Goal: Task Accomplishment & Management: Manage account settings

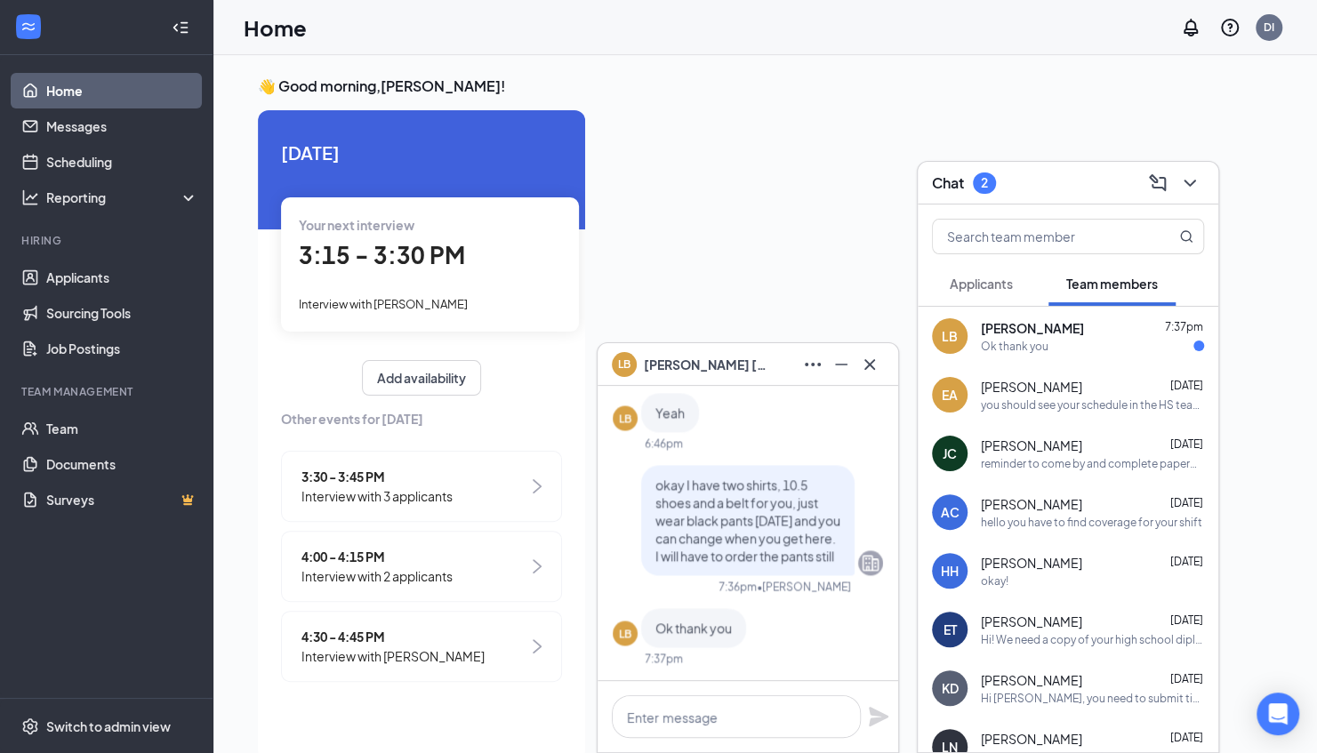
click at [741, 201] on div at bounding box center [935, 429] width 673 height 639
click at [1021, 315] on div "LB [PERSON_NAME] 7:37pm Ok thank you" at bounding box center [1068, 336] width 301 height 59
drag, startPoint x: 1021, startPoint y: 315, endPoint x: 1020, endPoint y: 341, distance: 26.7
click at [1020, 341] on div "Ok thank you" at bounding box center [1015, 346] width 68 height 15
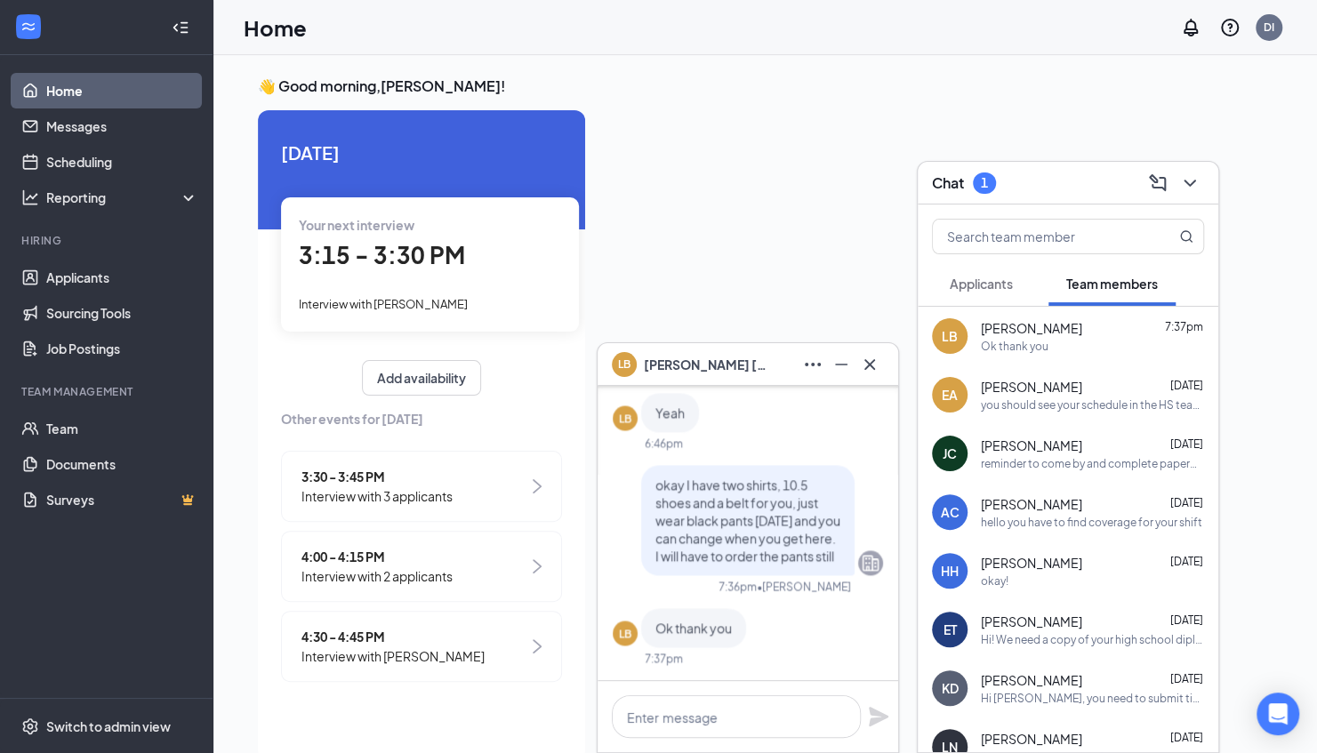
click at [1017, 357] on div "LB [PERSON_NAME] 7:37pm Ok thank you" at bounding box center [1068, 336] width 301 height 59
click at [864, 365] on icon "Cross" at bounding box center [869, 364] width 21 height 21
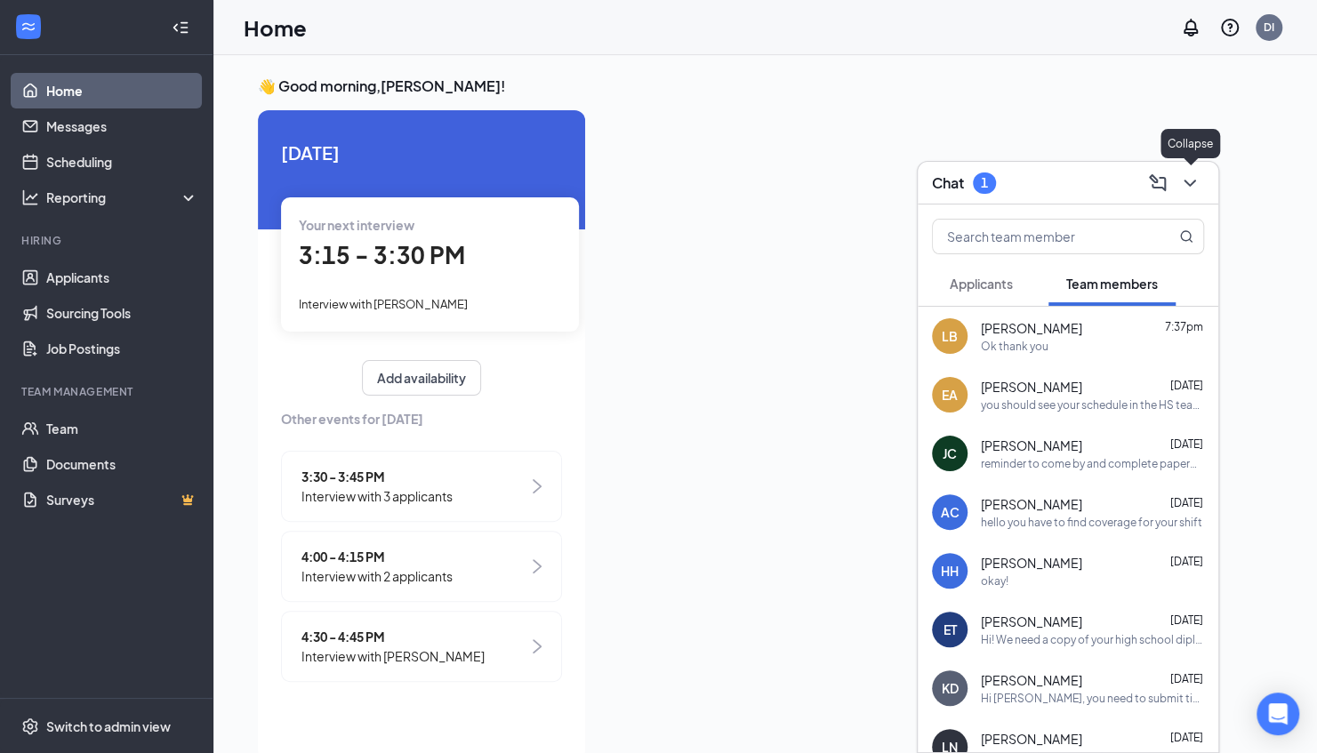
click at [1188, 180] on icon "ChevronDown" at bounding box center [1189, 182] width 21 height 21
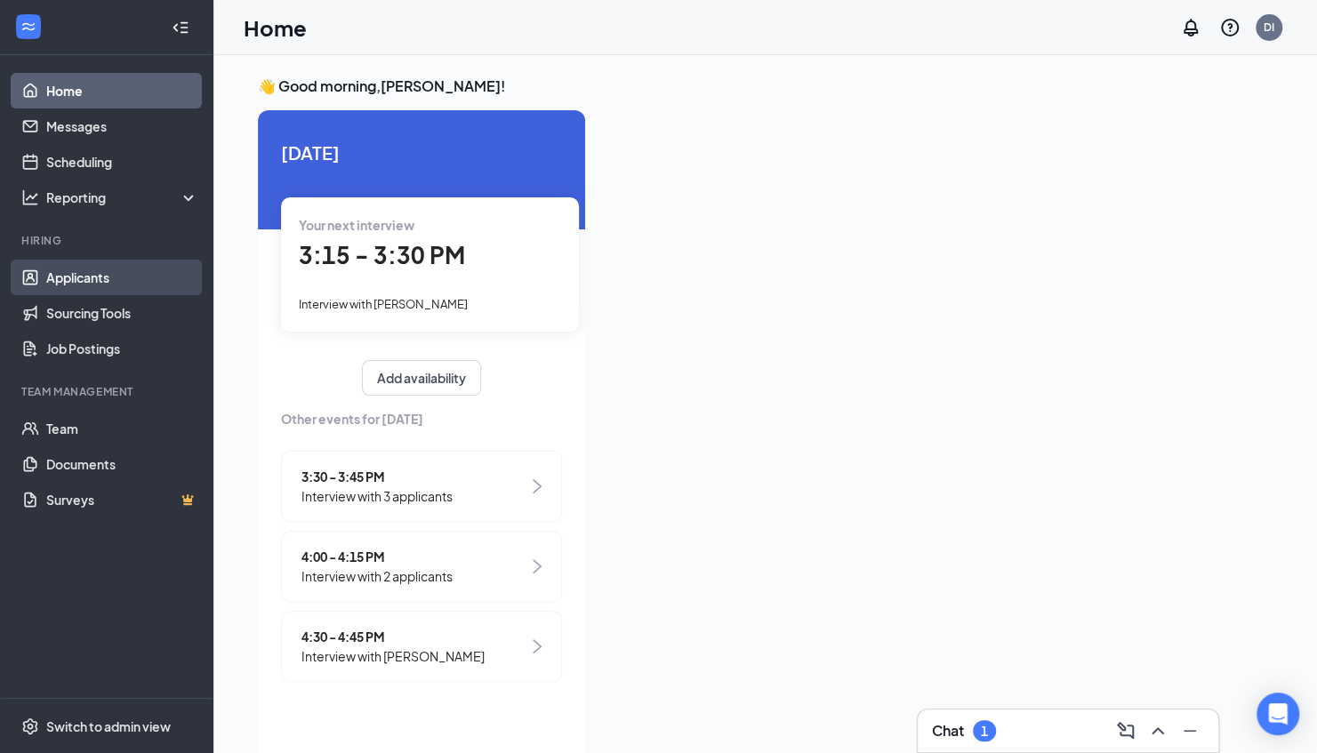
click at [74, 277] on link "Applicants" at bounding box center [122, 278] width 152 height 36
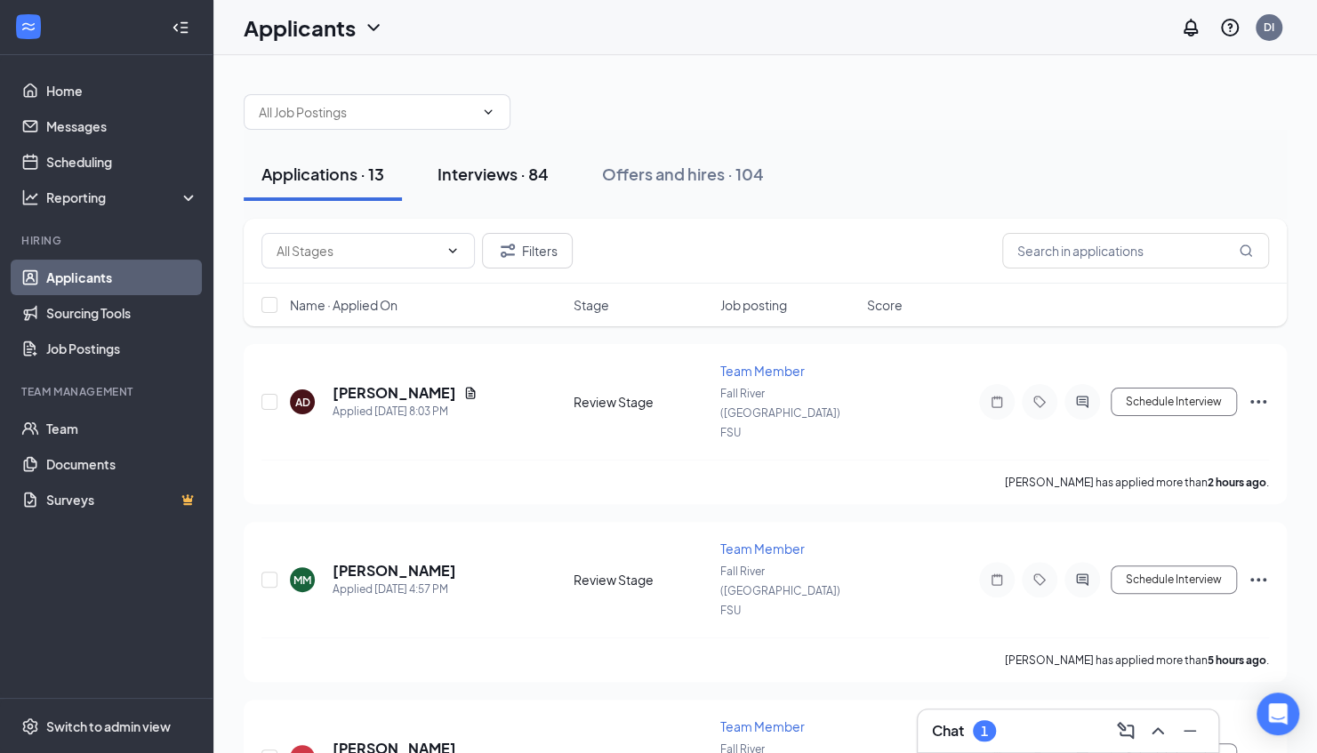
click at [517, 176] on div "Interviews · 84" at bounding box center [492, 174] width 111 height 22
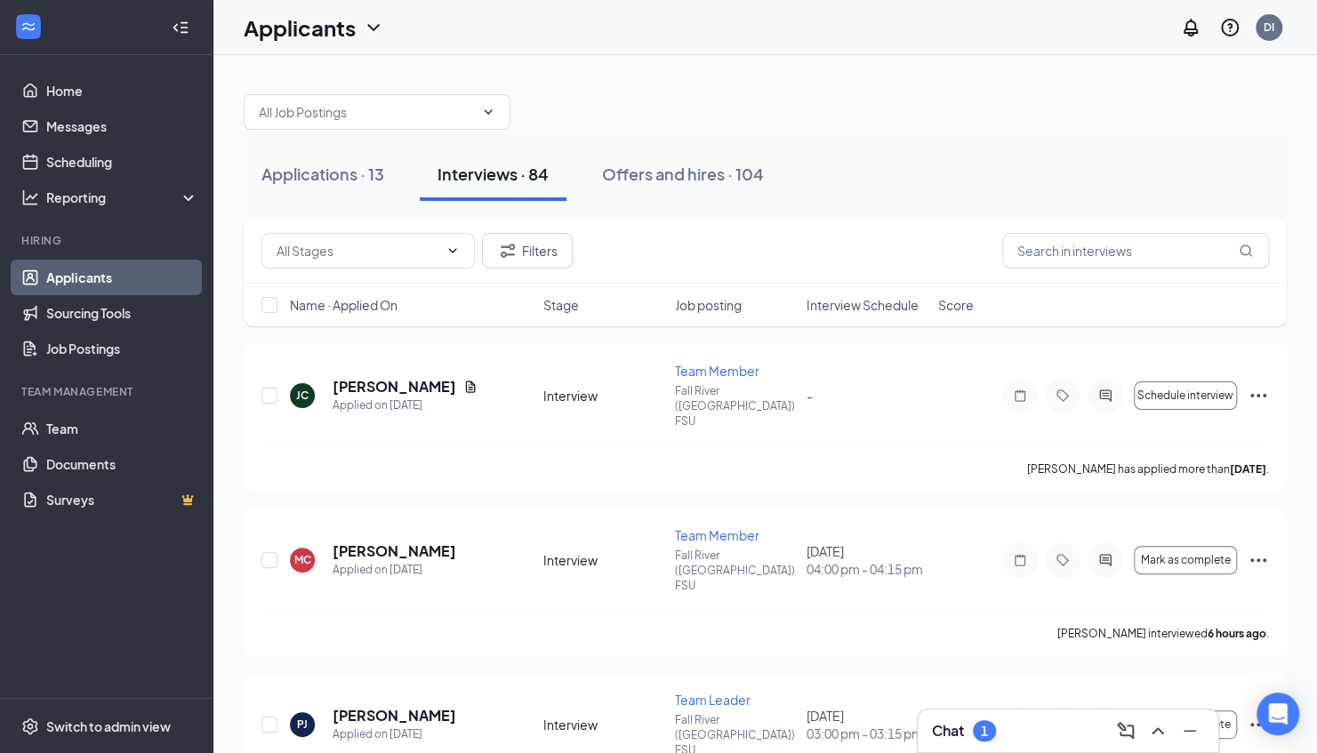
click at [517, 176] on div "Interviews · 84" at bounding box center [492, 174] width 111 height 22
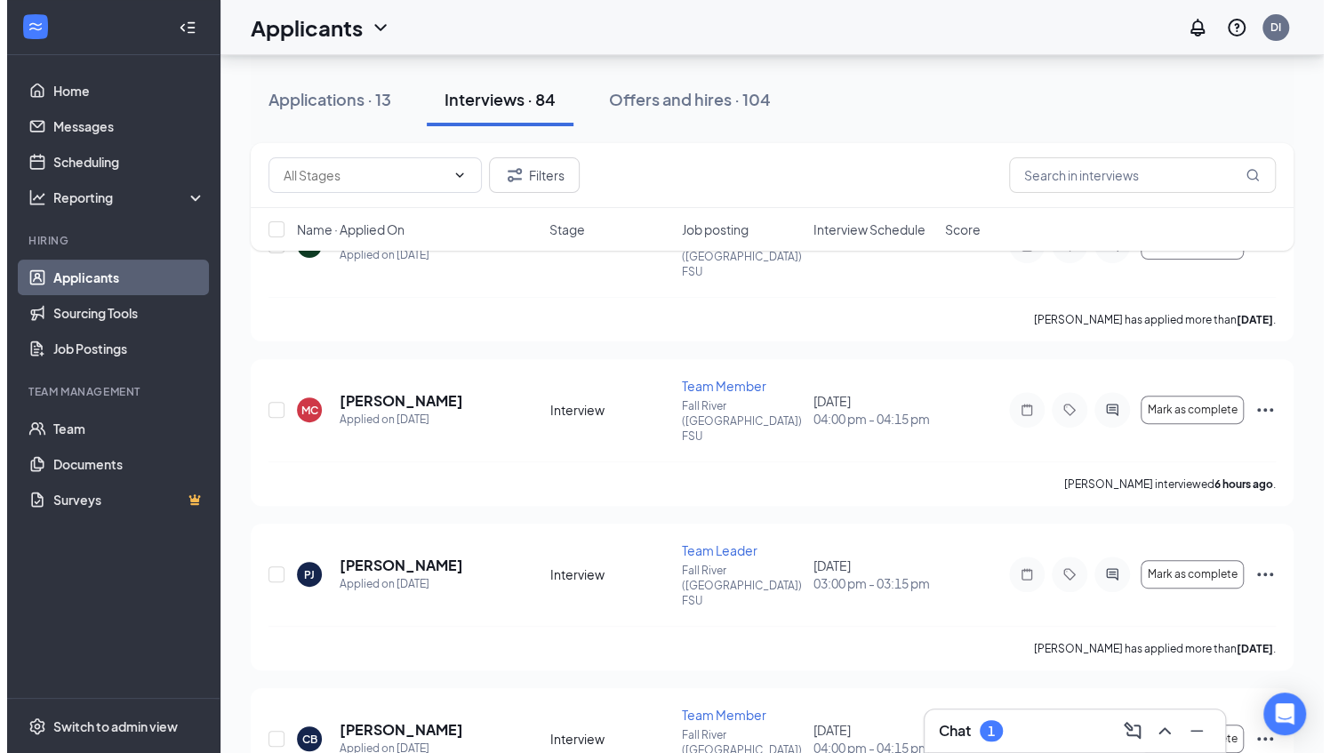
scroll to position [144, 0]
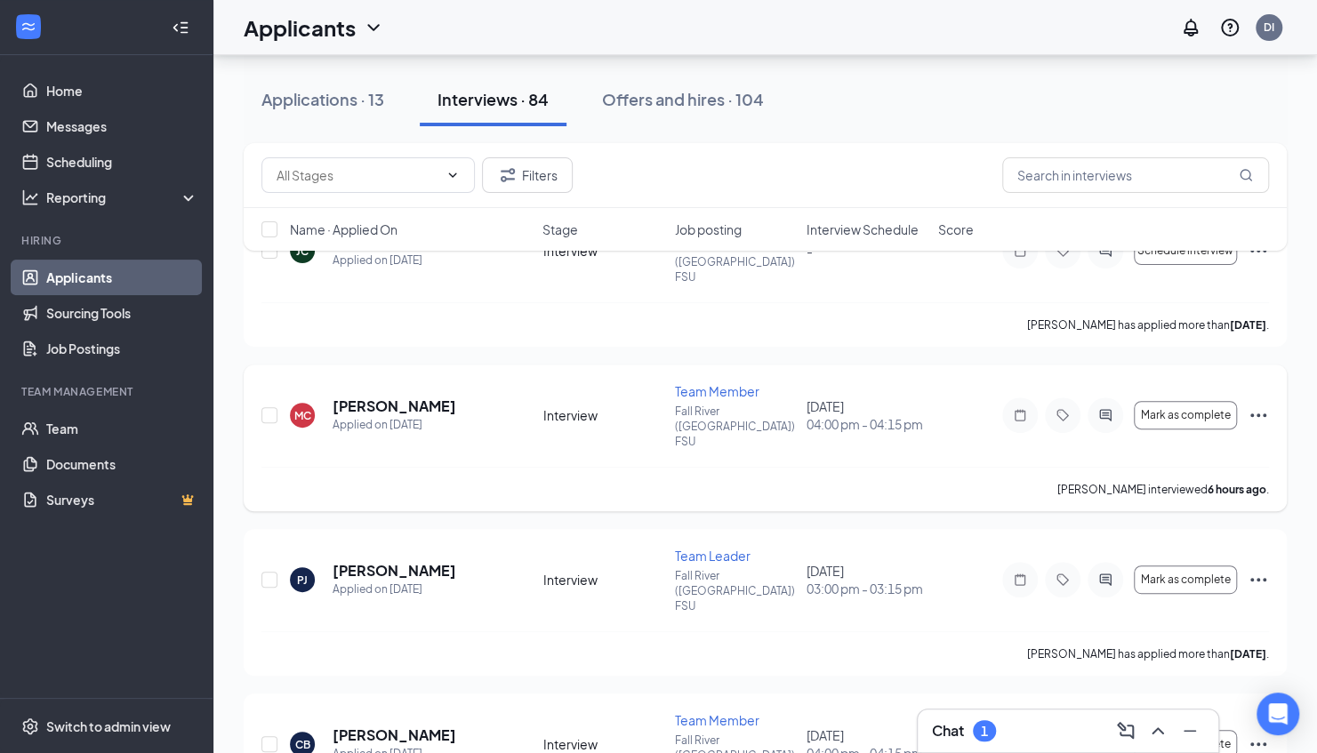
click at [1252, 405] on icon "Ellipses" at bounding box center [1257, 415] width 21 height 21
click at [1114, 408] on icon "ActiveChat" at bounding box center [1105, 415] width 21 height 14
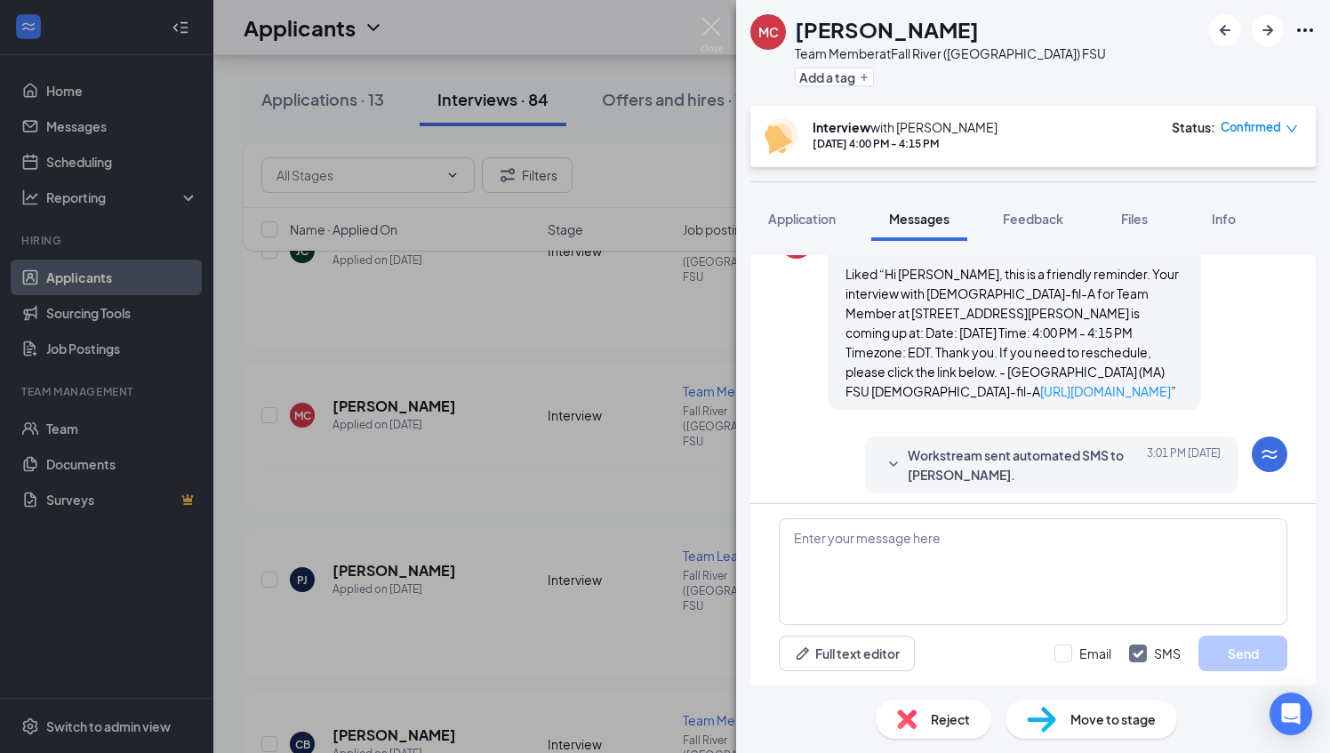
click at [934, 727] on span "Reject" at bounding box center [950, 720] width 39 height 20
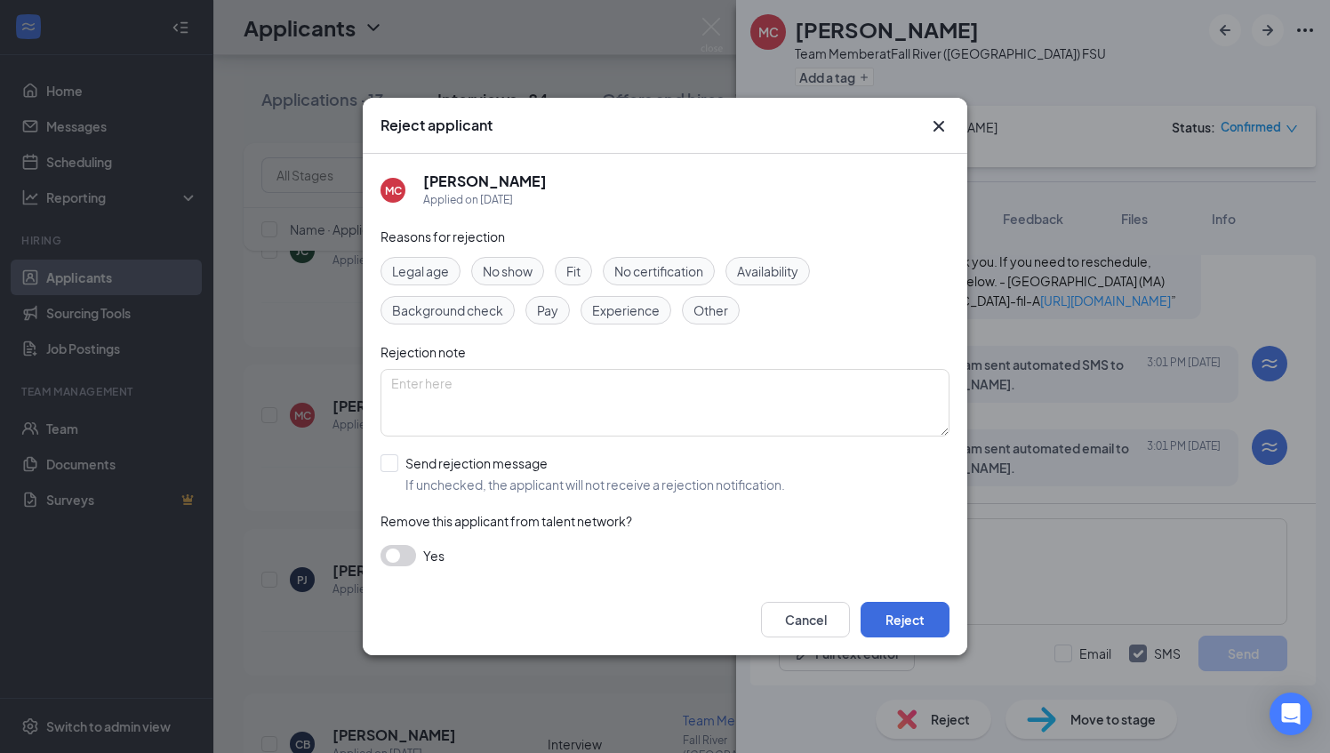
click at [589, 267] on div "Fit" at bounding box center [573, 271] width 37 height 28
click at [462, 484] on input "Send rejection message If unchecked, the applicant will not receive a rejection…" at bounding box center [583, 473] width 405 height 39
checkbox input "true"
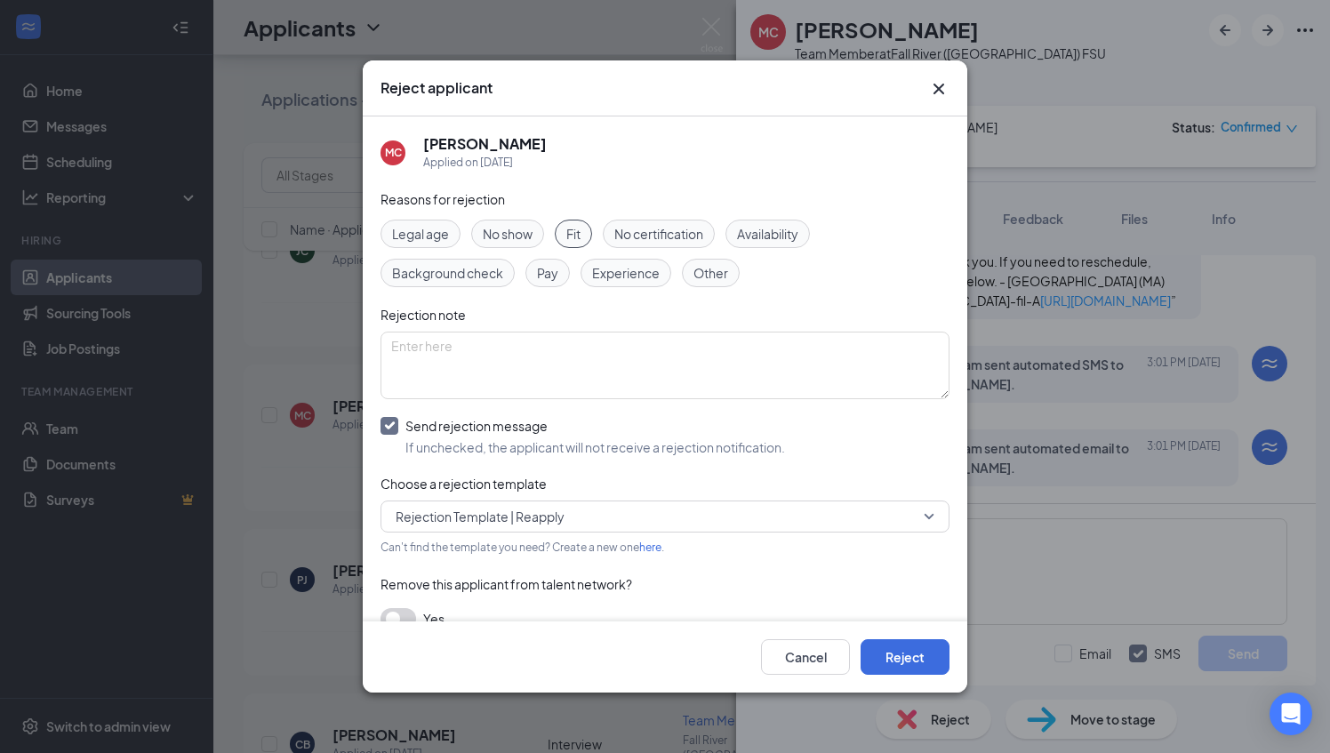
click at [467, 509] on span "Rejection Template | Reapply" at bounding box center [480, 516] width 169 height 27
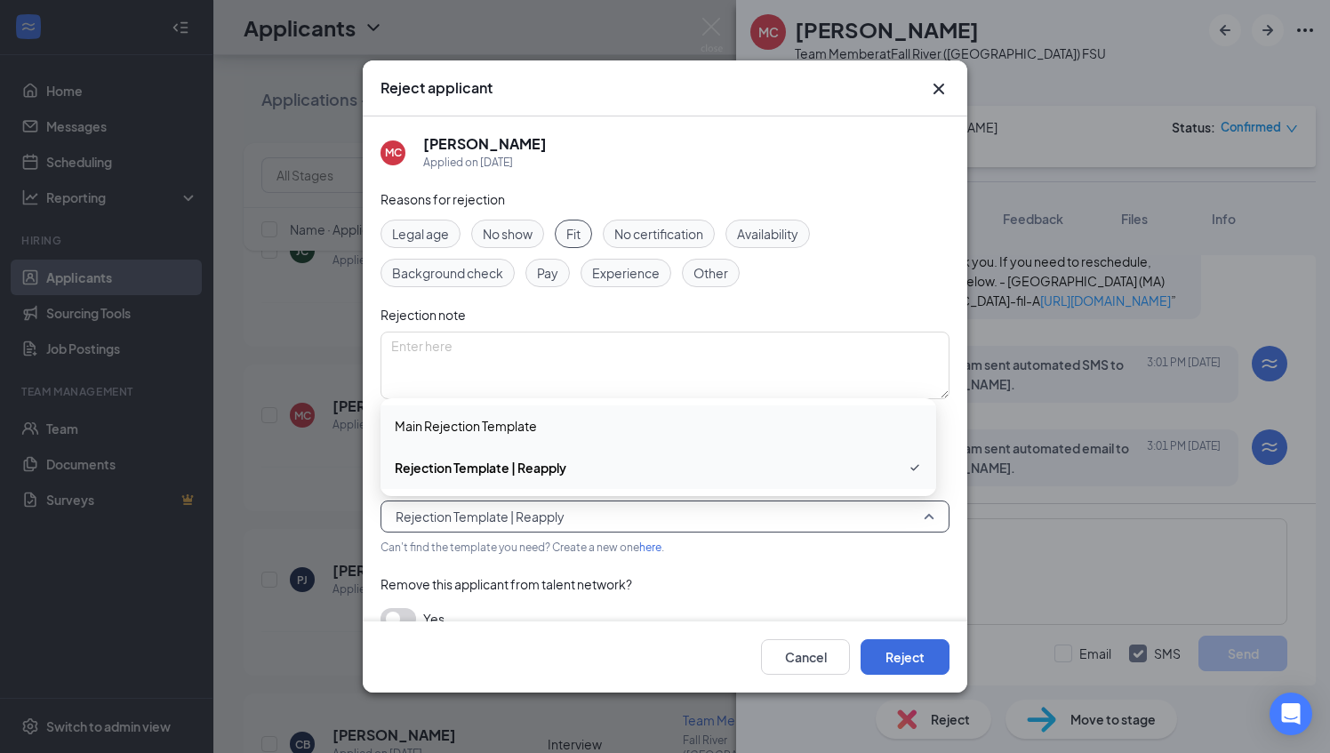
click at [484, 412] on div "Main Rejection Template" at bounding box center [659, 425] width 556 height 41
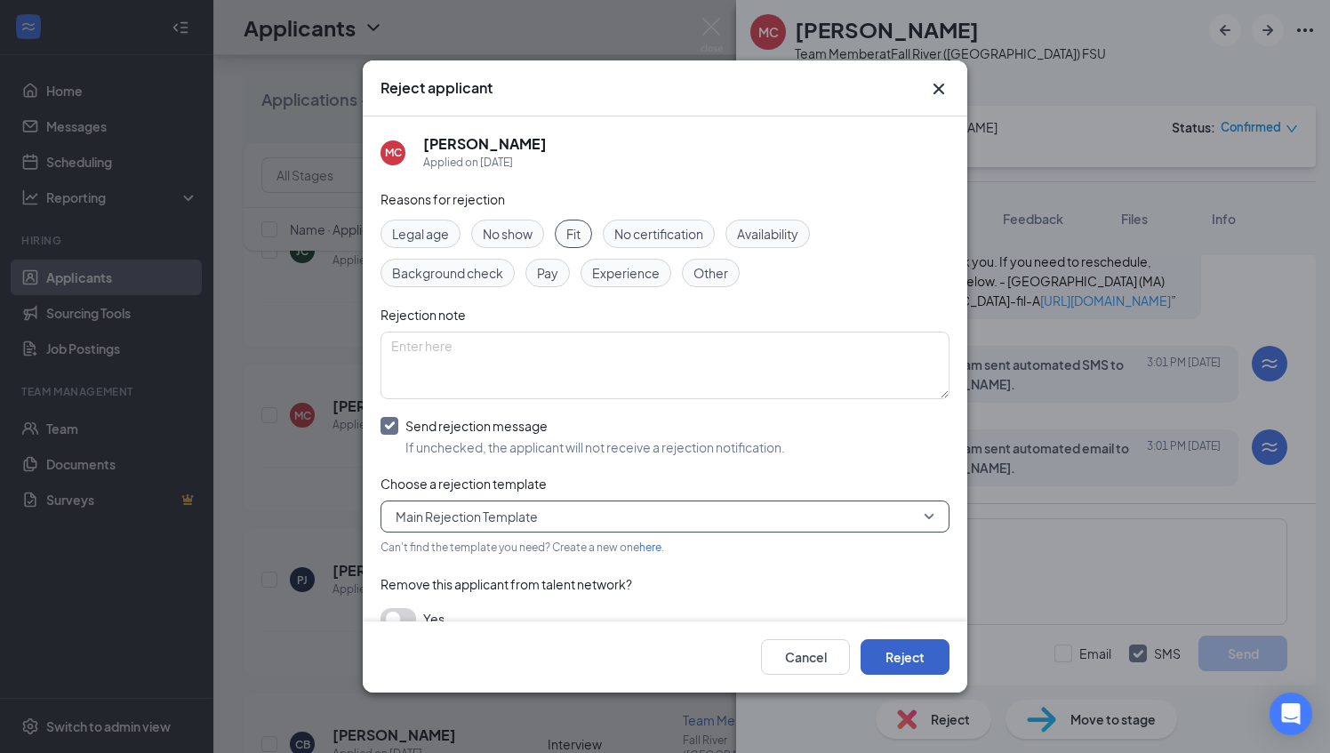
click at [906, 653] on button "Reject" at bounding box center [905, 657] width 89 height 36
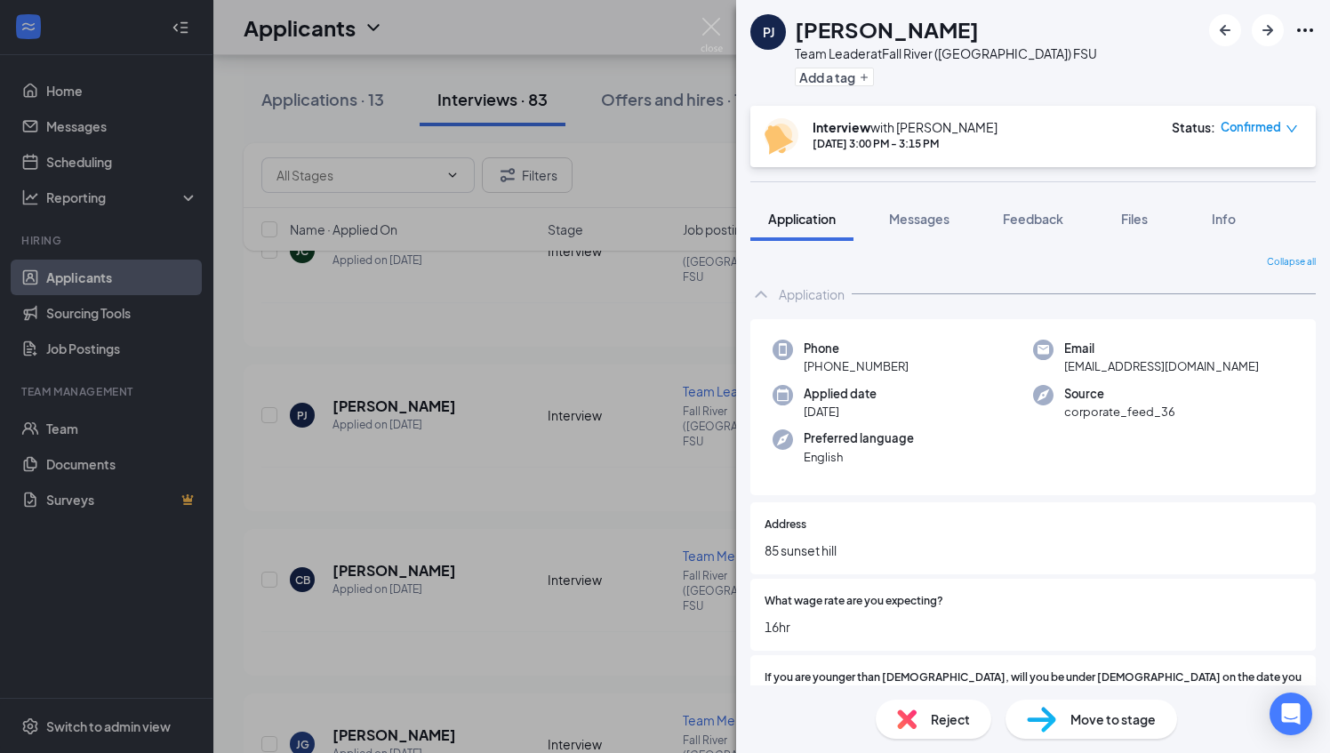
click at [940, 715] on span "Reject" at bounding box center [950, 720] width 39 height 20
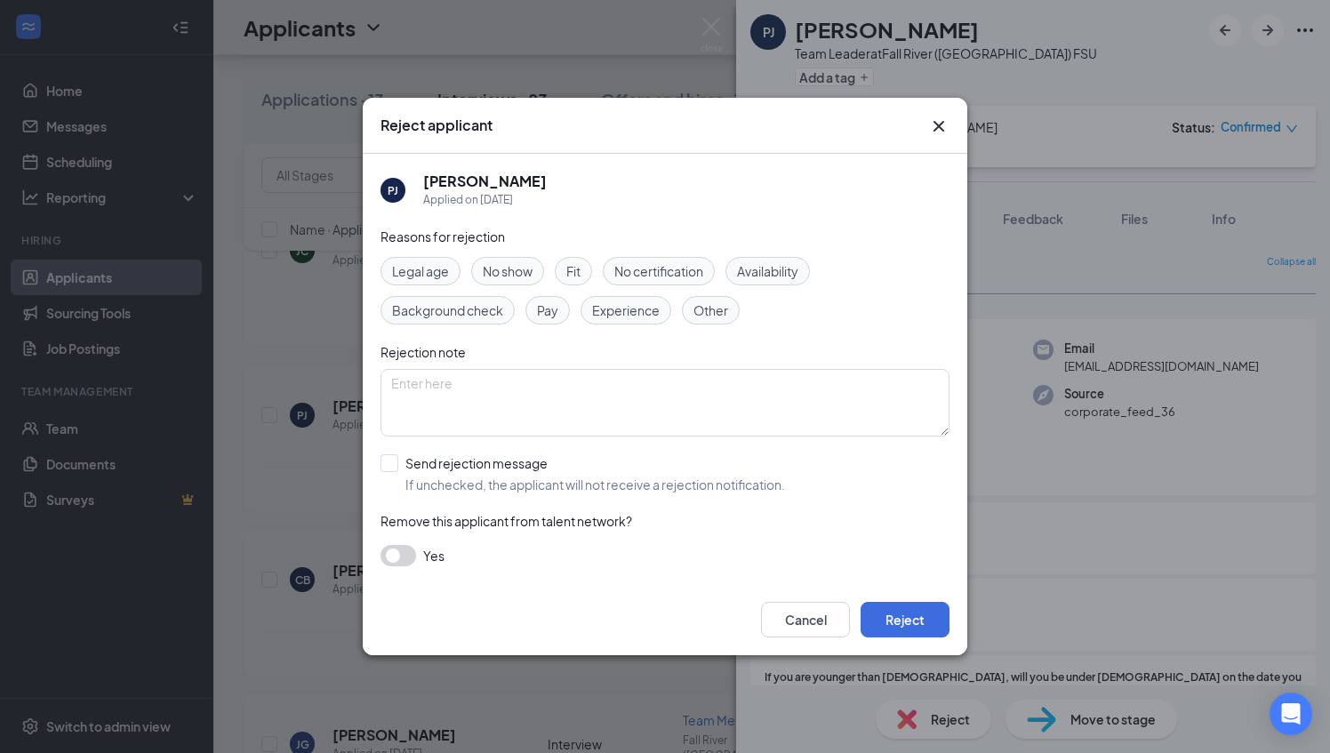
click at [498, 269] on span "No show" at bounding box center [508, 271] width 50 height 20
click at [431, 455] on input "Send rejection message If unchecked, the applicant will not receive a rejection…" at bounding box center [583, 473] width 405 height 39
checkbox input "true"
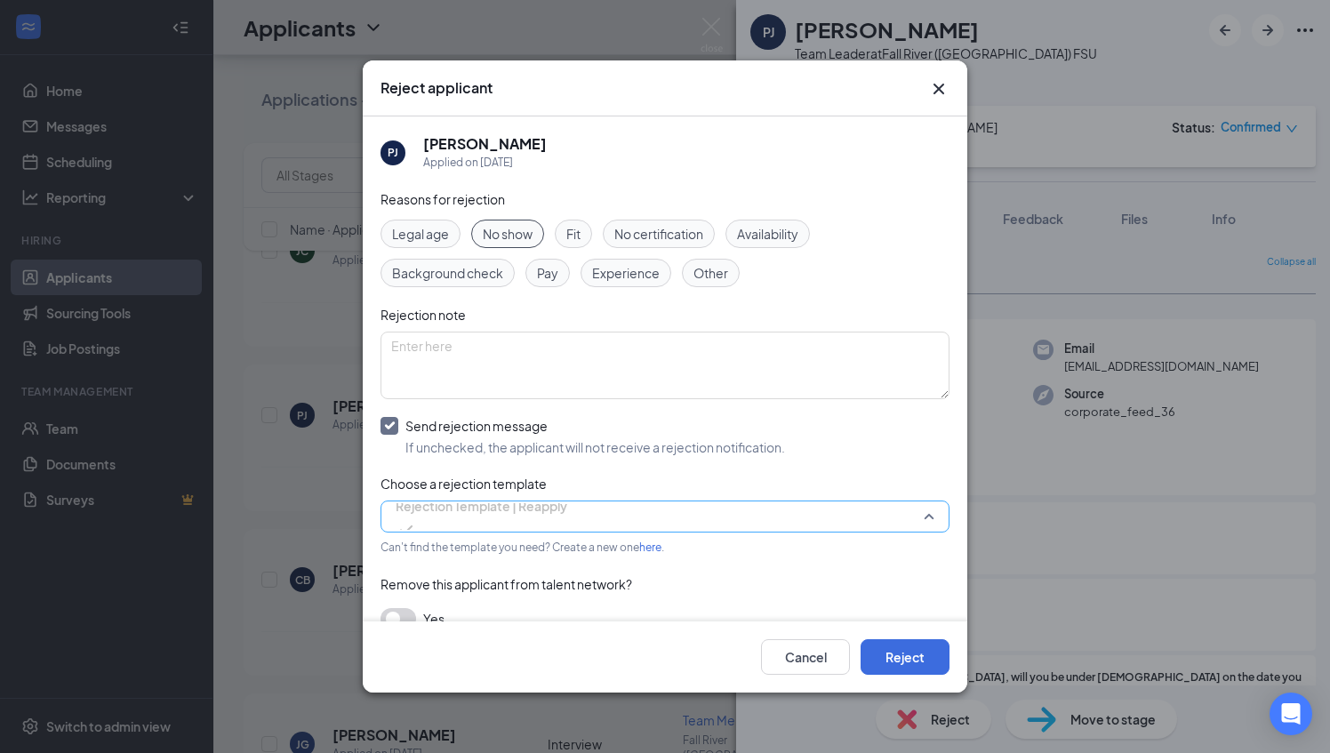
click at [477, 515] on span "Rejection Template | Reapply" at bounding box center [482, 506] width 172 height 27
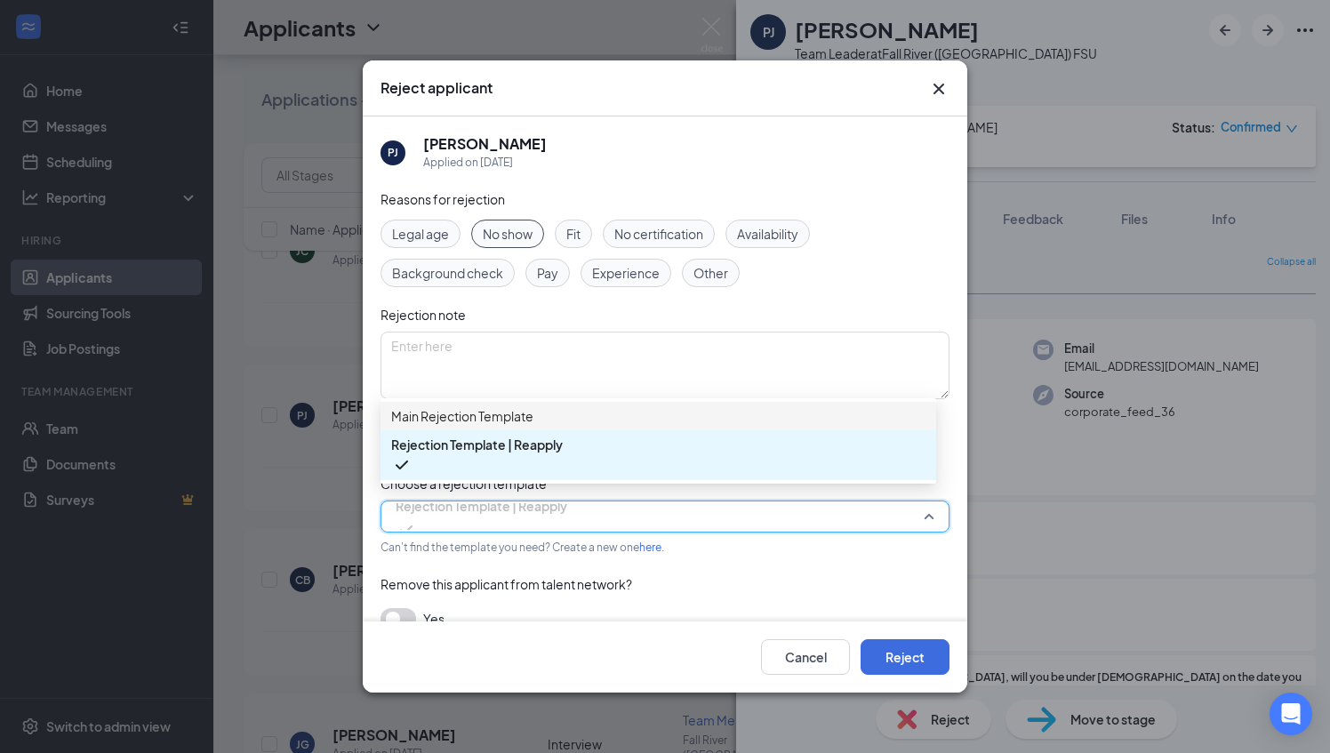
click at [521, 424] on span "Main Rejection Template" at bounding box center [462, 416] width 142 height 20
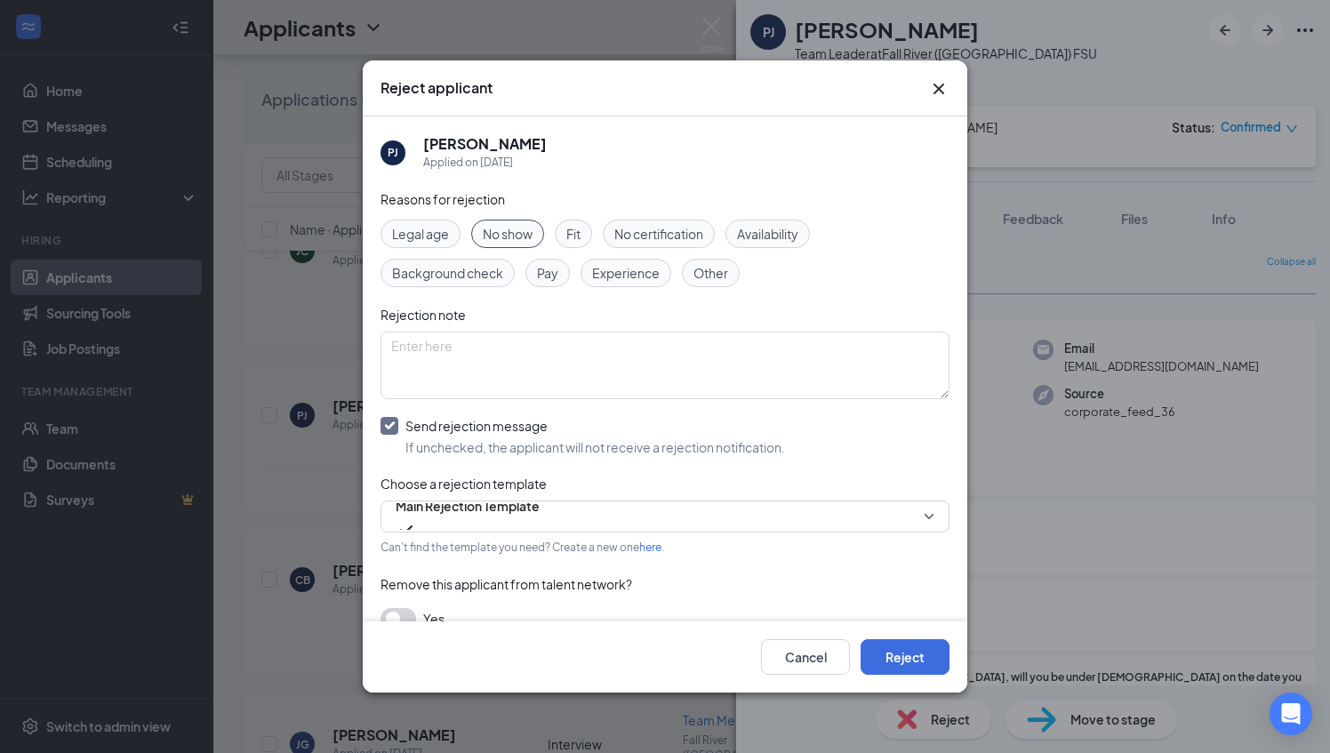
click at [403, 591] on div "Remove this applicant from talent network?" at bounding box center [665, 584] width 569 height 20
click at [402, 611] on button "button" at bounding box center [399, 618] width 36 height 21
click at [921, 652] on button "Reject" at bounding box center [905, 657] width 89 height 36
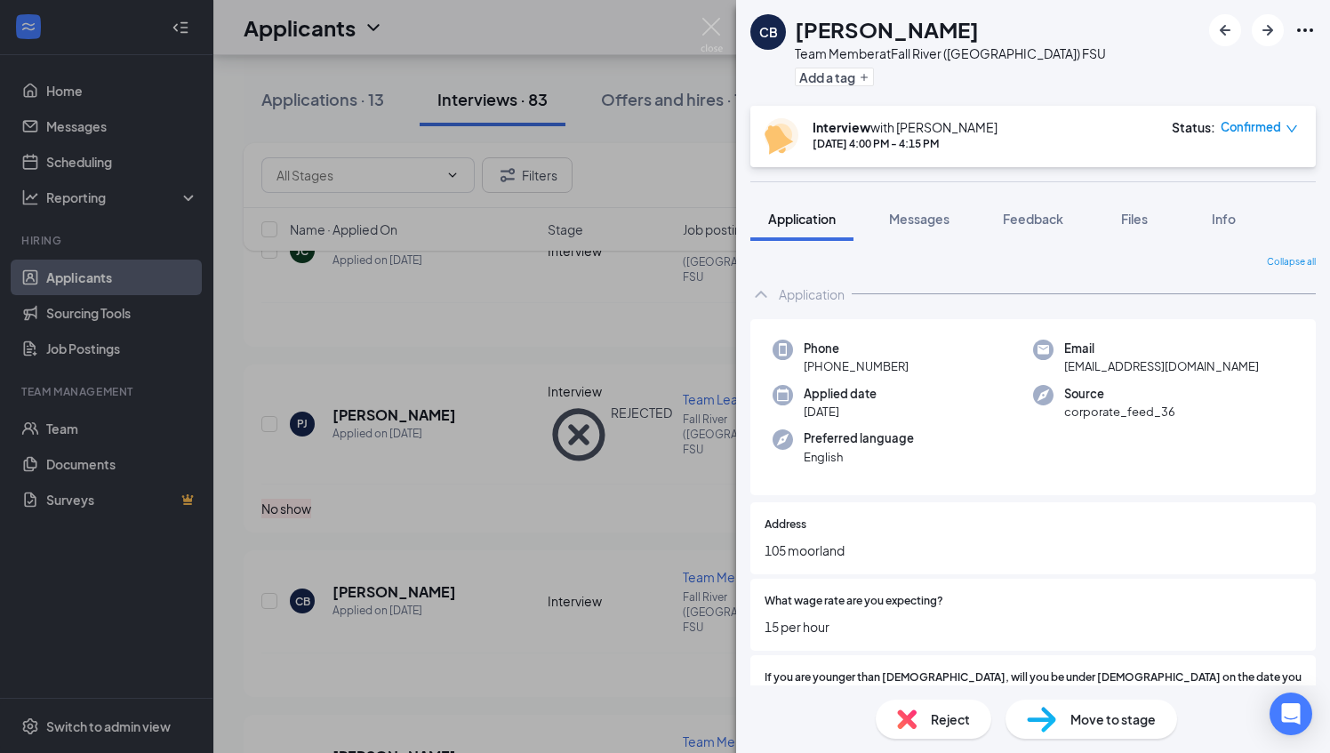
click at [937, 717] on span "Reject" at bounding box center [950, 720] width 39 height 20
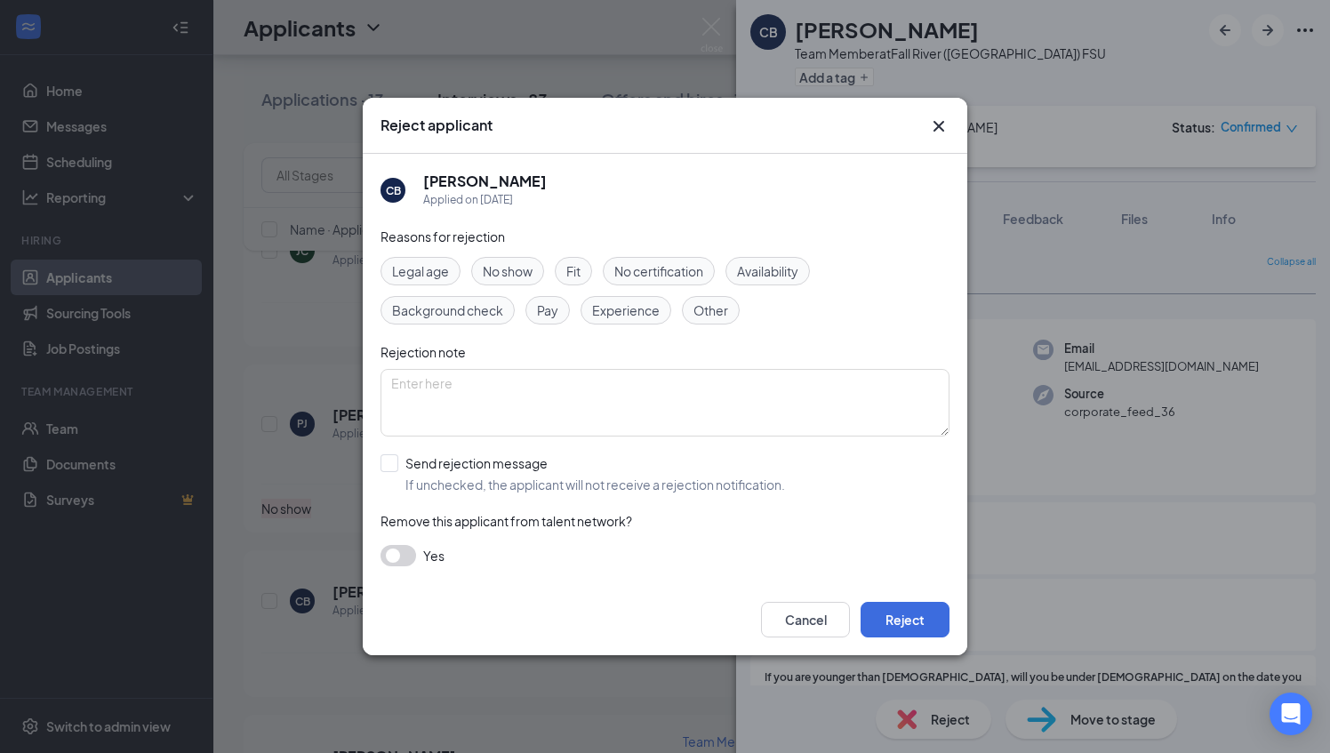
click at [531, 261] on span "No show" at bounding box center [508, 271] width 50 height 20
click at [411, 543] on div "Reasons for rejection Legal age No show Fit No certification Availability Backg…" at bounding box center [665, 405] width 569 height 357
click at [407, 556] on button "button" at bounding box center [399, 555] width 36 height 21
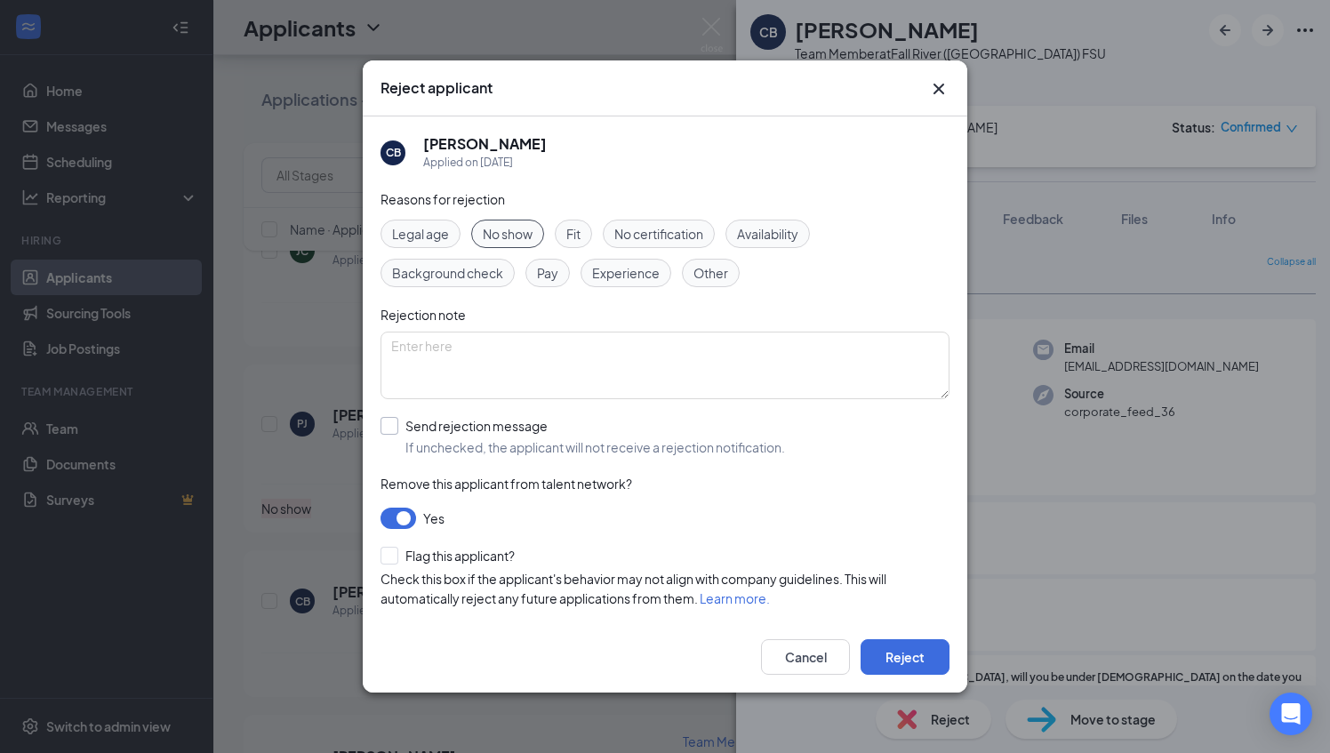
click at [581, 430] on input "Send rejection message If unchecked, the applicant will not receive a rejection…" at bounding box center [583, 436] width 405 height 39
checkbox input "true"
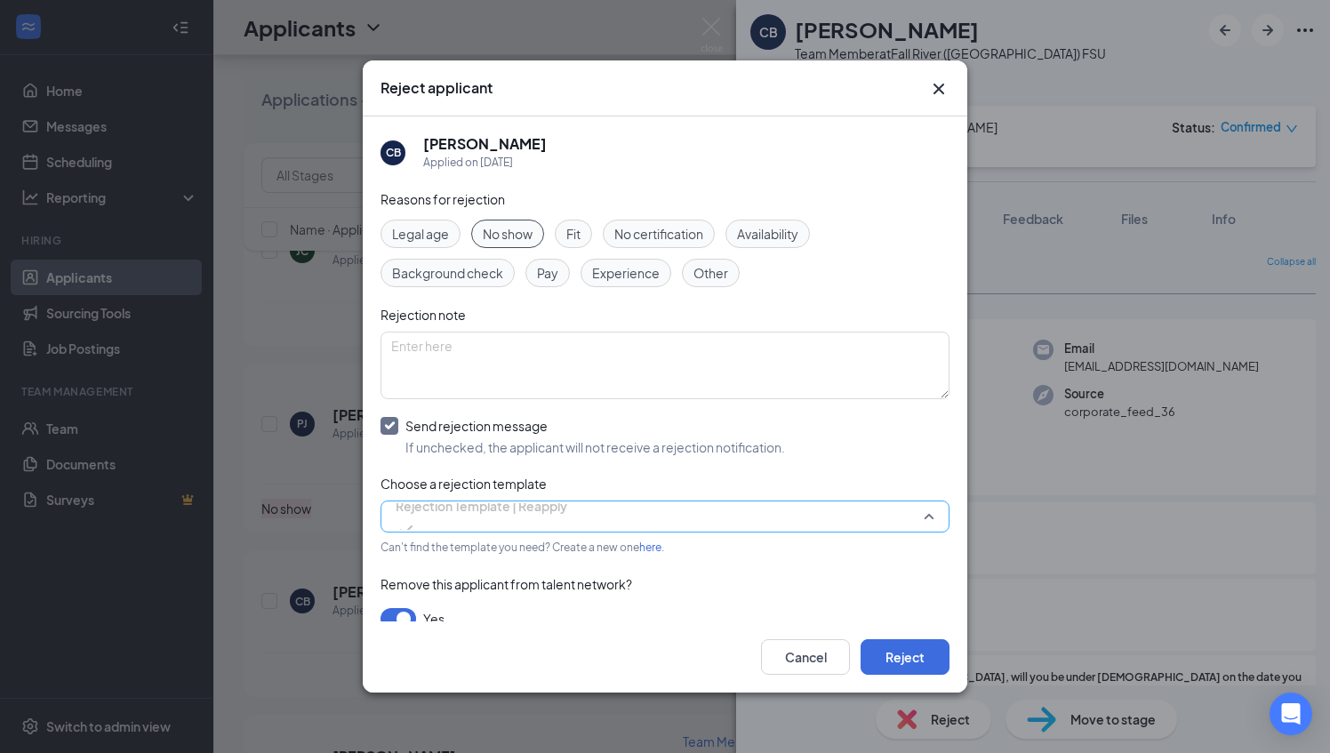
click at [461, 530] on input "search" at bounding box center [658, 516] width 535 height 30
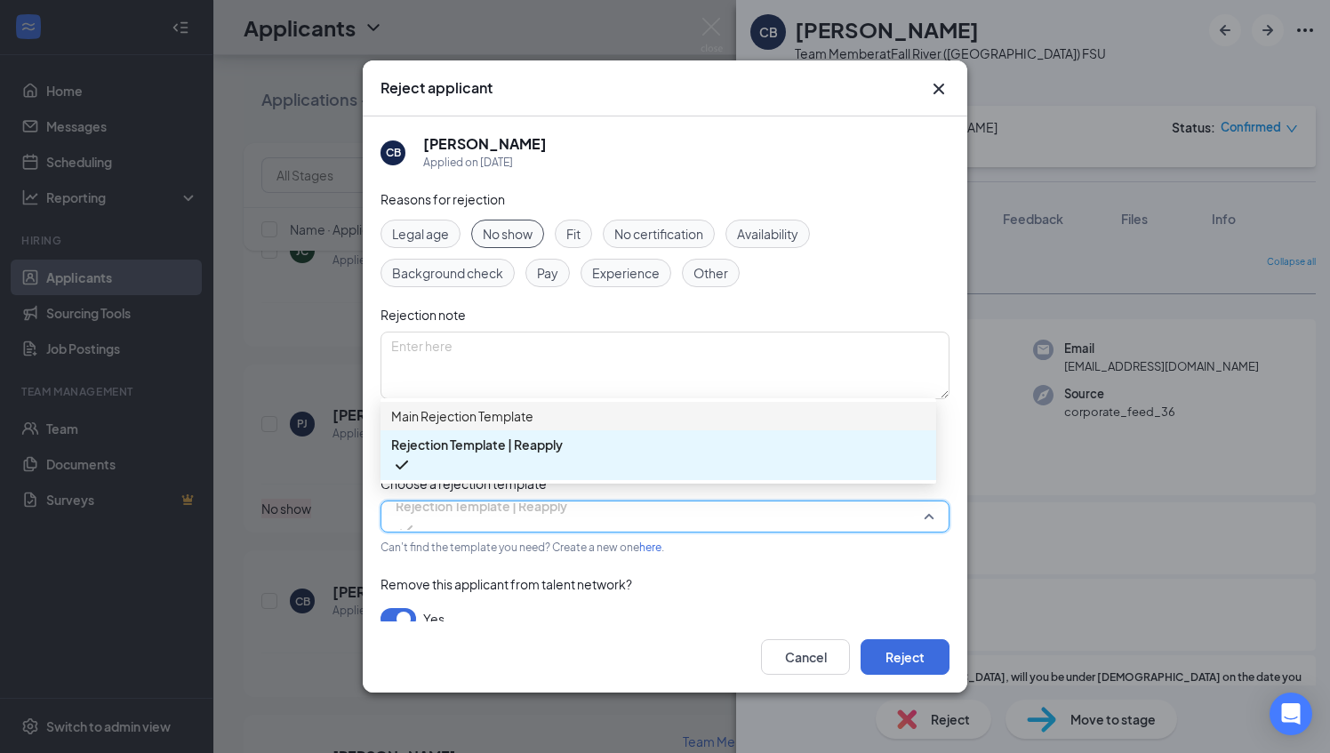
click at [497, 425] on span "Main Rejection Template" at bounding box center [462, 416] width 142 height 20
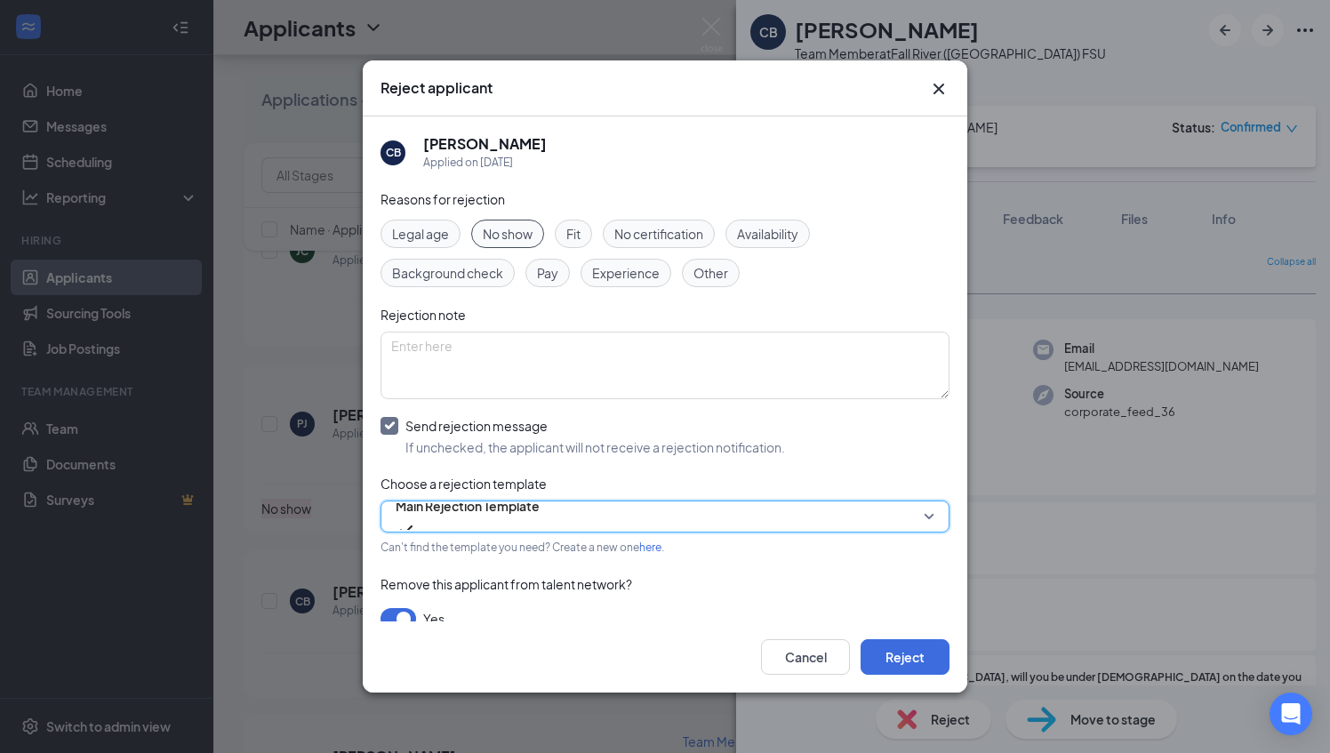
click at [903, 678] on div "Cancel Reject" at bounding box center [665, 656] width 605 height 71
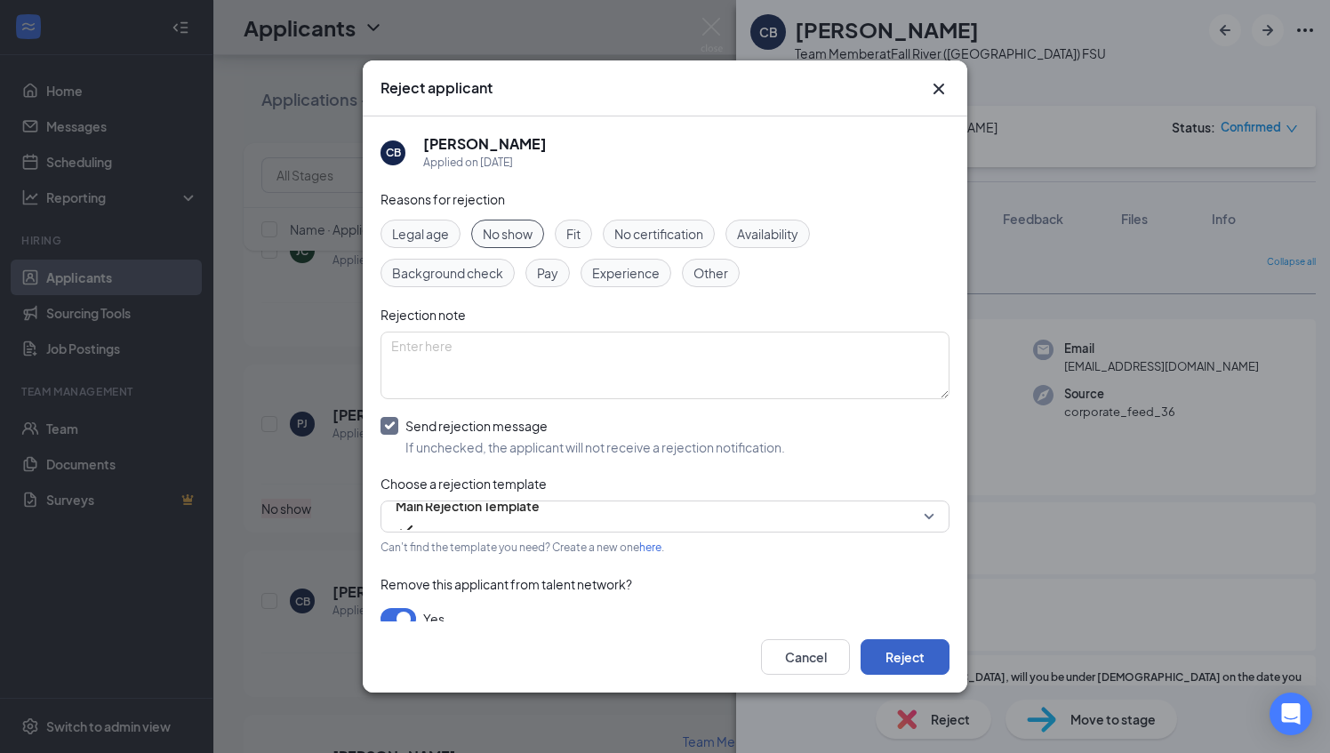
click at [893, 660] on button "Reject" at bounding box center [905, 657] width 89 height 36
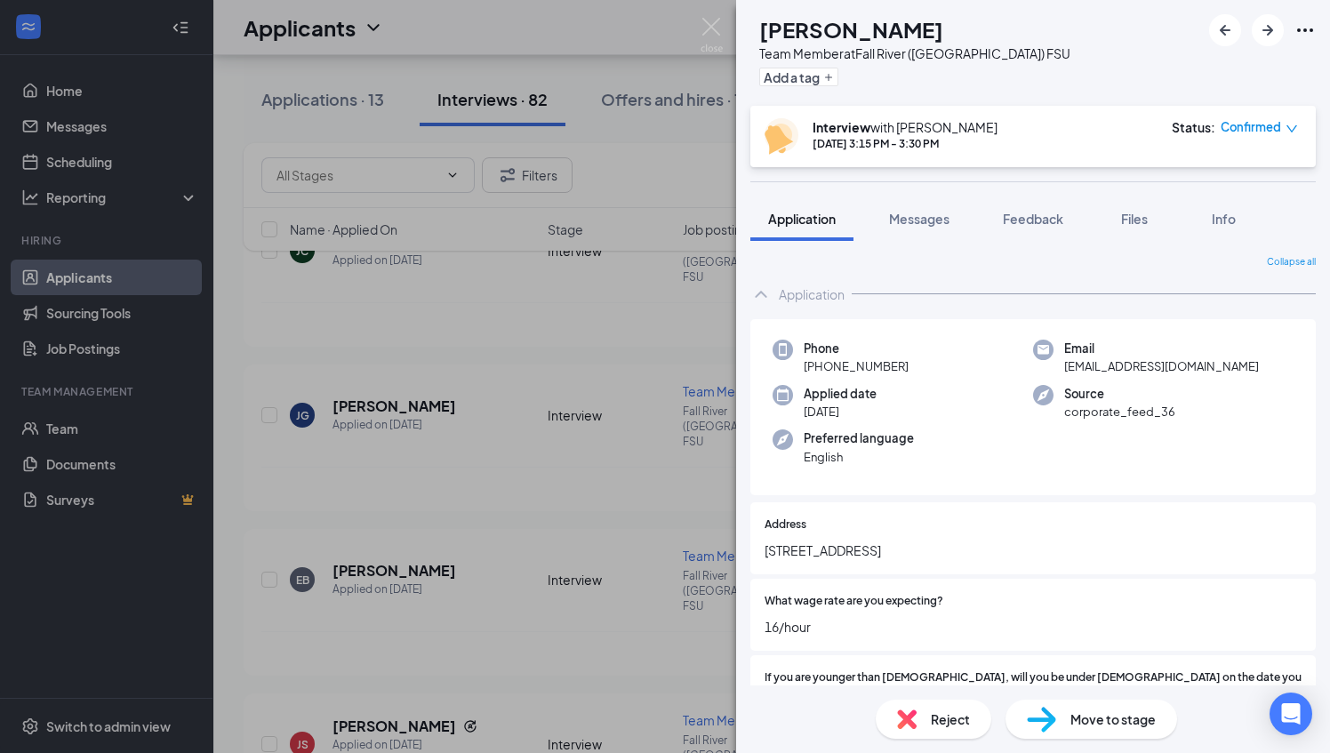
click at [1295, 559] on div "Address [STREET_ADDRESS]" at bounding box center [1032, 538] width 565 height 72
click at [931, 712] on span "Reject" at bounding box center [950, 720] width 39 height 20
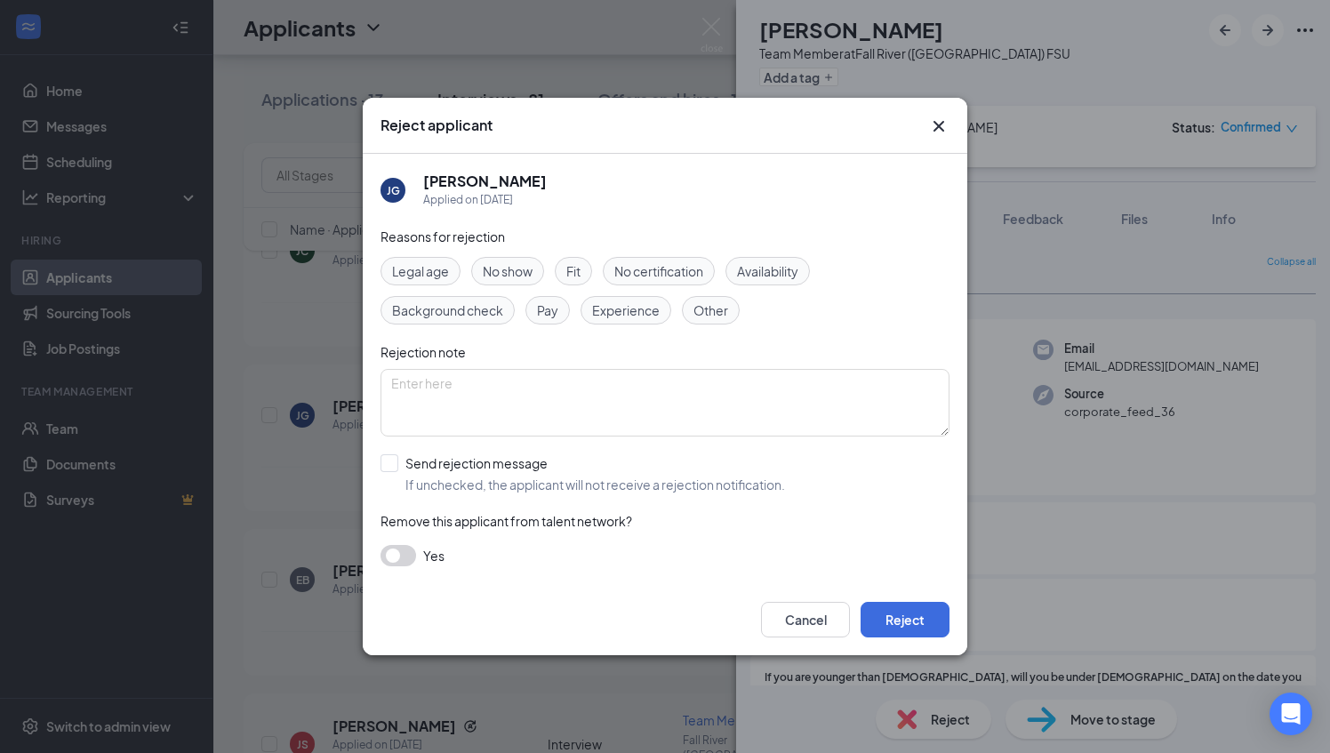
click at [576, 260] on div "Fit" at bounding box center [573, 271] width 37 height 28
click at [474, 468] on input "Send rejection message If unchecked, the applicant will not receive a rejection…" at bounding box center [583, 473] width 405 height 39
checkbox input "true"
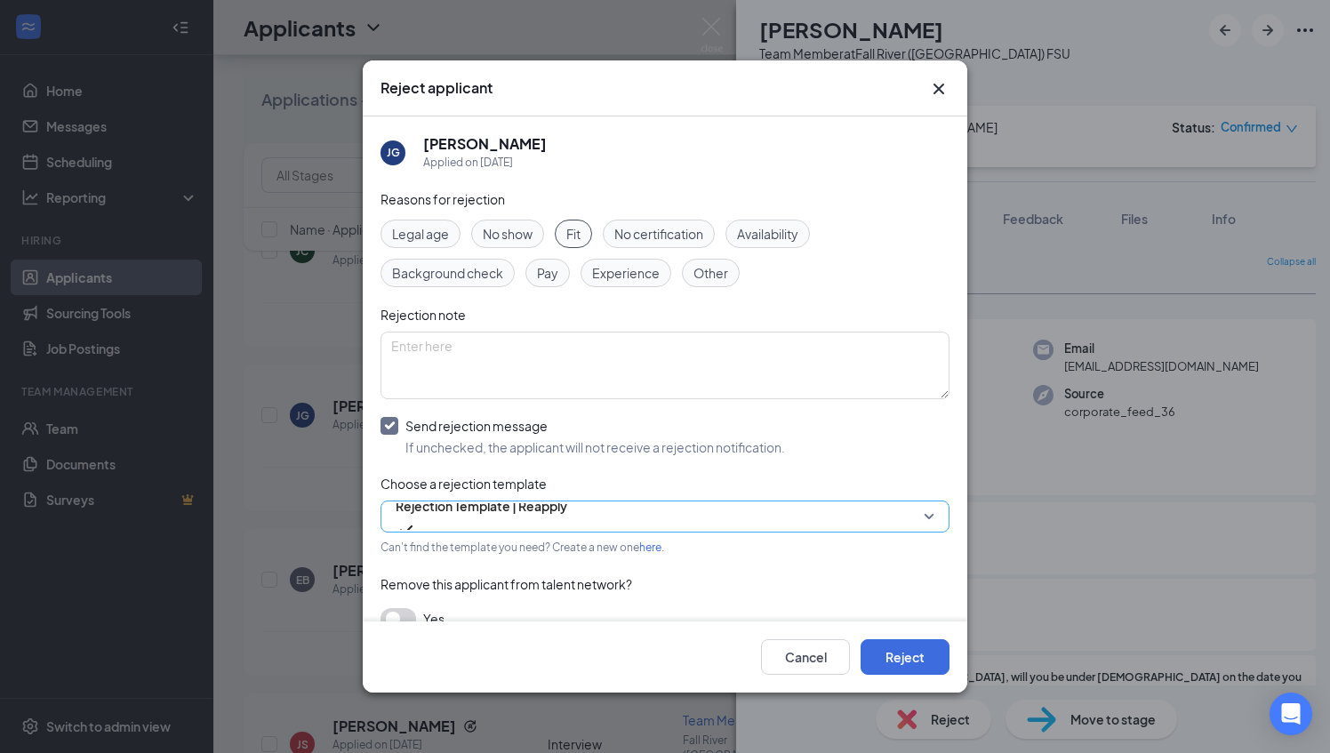
click at [480, 519] on span "Rejection Template | Reapply" at bounding box center [482, 506] width 172 height 27
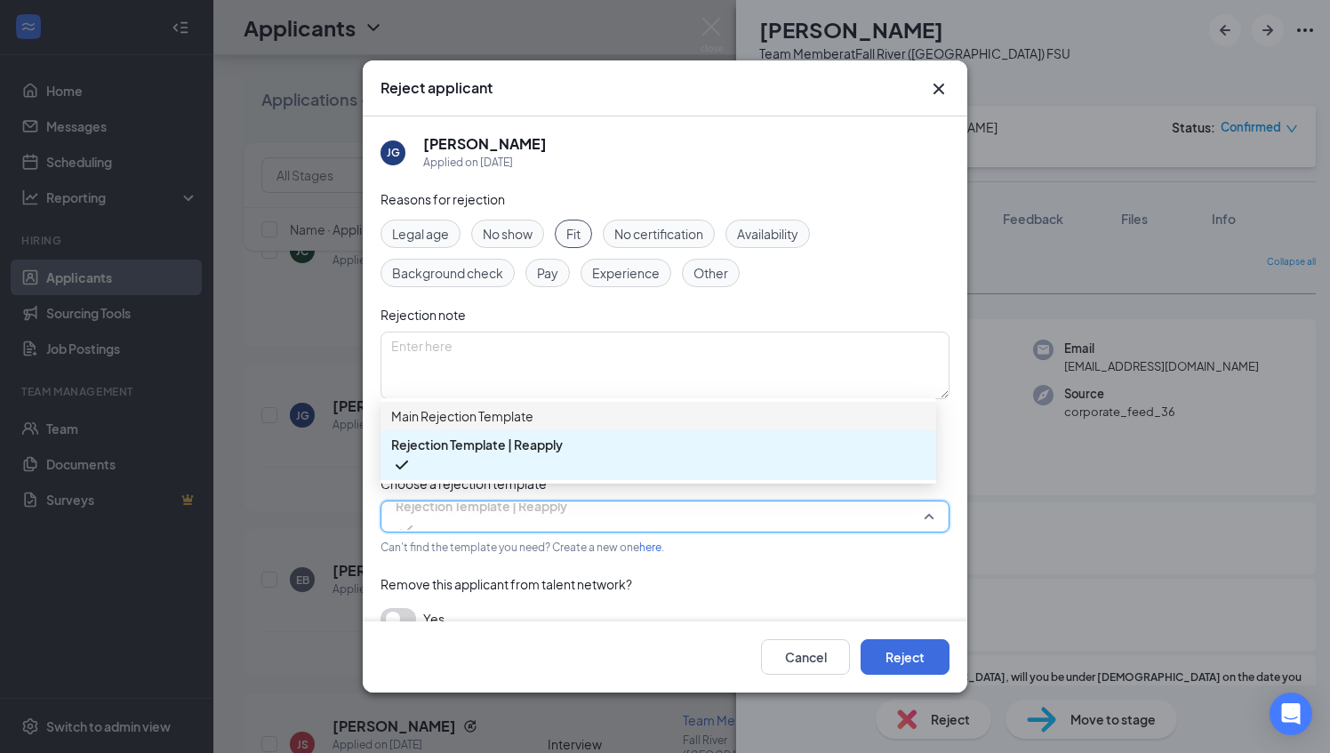
click at [502, 421] on span "Main Rejection Template" at bounding box center [462, 416] width 142 height 20
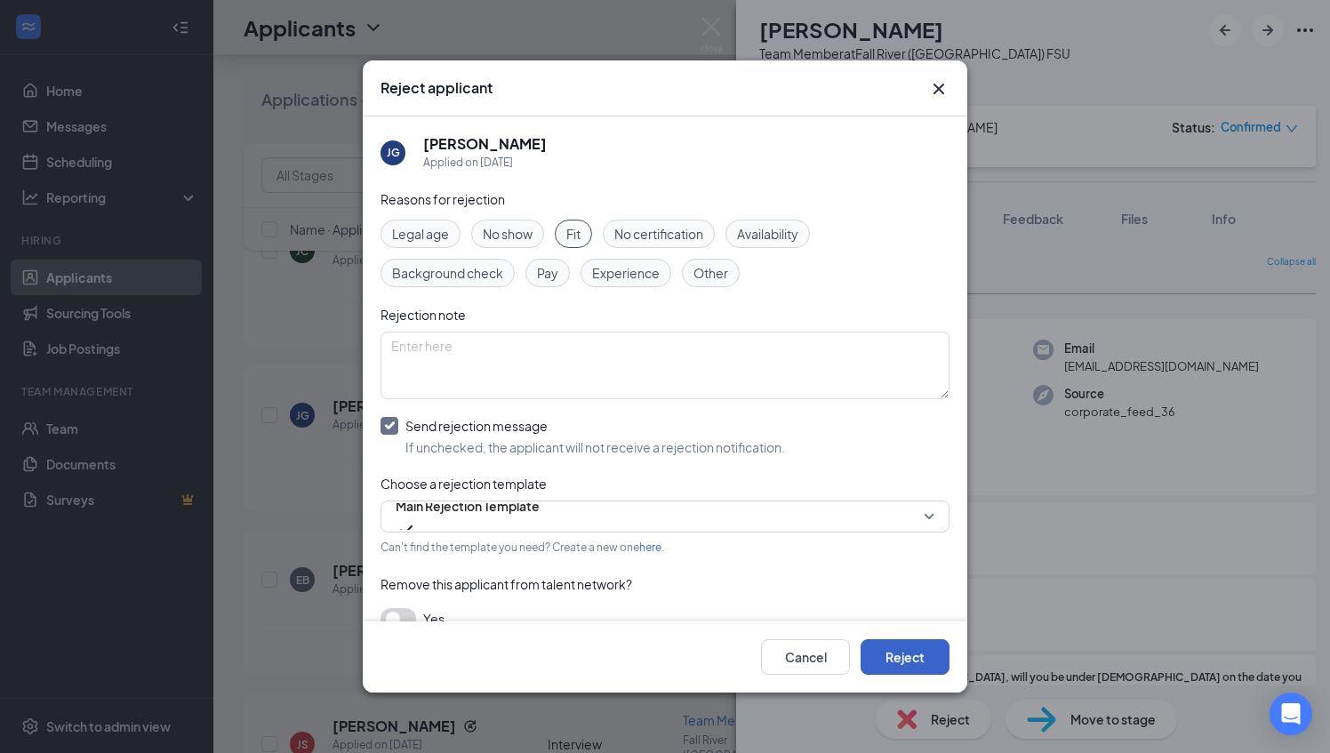
click at [900, 649] on button "Reject" at bounding box center [905, 657] width 89 height 36
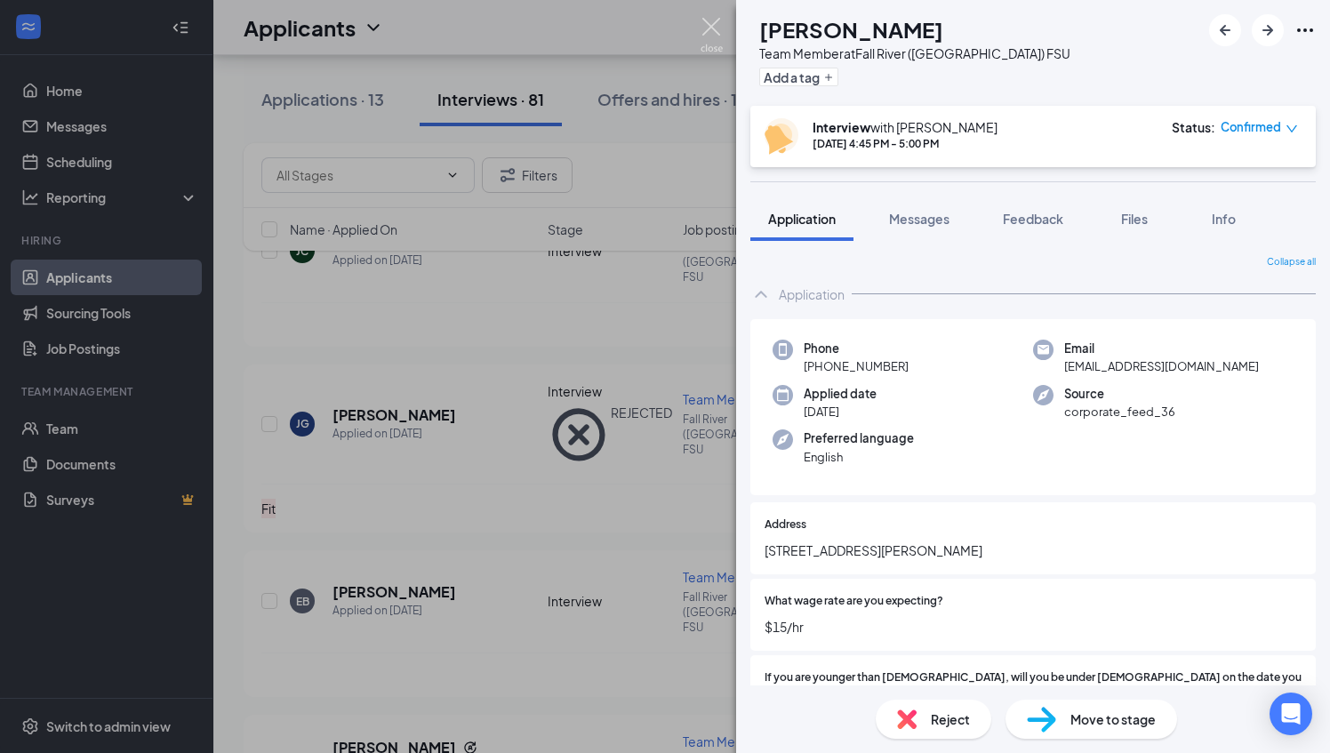
click at [715, 31] on img at bounding box center [712, 35] width 22 height 35
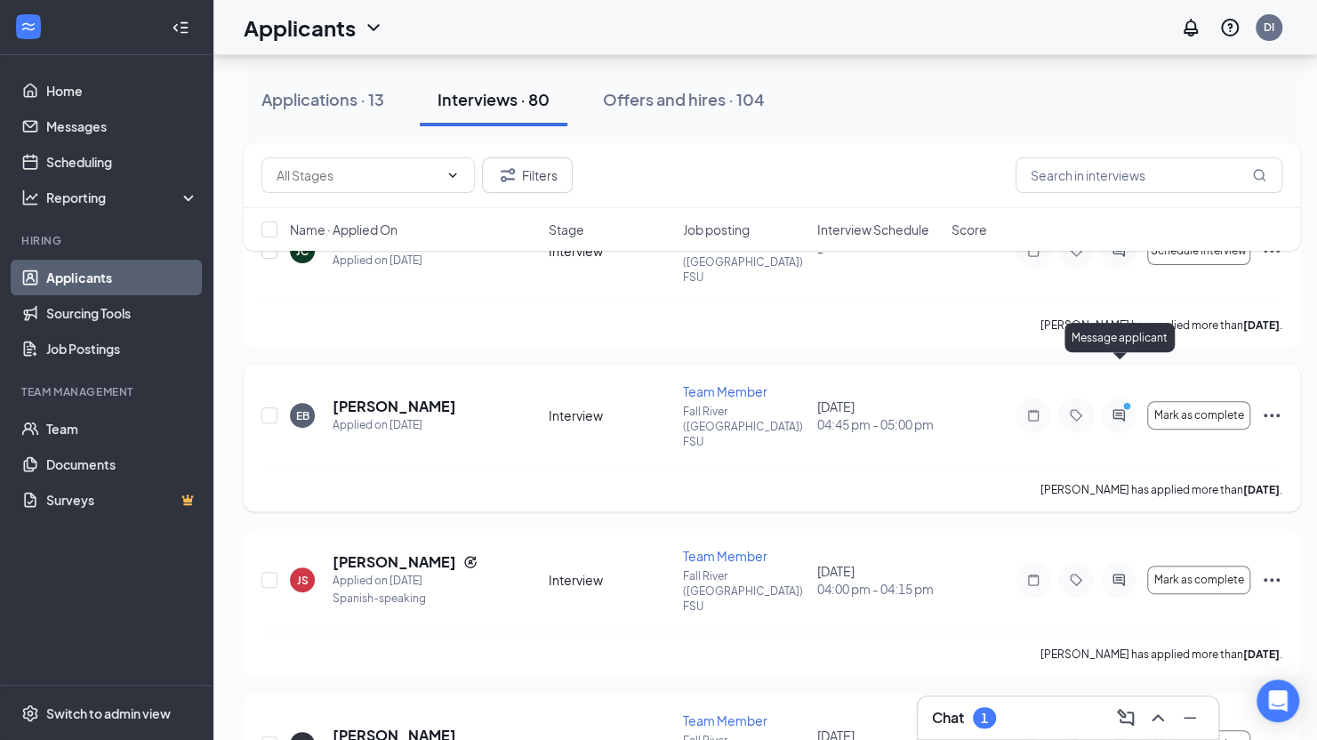
click at [1120, 401] on icon "PrimaryDot" at bounding box center [1129, 408] width 21 height 14
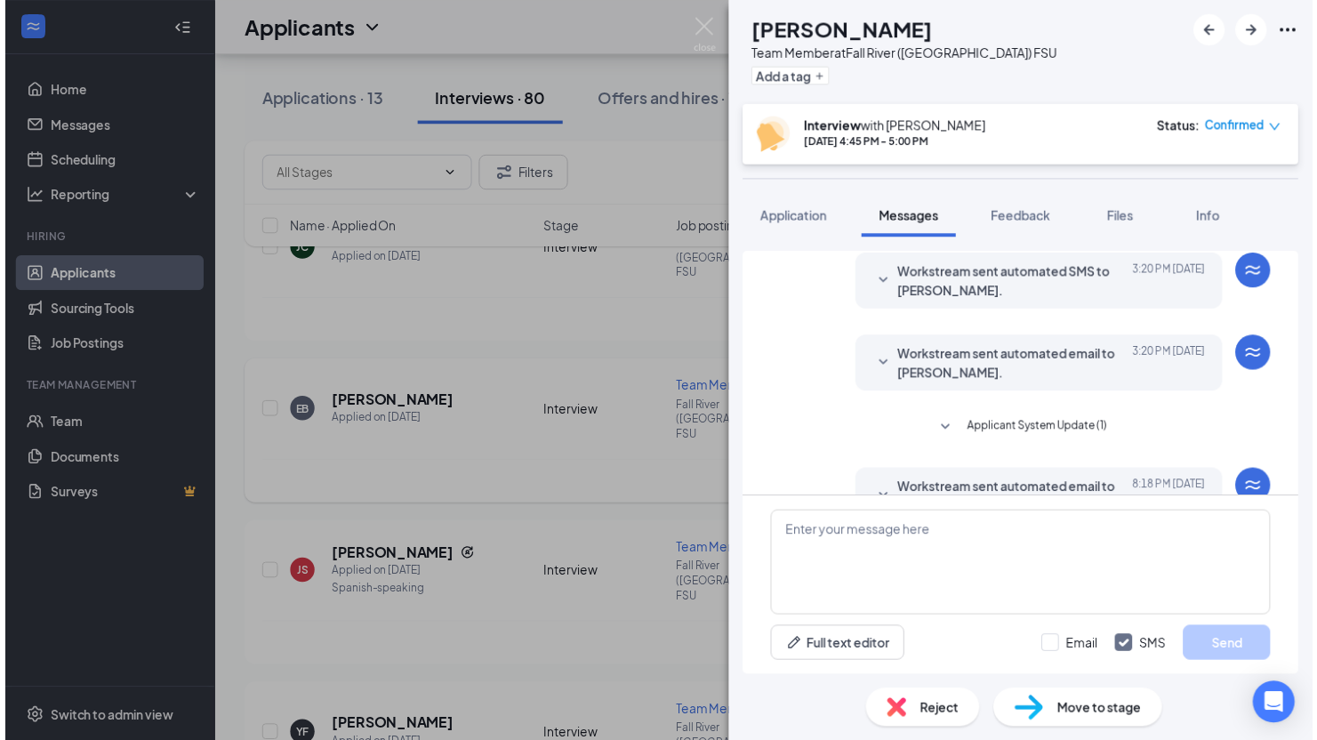
scroll to position [560, 0]
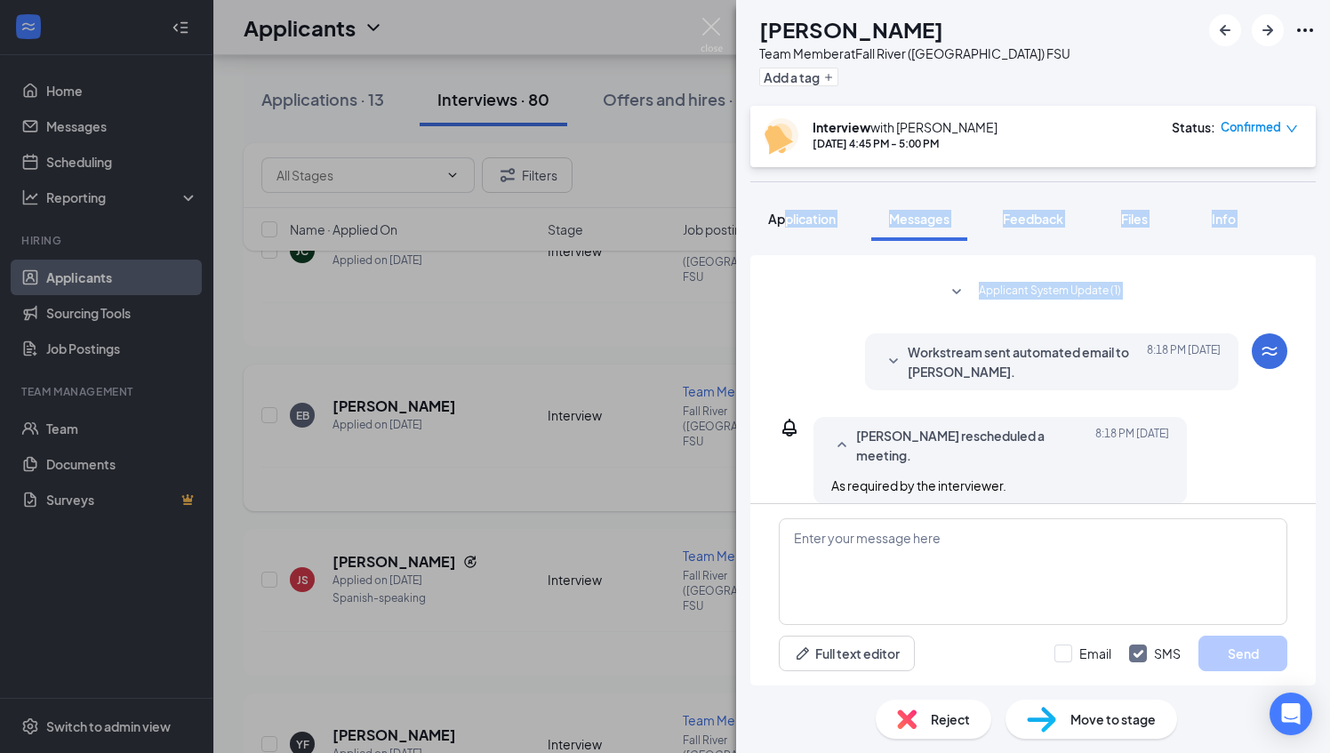
drag, startPoint x: 836, startPoint y: 316, endPoint x: 789, endPoint y: 217, distance: 109.4
click at [789, 217] on div "EB [PERSON_NAME] Team Member at [GEOGRAPHIC_DATA] ([GEOGRAPHIC_DATA]) FSU Add a…" at bounding box center [1033, 376] width 594 height 753
drag, startPoint x: 784, startPoint y: 192, endPoint x: 677, endPoint y: 25, distance: 198.8
click at [677, 25] on div "EB [PERSON_NAME] Team Member at [GEOGRAPHIC_DATA] ([GEOGRAPHIC_DATA]) FSU Add a…" at bounding box center [665, 376] width 1330 height 753
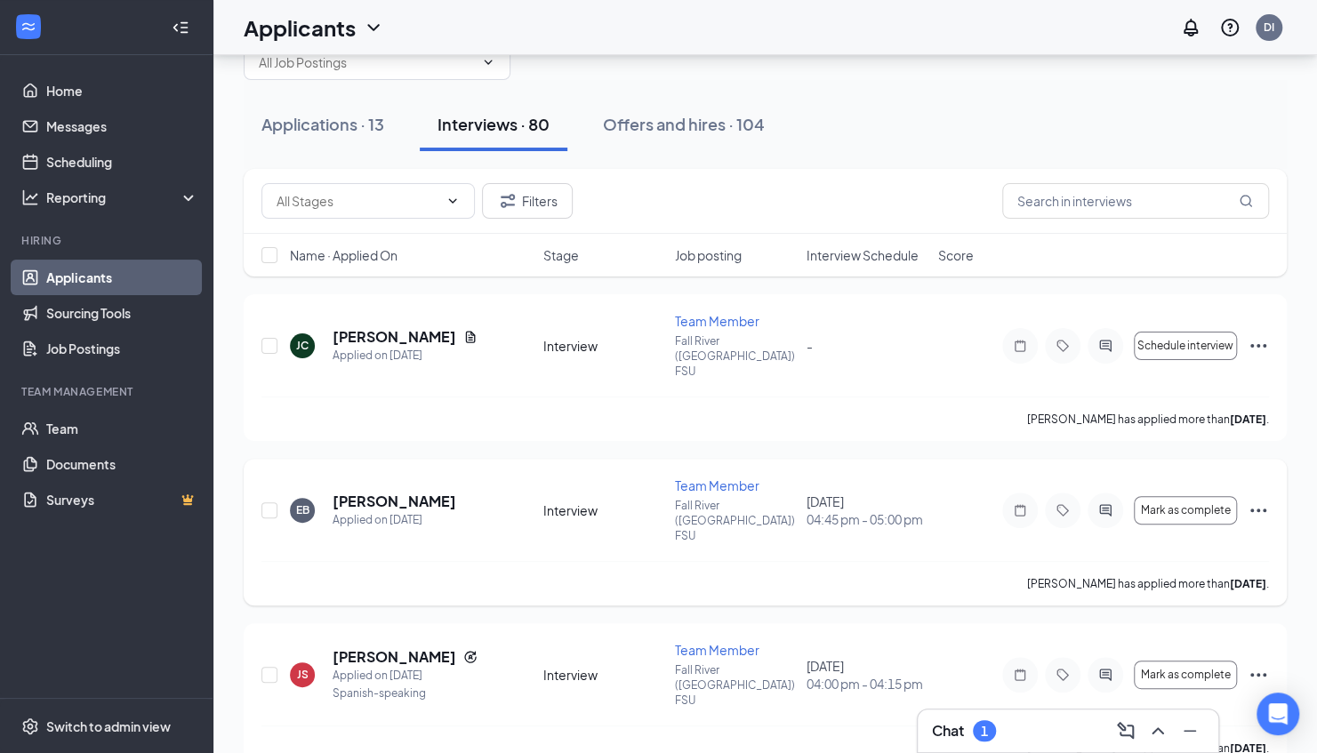
scroll to position [60, 0]
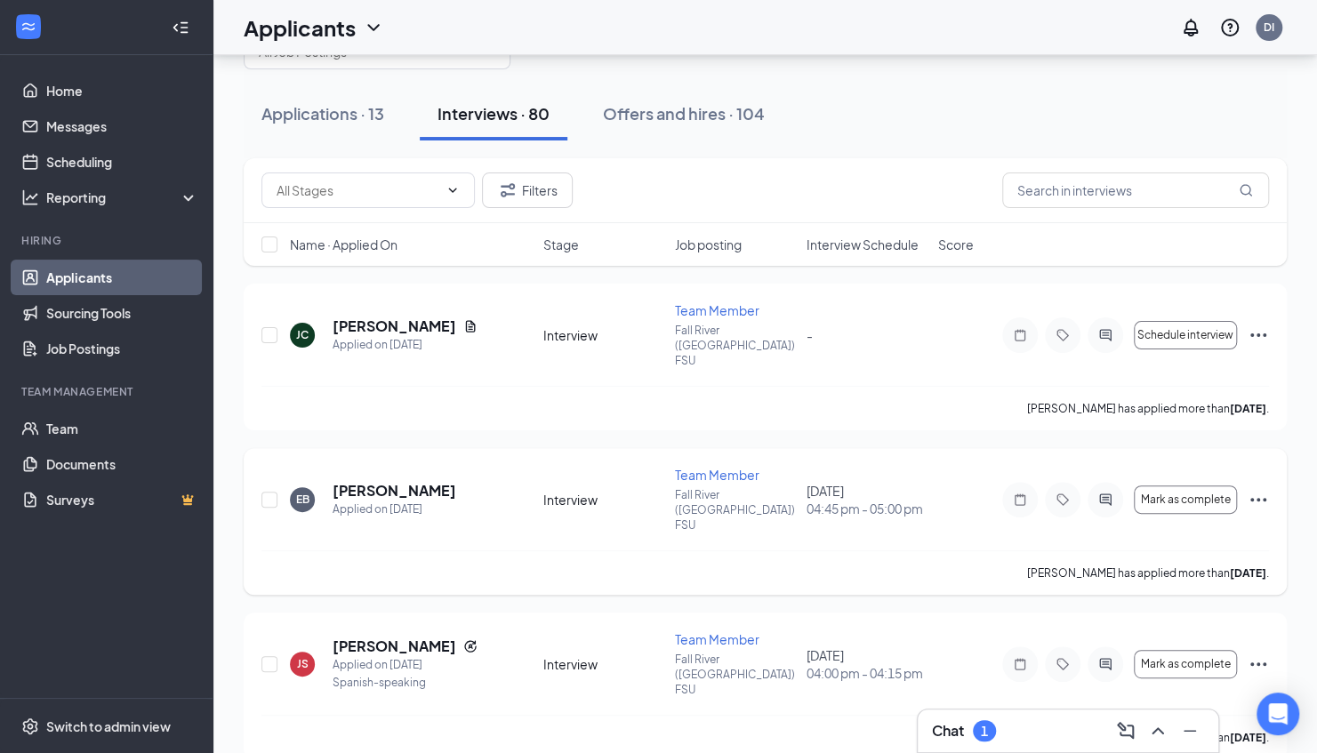
click at [820, 251] on span "Interview Schedule" at bounding box center [862, 245] width 112 height 18
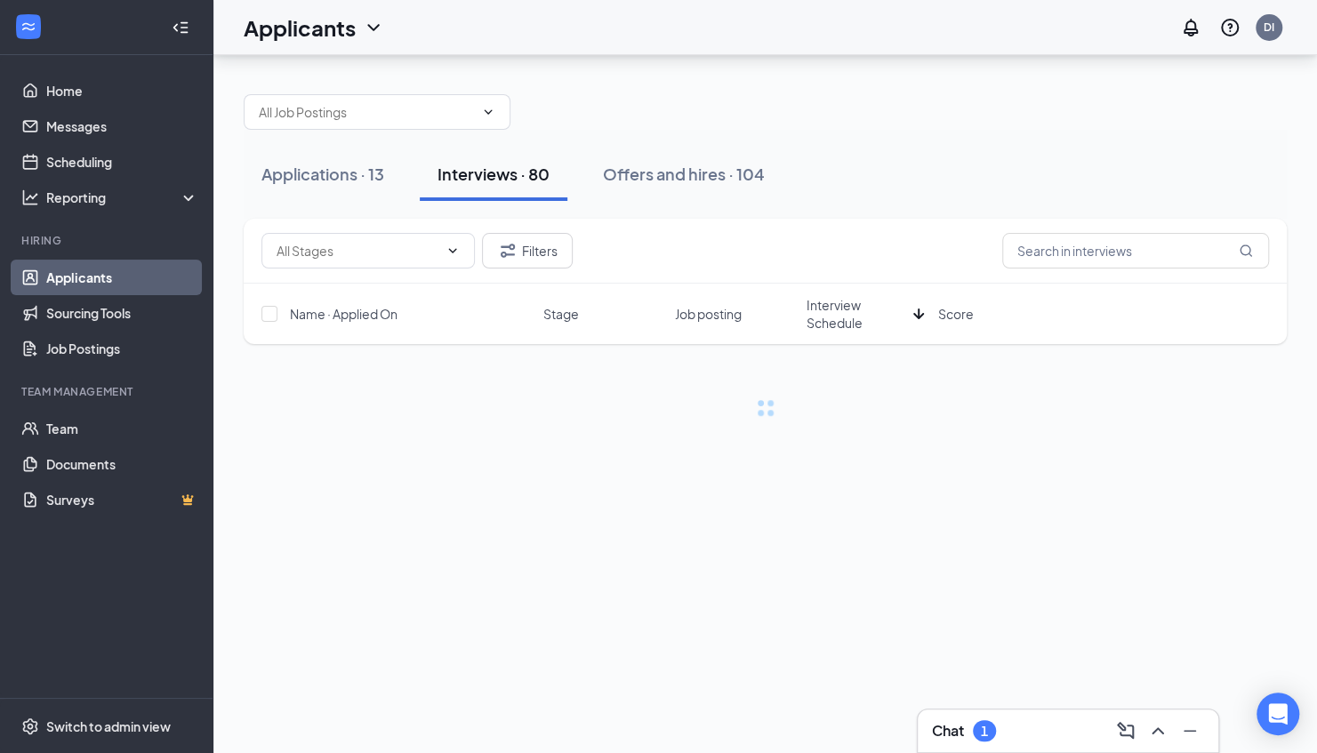
scroll to position [0, 0]
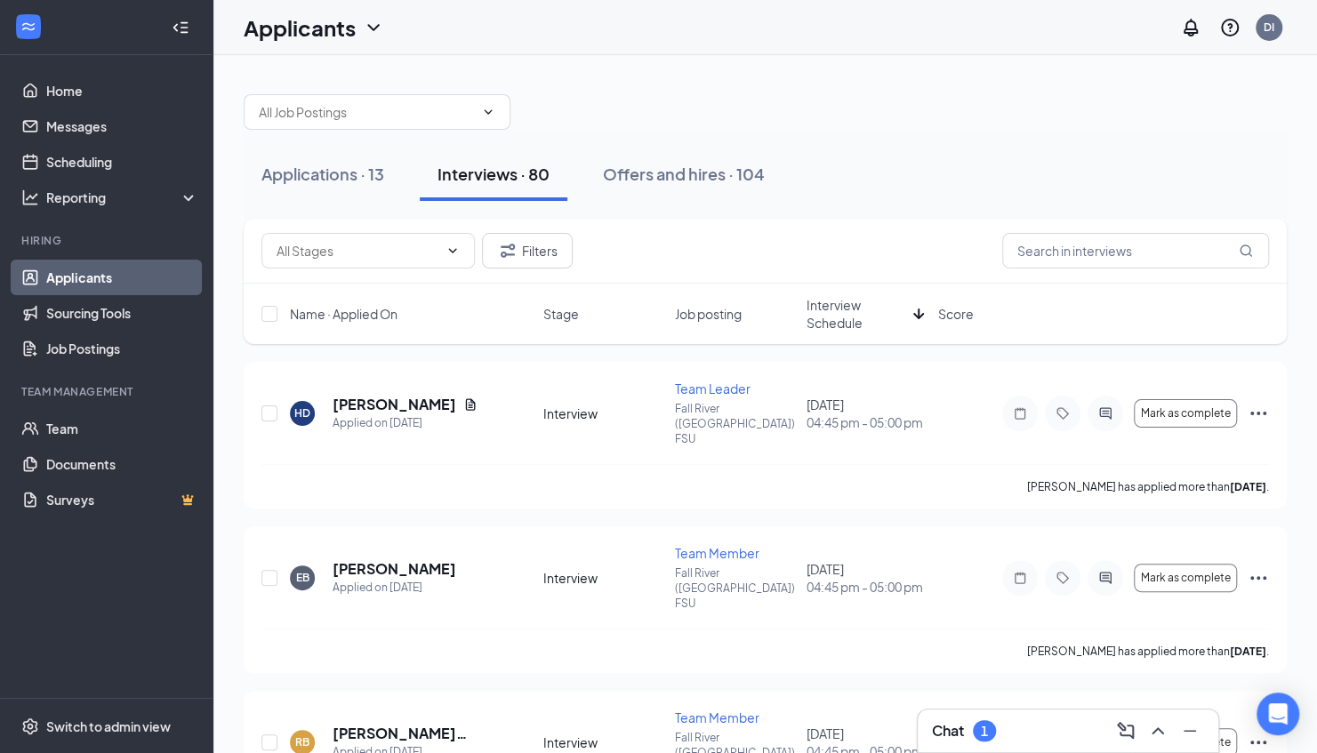
click at [859, 320] on span "Interview Schedule" at bounding box center [856, 314] width 100 height 36
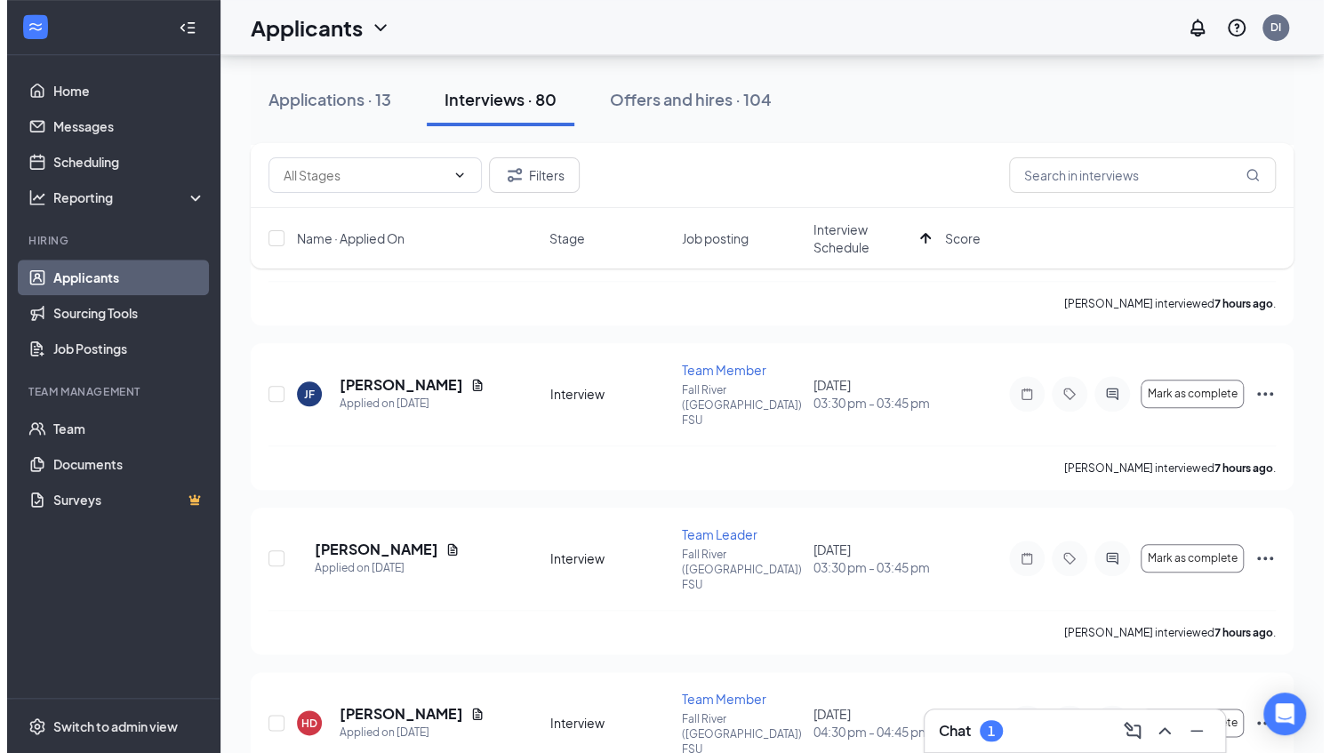
scroll to position [792, 0]
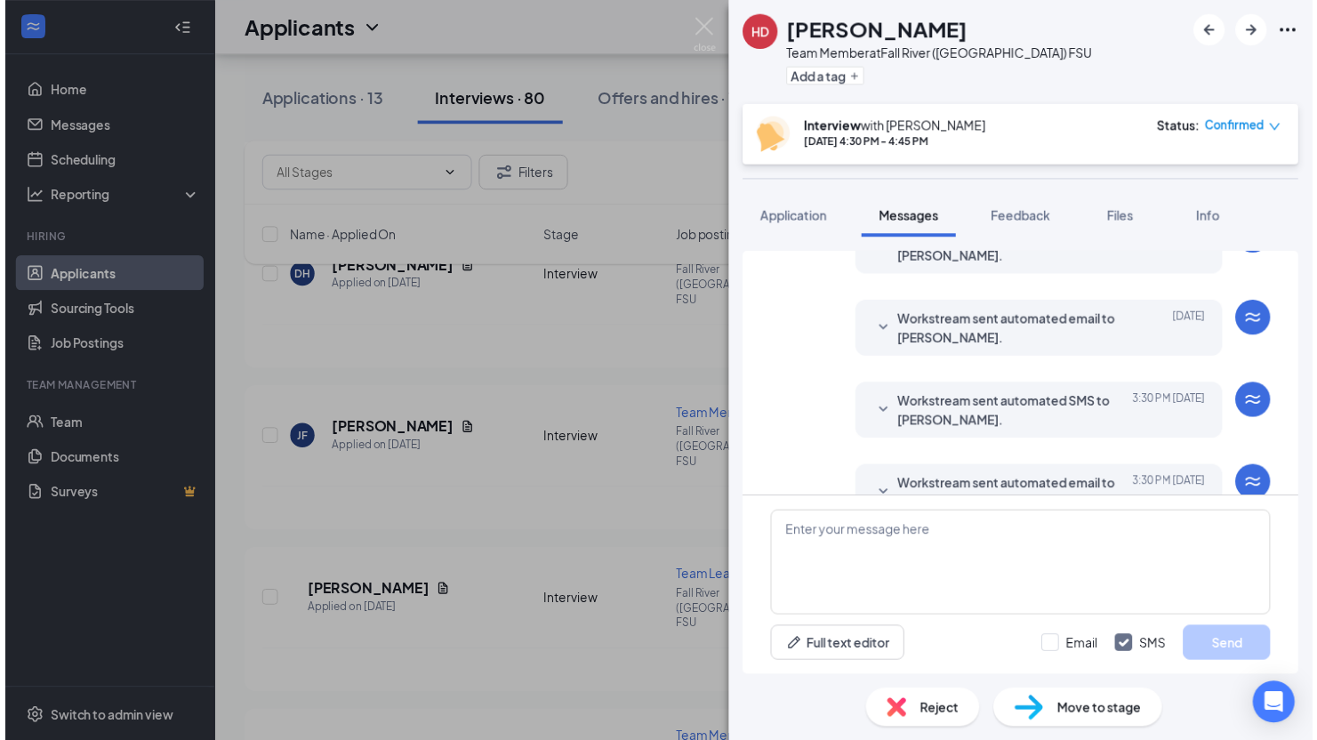
scroll to position [642, 0]
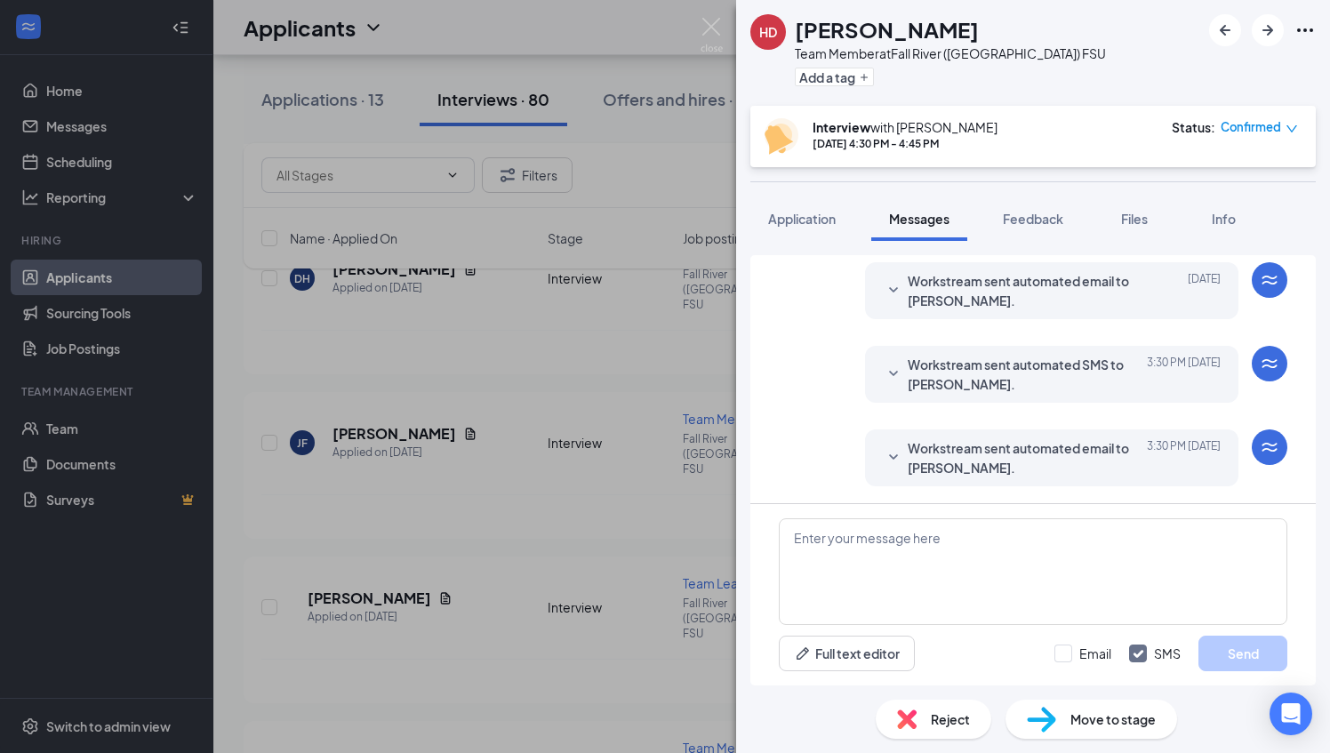
click at [934, 711] on span "Reject" at bounding box center [950, 720] width 39 height 20
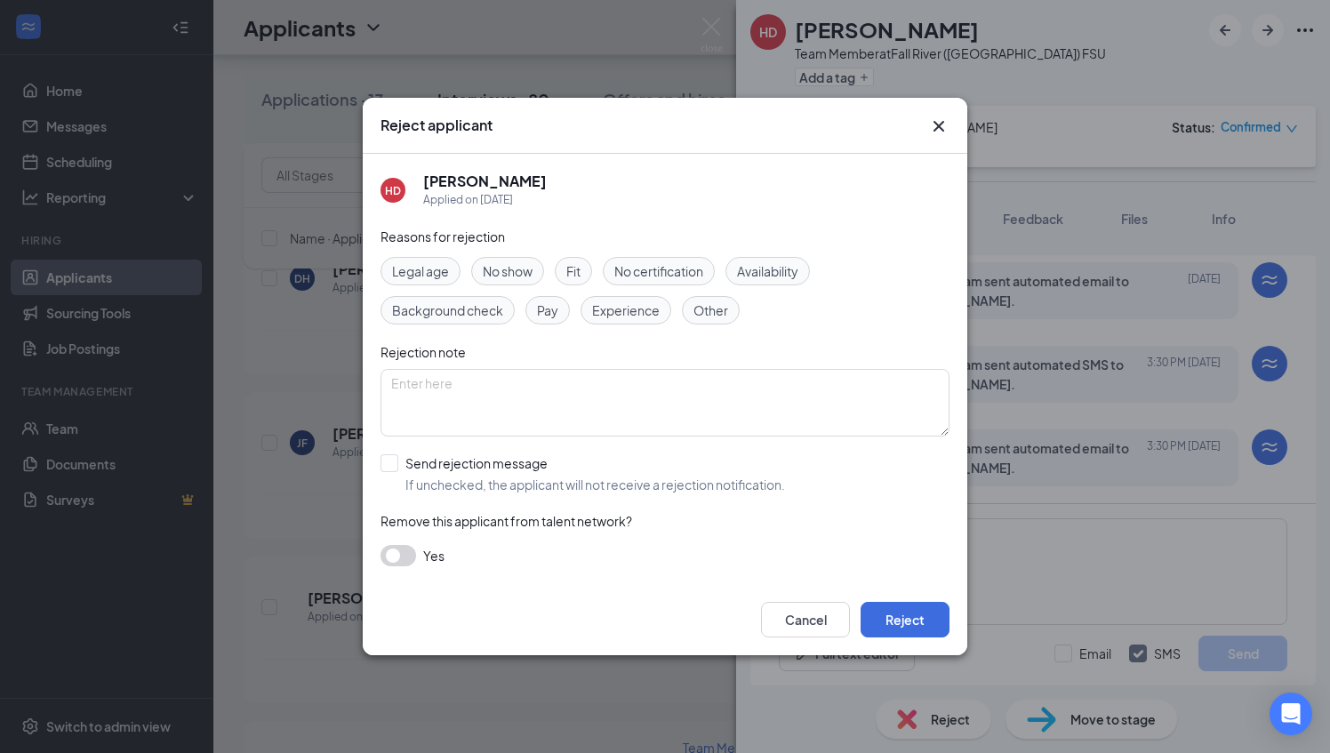
click at [575, 269] on span "Fit" at bounding box center [573, 271] width 14 height 20
click at [443, 479] on input "Send rejection message If unchecked, the applicant will not receive a rejection…" at bounding box center [583, 473] width 405 height 39
checkbox input "true"
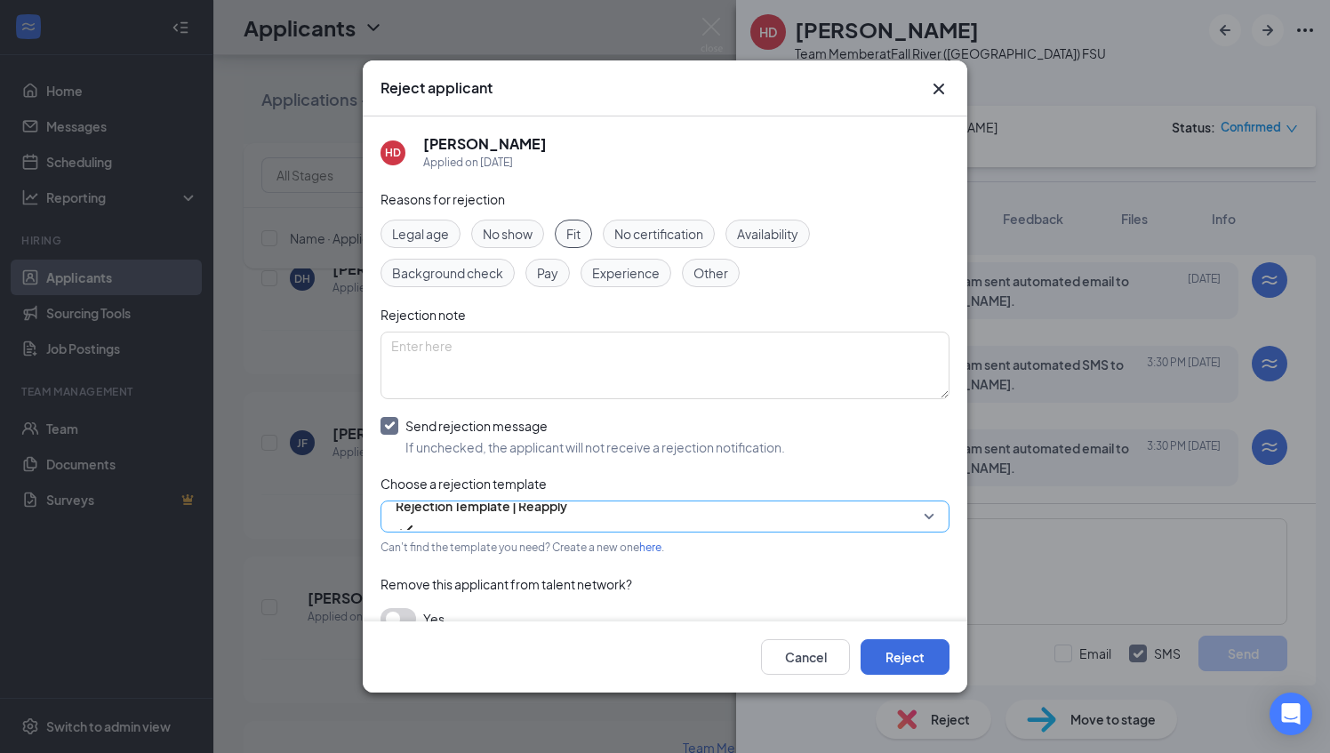
click at [464, 511] on span "Rejection Template | Reapply" at bounding box center [482, 506] width 172 height 27
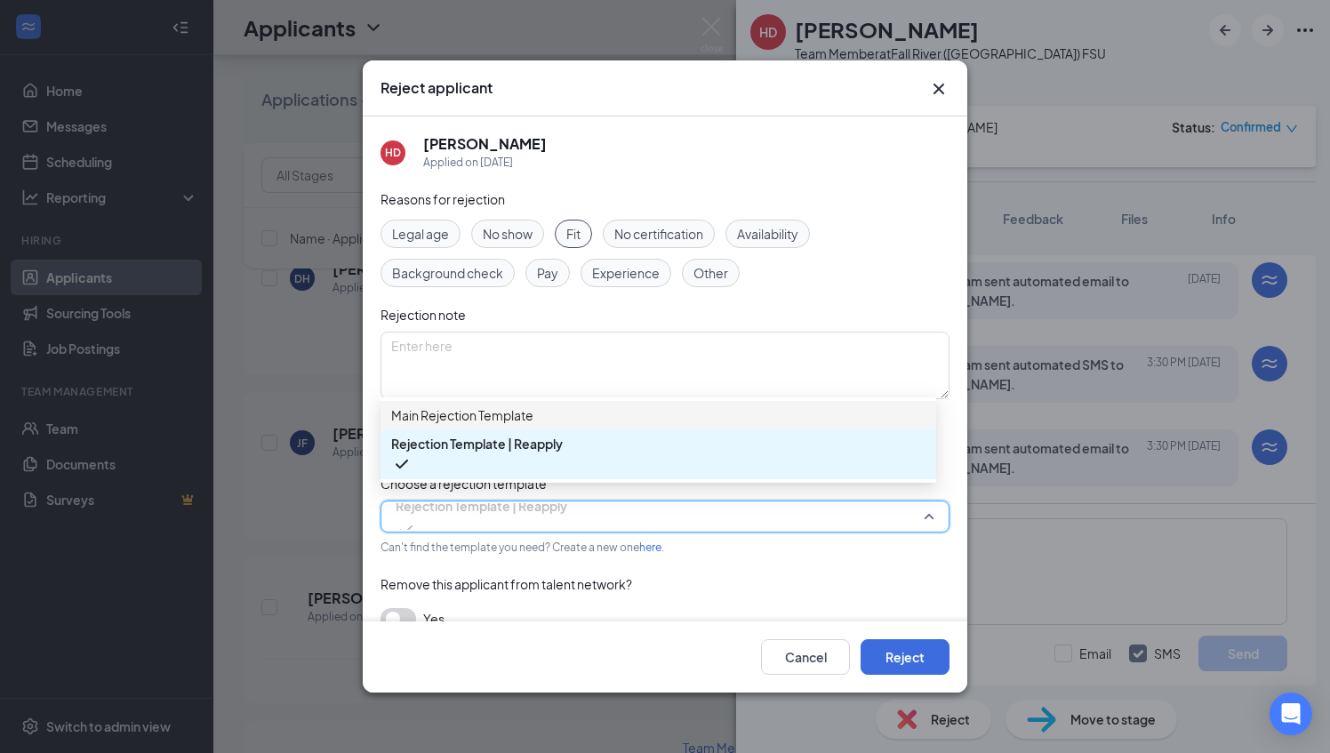
click at [509, 425] on span "Main Rejection Template" at bounding box center [462, 415] width 142 height 20
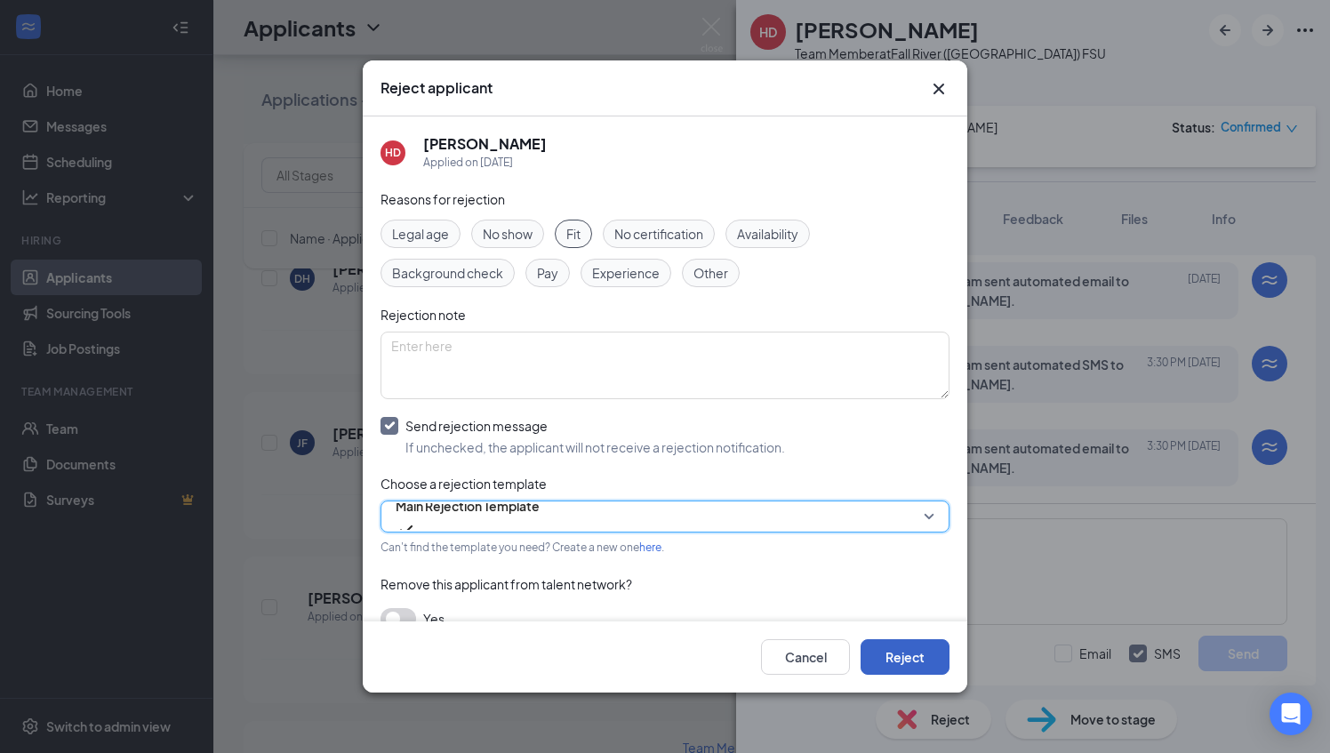
click at [890, 670] on button "Reject" at bounding box center [905, 657] width 89 height 36
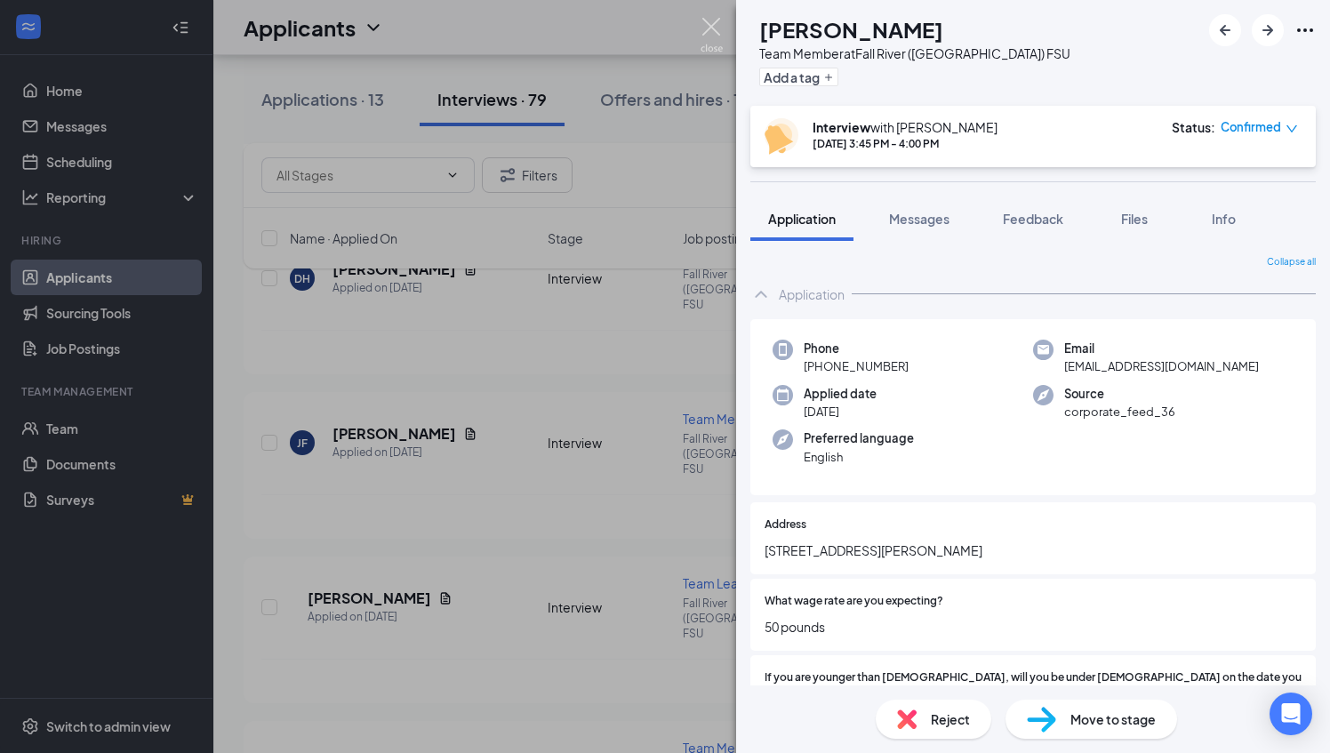
click at [717, 23] on img at bounding box center [712, 35] width 22 height 35
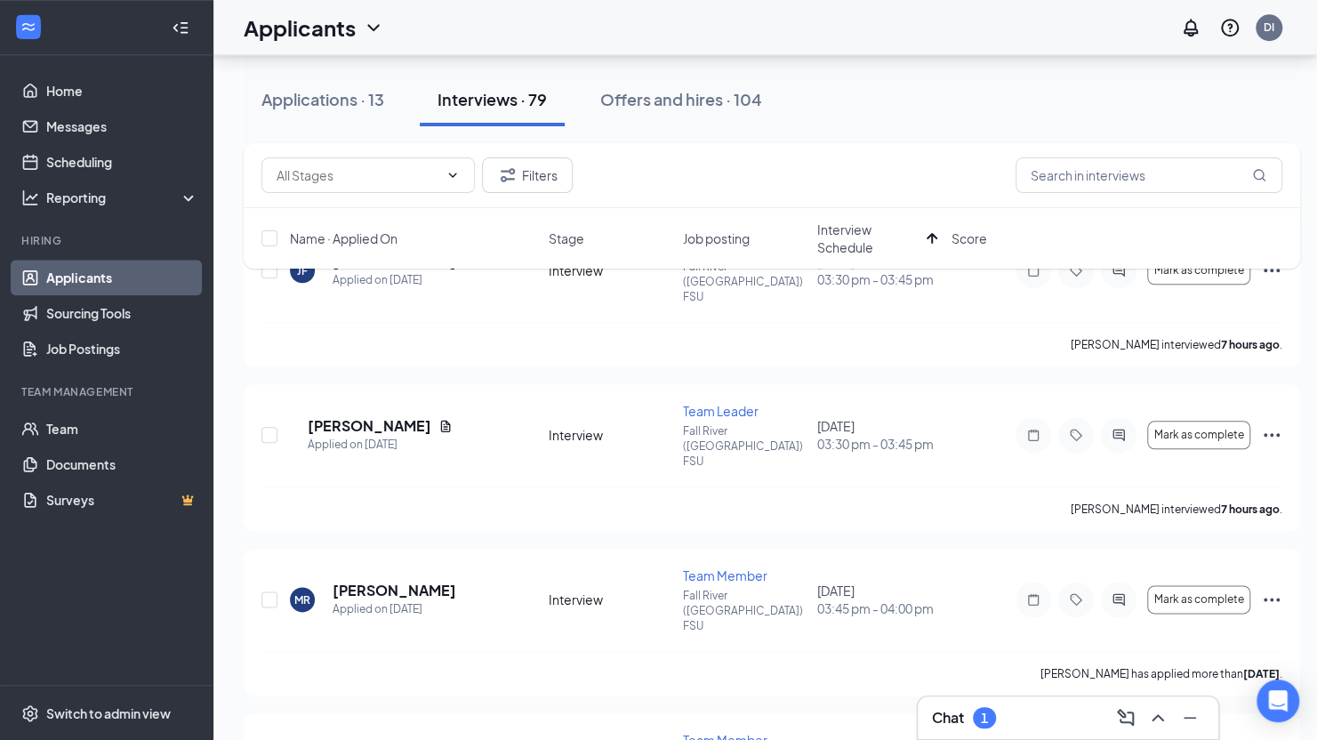
scroll to position [926, 0]
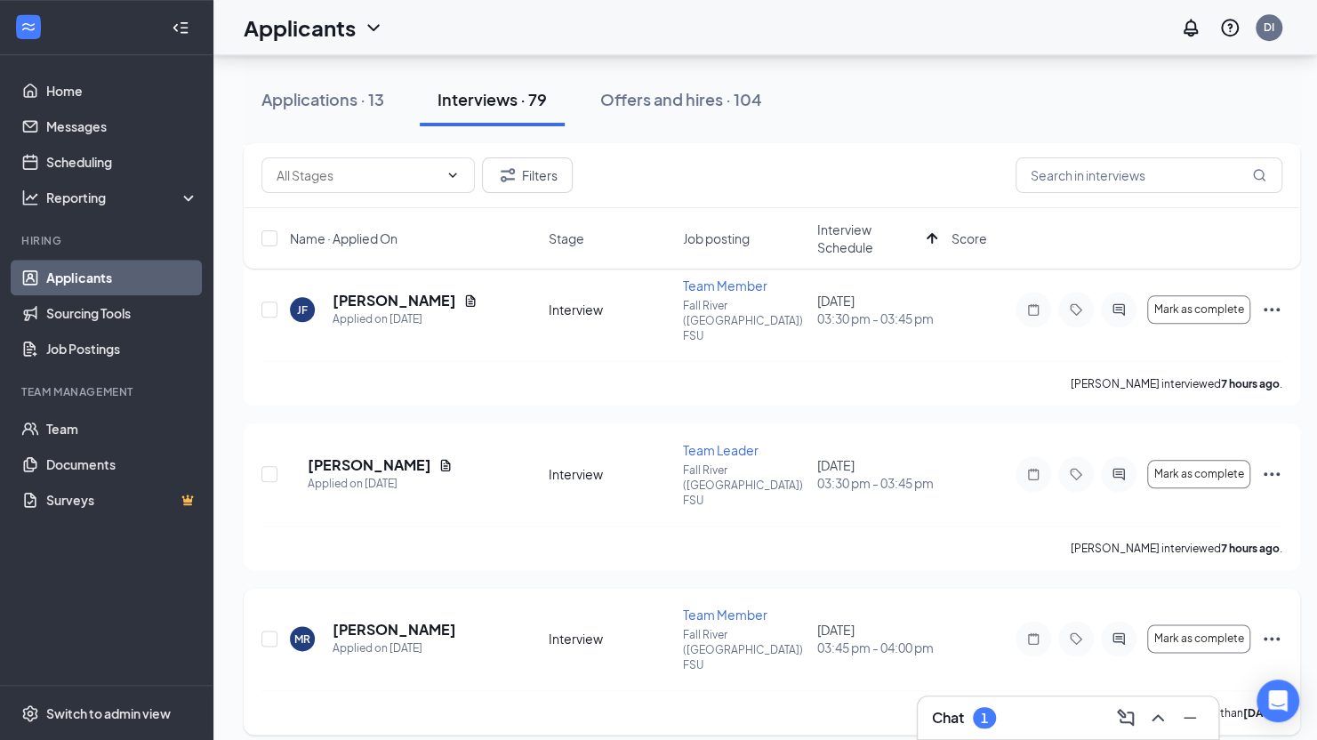
click at [1268, 628] on icon "Ellipses" at bounding box center [1271, 638] width 21 height 21
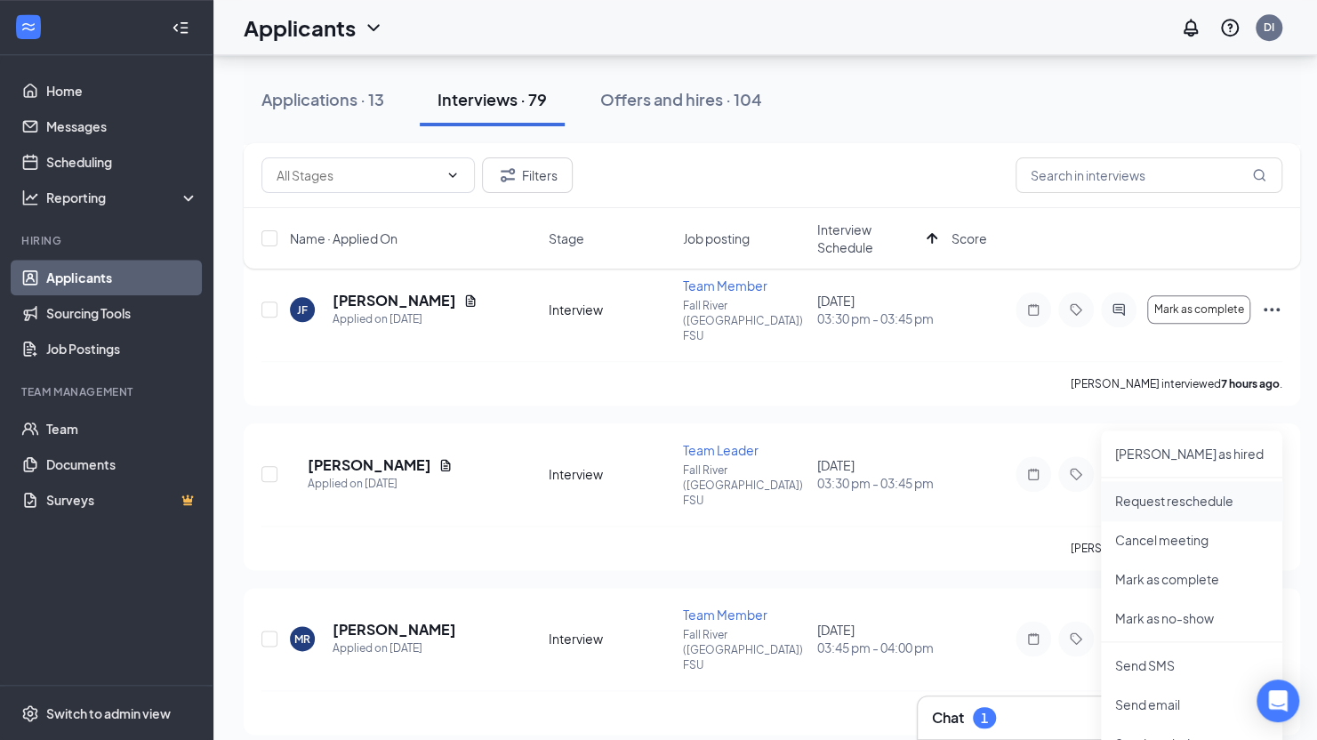
click at [1167, 501] on p "Request reschedule" at bounding box center [1191, 501] width 153 height 18
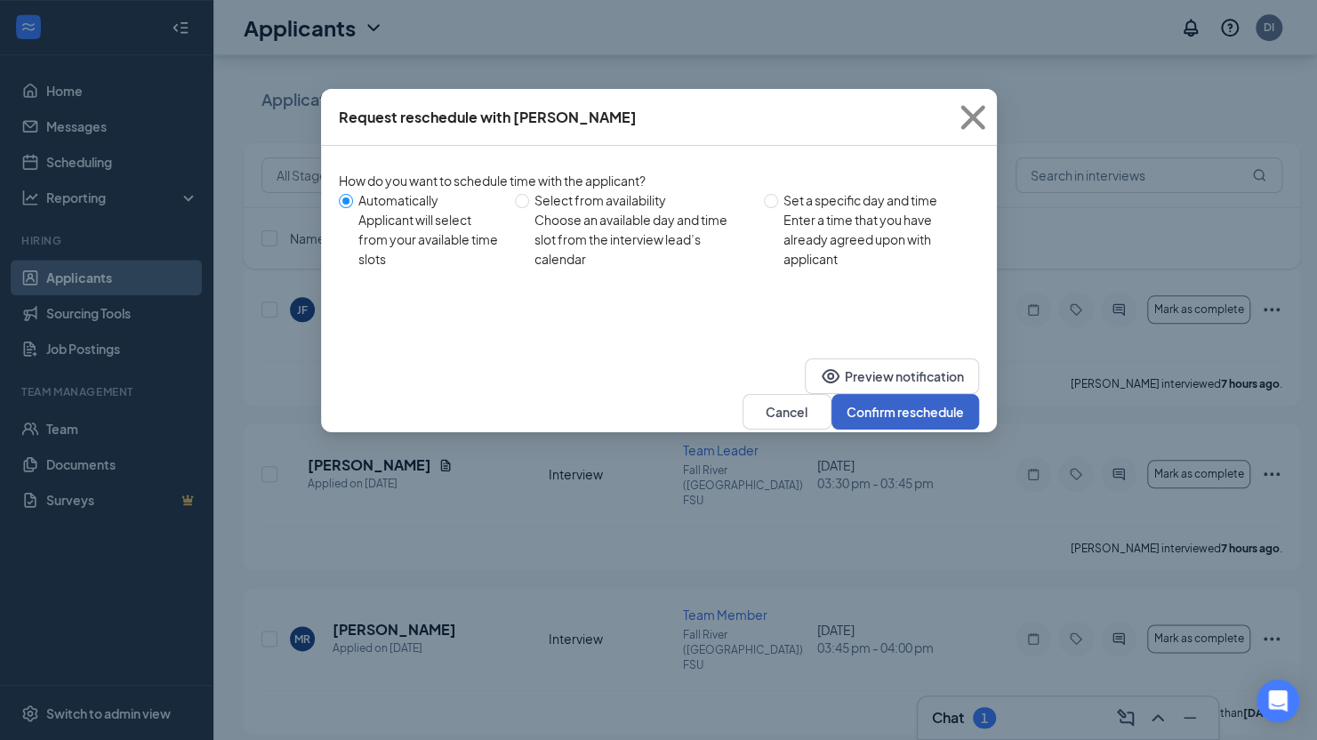
click at [928, 394] on button "Confirm reschedule" at bounding box center [905, 412] width 148 height 36
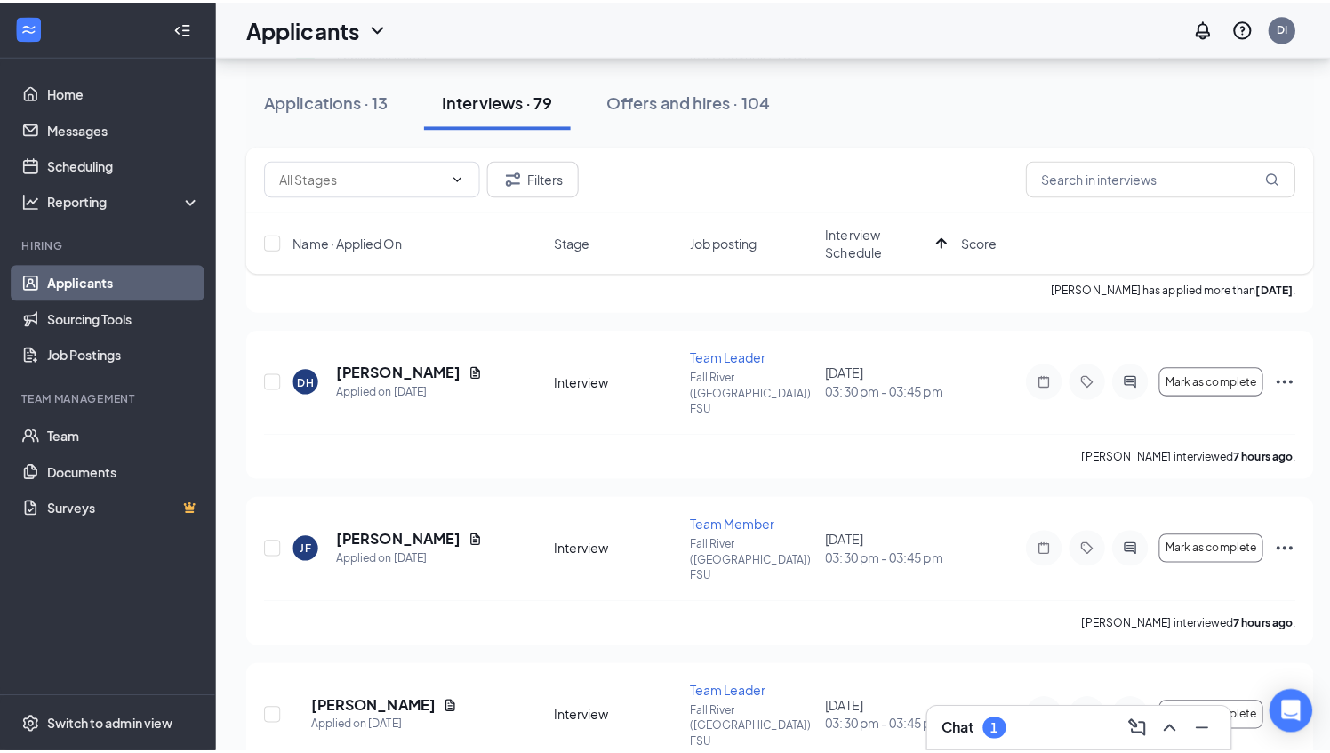
scroll to position [681, 0]
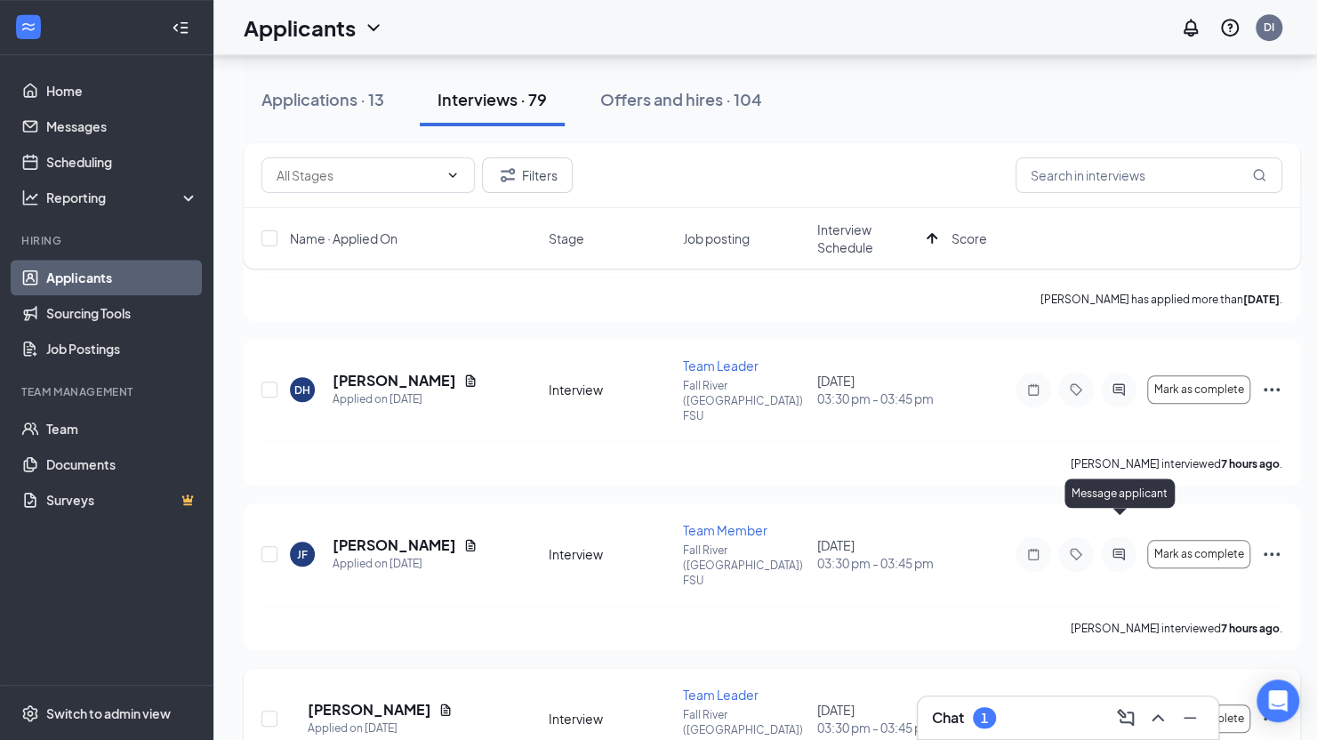
click at [1120, 712] on icon "ActiveChat" at bounding box center [1118, 718] width 12 height 12
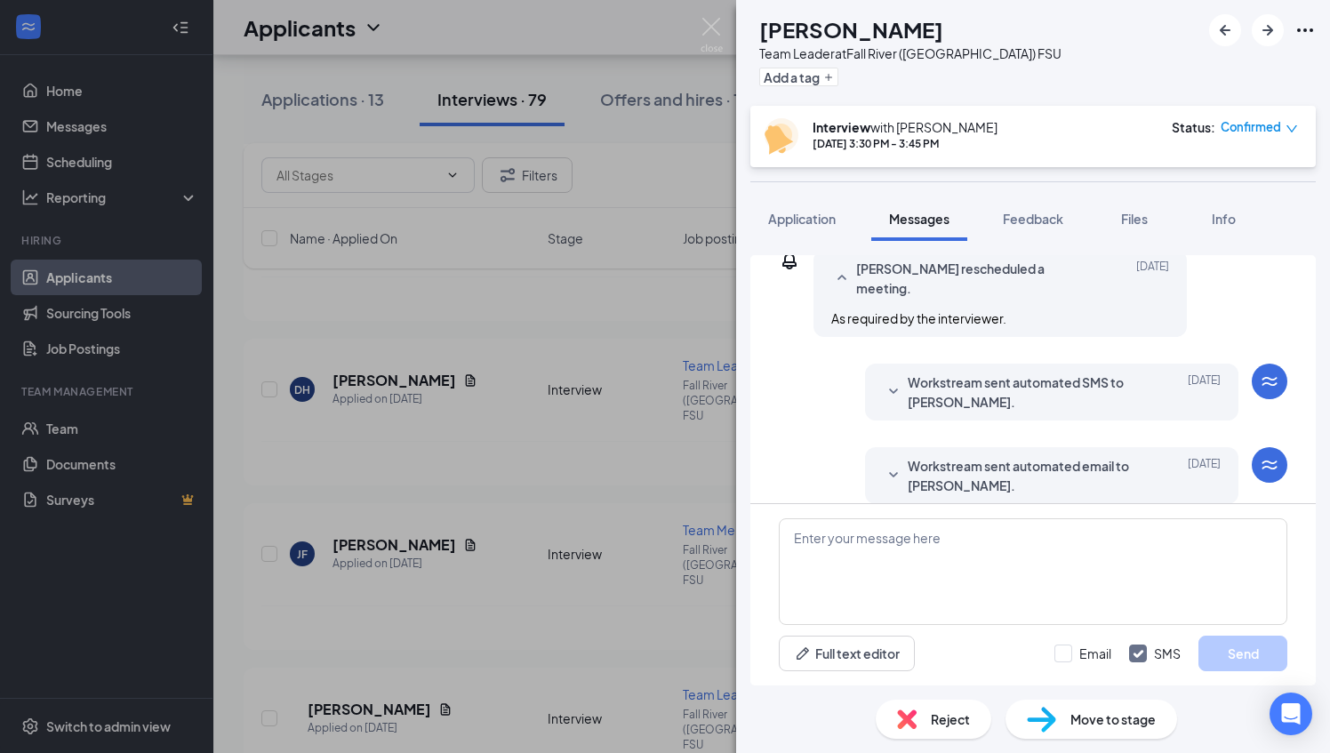
click at [919, 721] on div "Reject" at bounding box center [934, 719] width 116 height 39
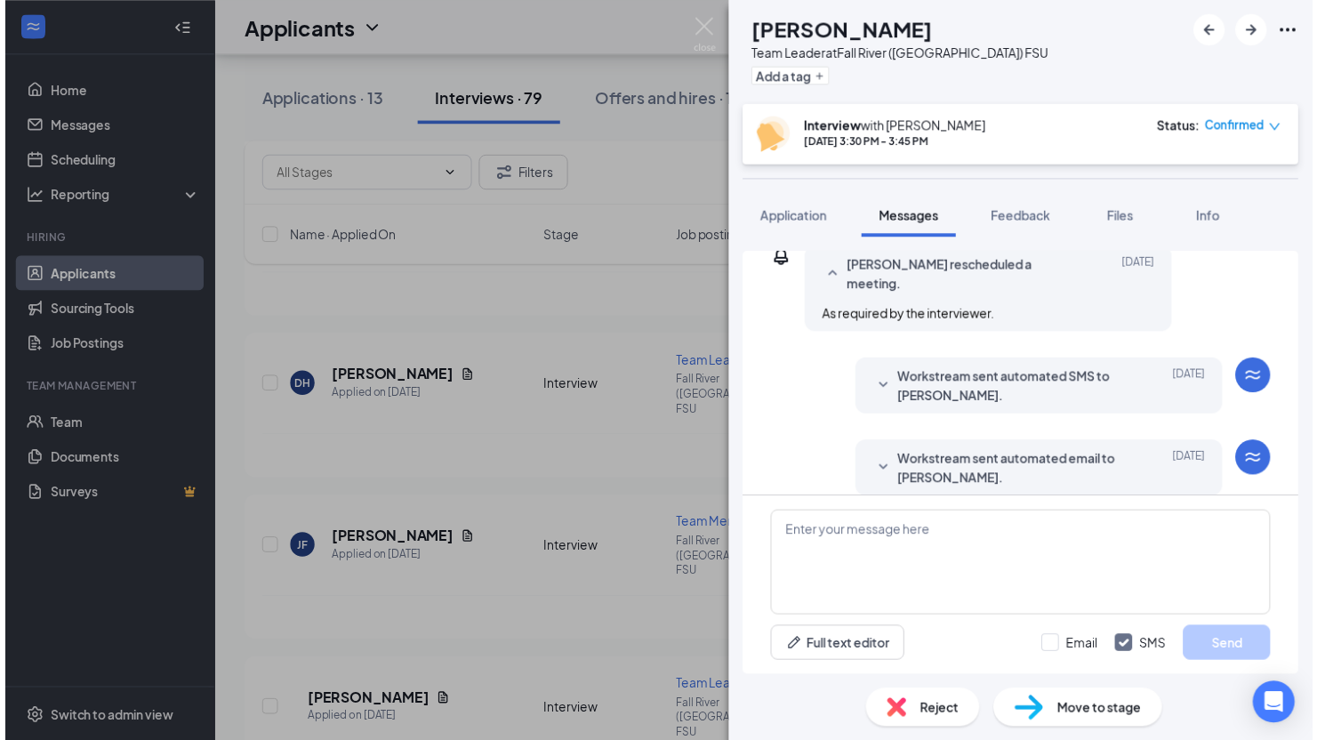
scroll to position [592, 0]
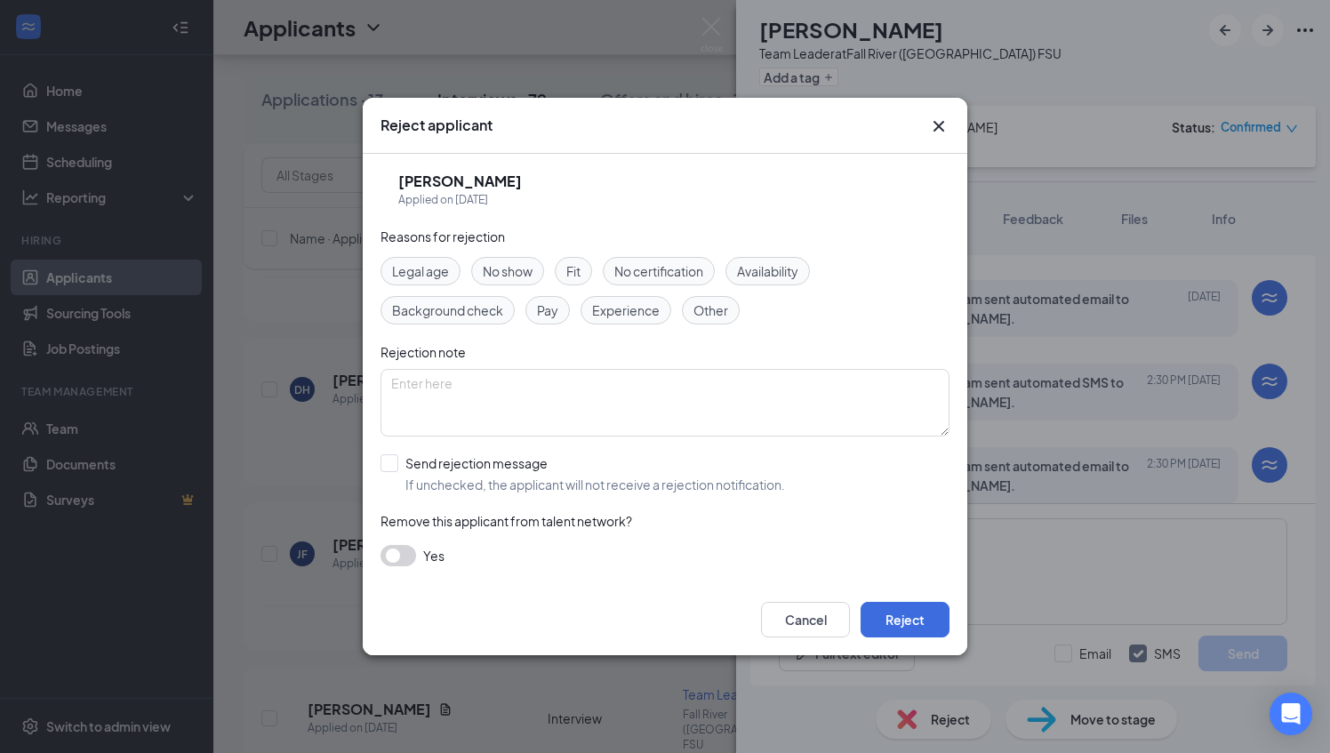
click at [439, 542] on div "Reasons for rejection Legal age No show Fit No certification Availability Backg…" at bounding box center [665, 405] width 569 height 357
click at [415, 558] on div "Yes" at bounding box center [665, 555] width 569 height 21
click at [394, 544] on div "Reasons for rejection Legal age No show Fit No certification Availability Backg…" at bounding box center [665, 405] width 569 height 357
click at [396, 533] on div "Reasons for rejection Legal age No show Fit No certification Availability Backg…" at bounding box center [665, 405] width 569 height 357
click at [390, 552] on button "button" at bounding box center [399, 555] width 36 height 21
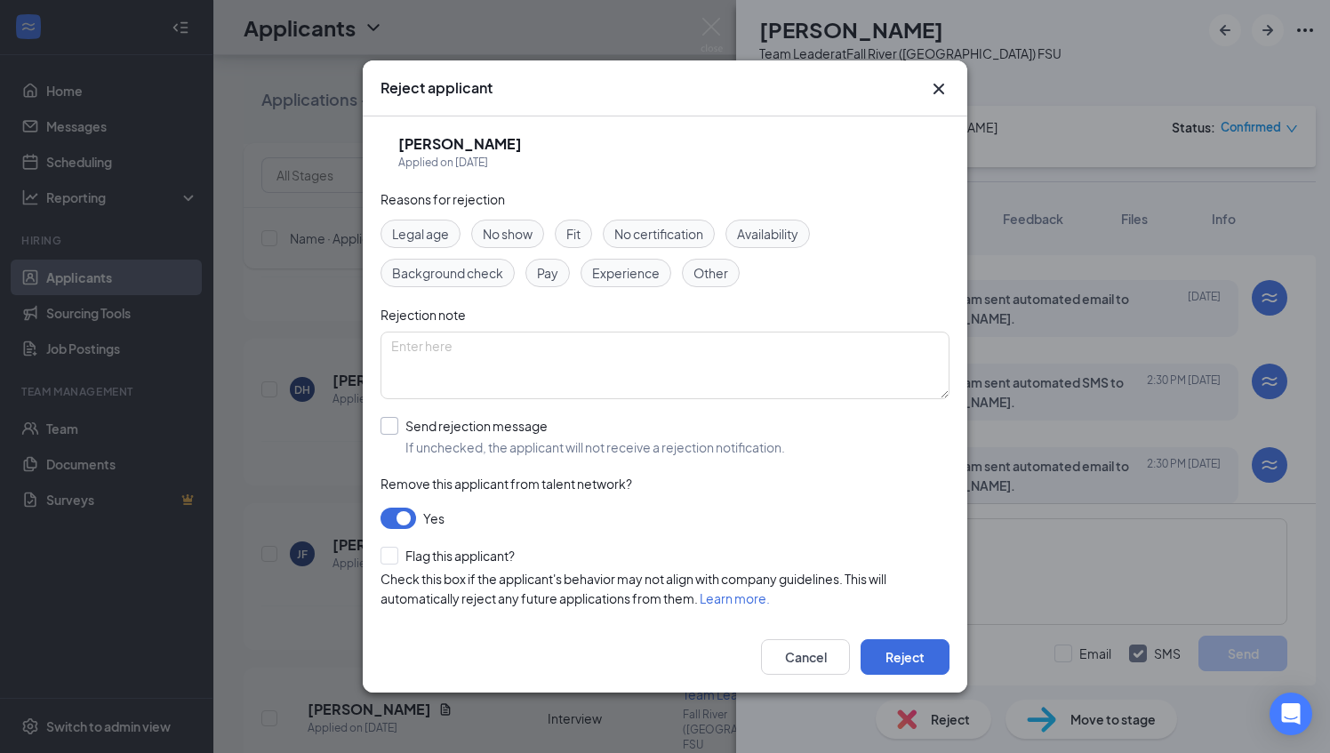
click at [481, 439] on input "Send rejection message If unchecked, the applicant will not receive a rejection…" at bounding box center [583, 436] width 405 height 39
checkbox input "true"
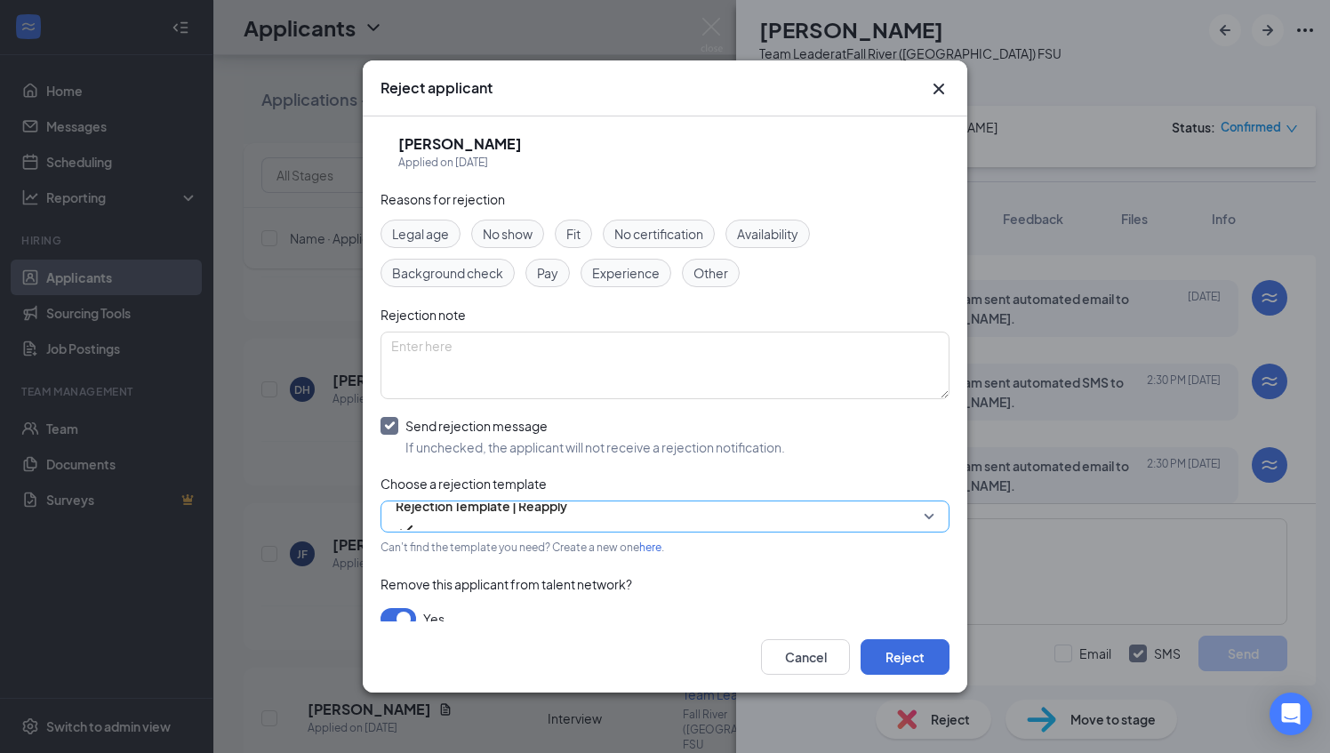
click at [462, 505] on span "Rejection Template | Reapply" at bounding box center [482, 506] width 172 height 27
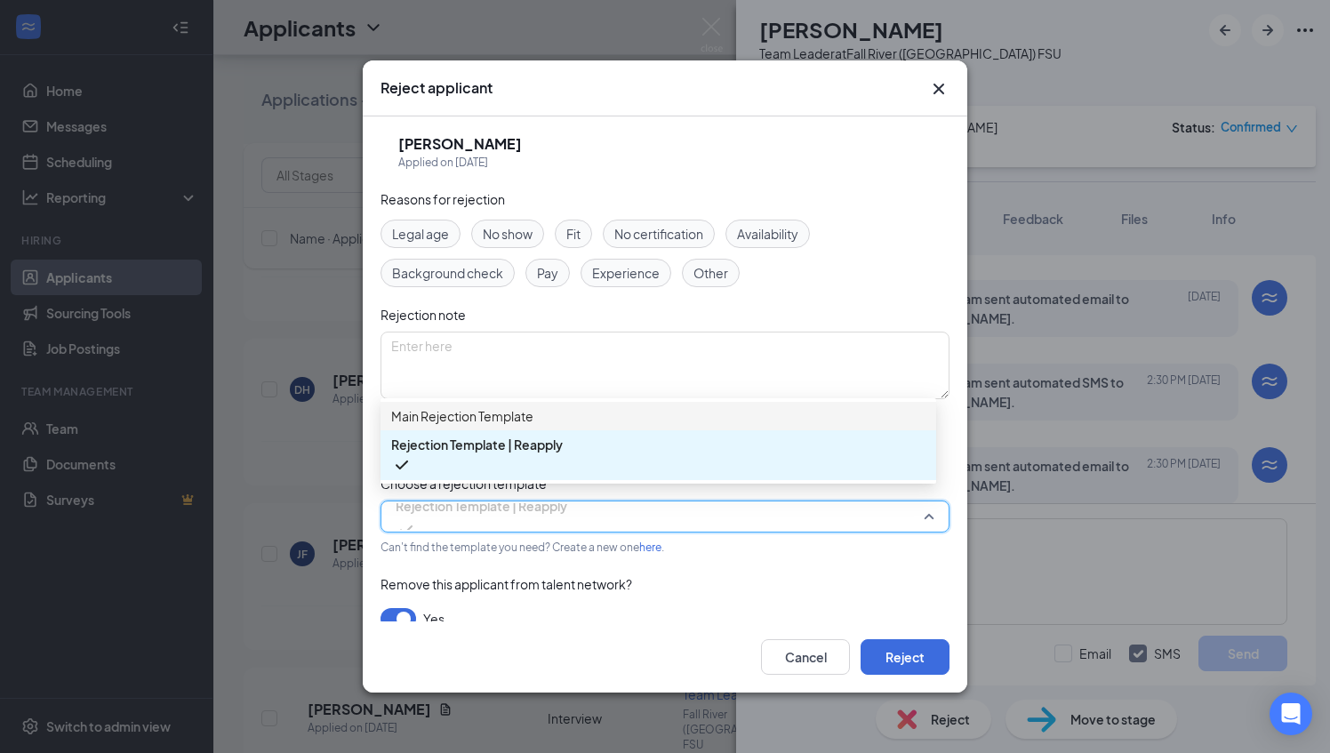
click at [487, 423] on span "Main Rejection Template" at bounding box center [462, 416] width 142 height 20
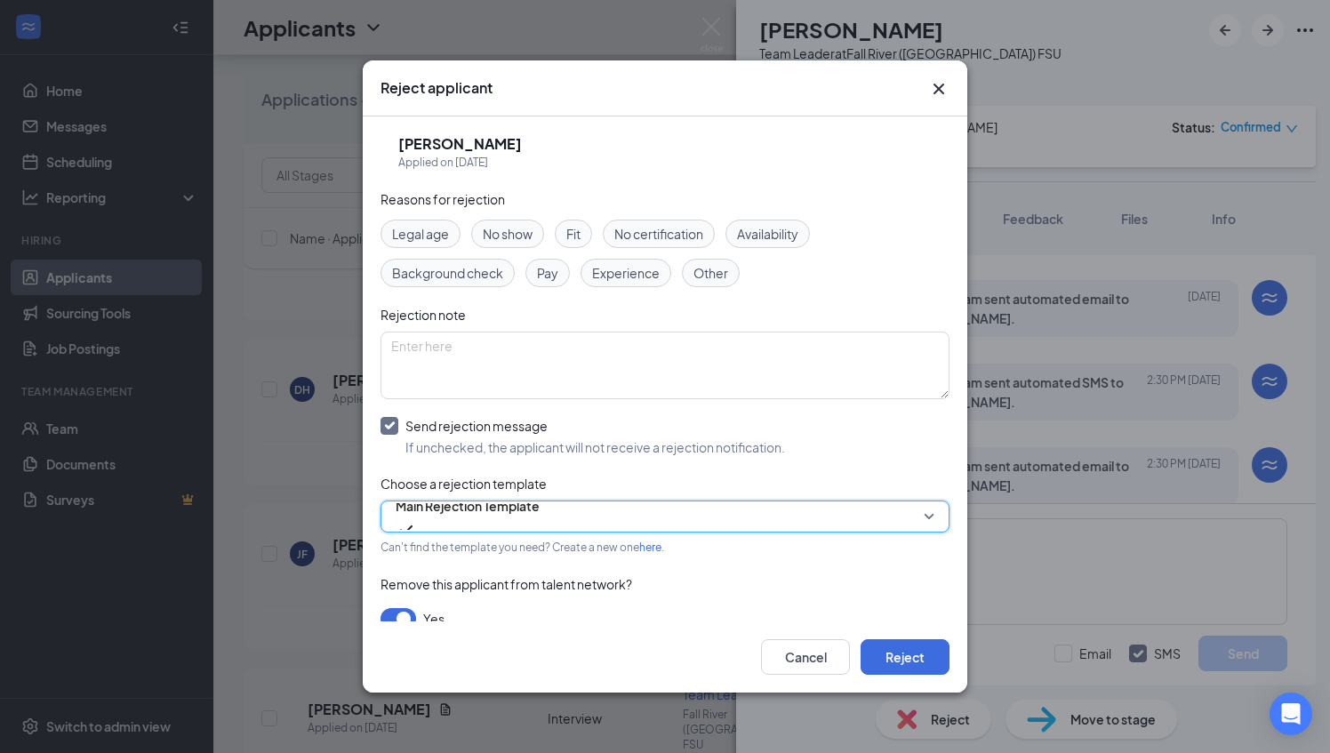
click at [573, 240] on span "Fit" at bounding box center [573, 234] width 14 height 20
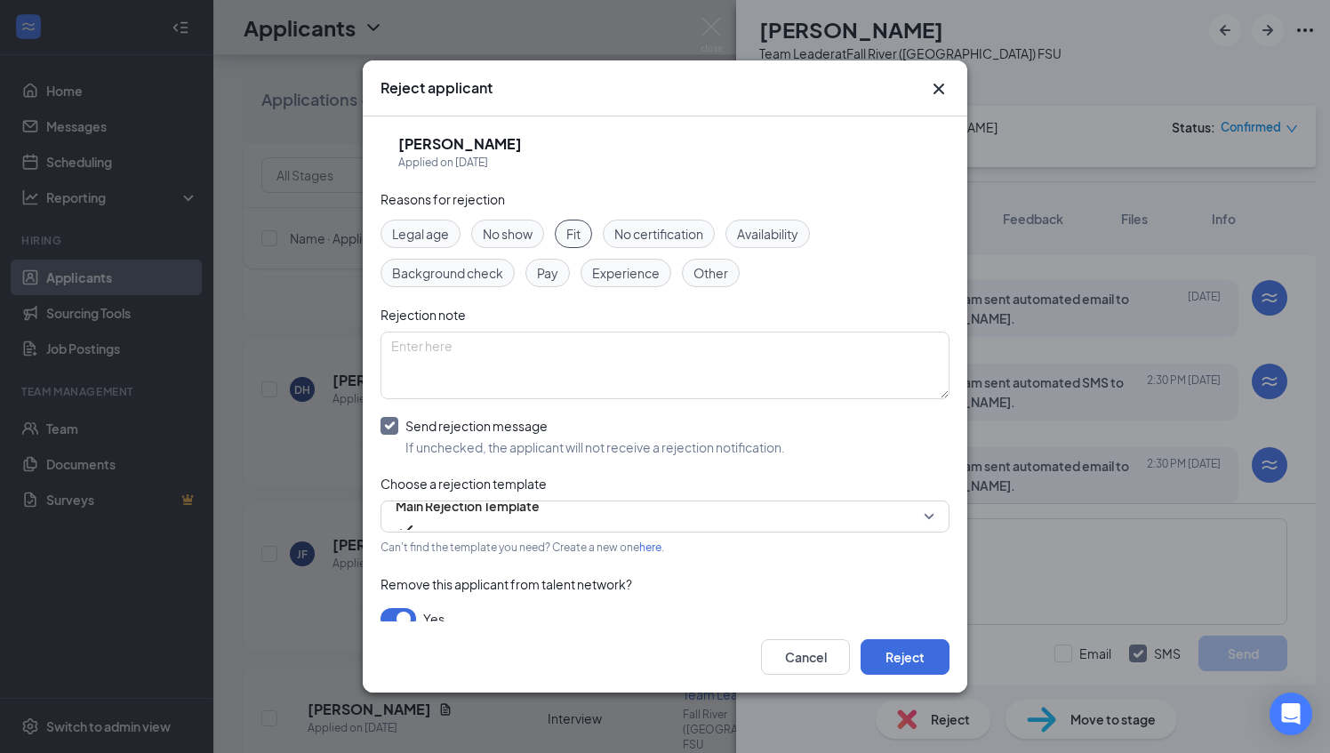
click at [528, 218] on div "Reasons for rejection Legal age No show Fit No certification Availability Backg…" at bounding box center [665, 457] width 569 height 537
click at [514, 229] on span "No show" at bounding box center [508, 234] width 50 height 20
click at [889, 667] on button "Reject" at bounding box center [905, 657] width 89 height 36
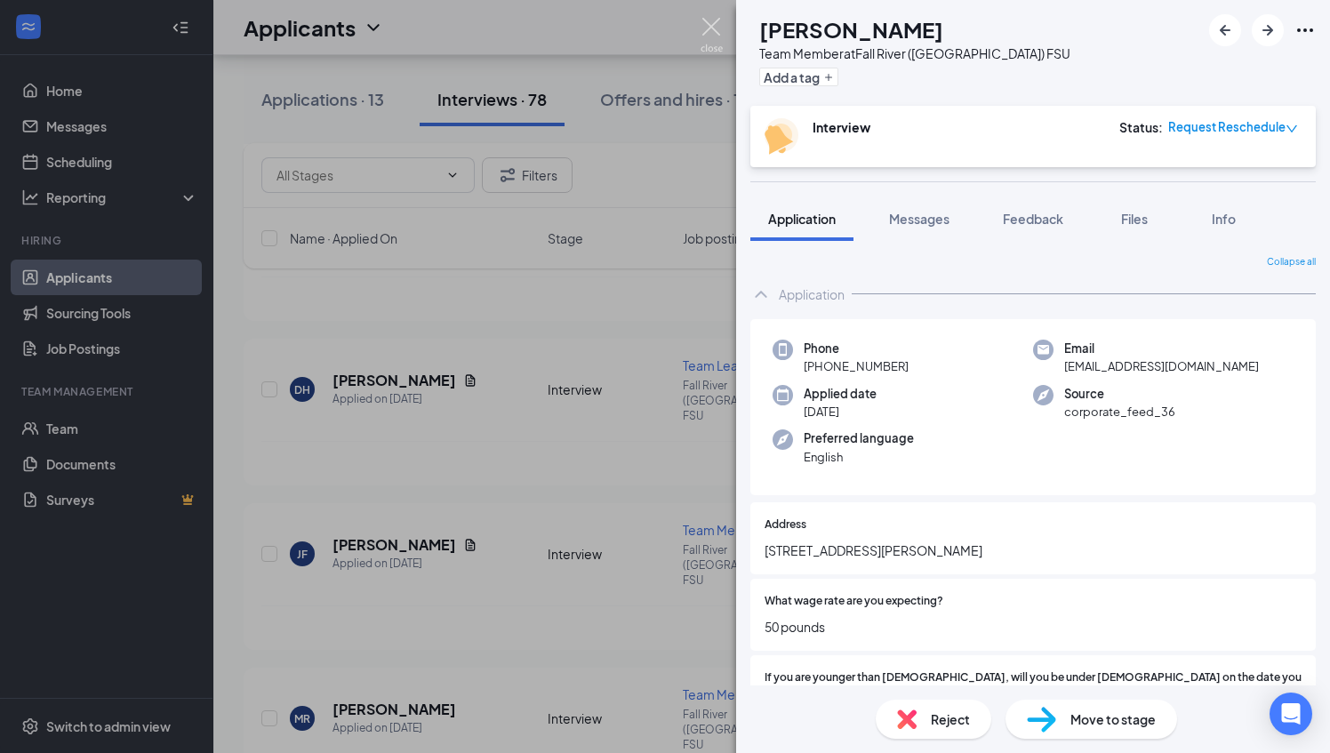
click at [711, 27] on img at bounding box center [712, 35] width 22 height 35
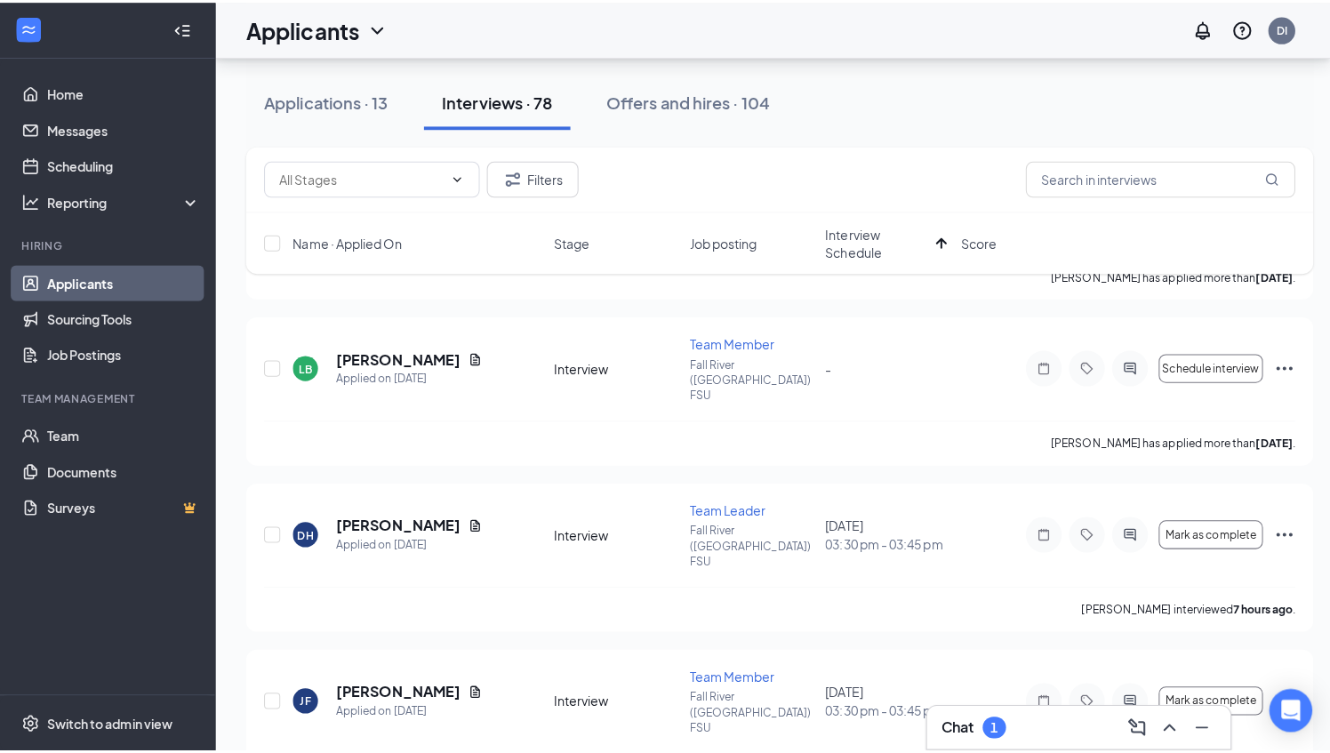
scroll to position [552, 0]
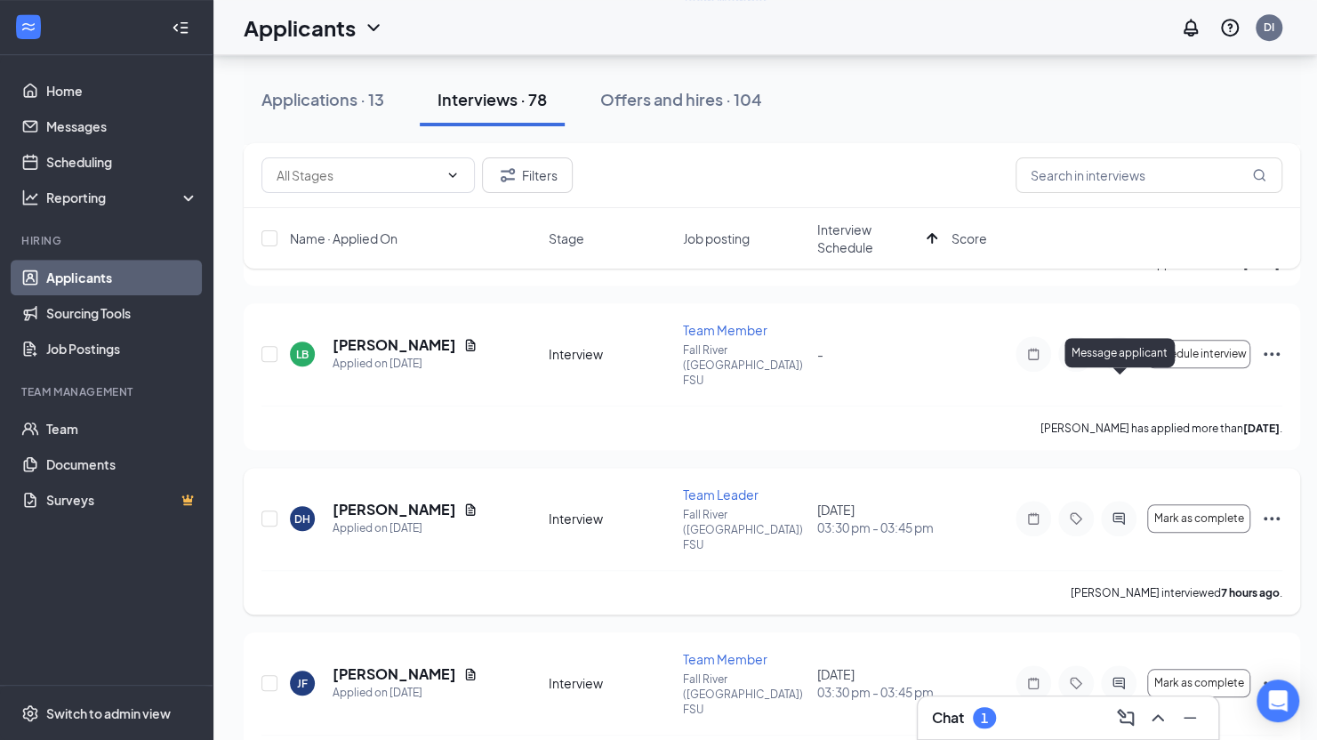
click at [1118, 512] on icon "ActiveChat" at bounding box center [1118, 518] width 12 height 12
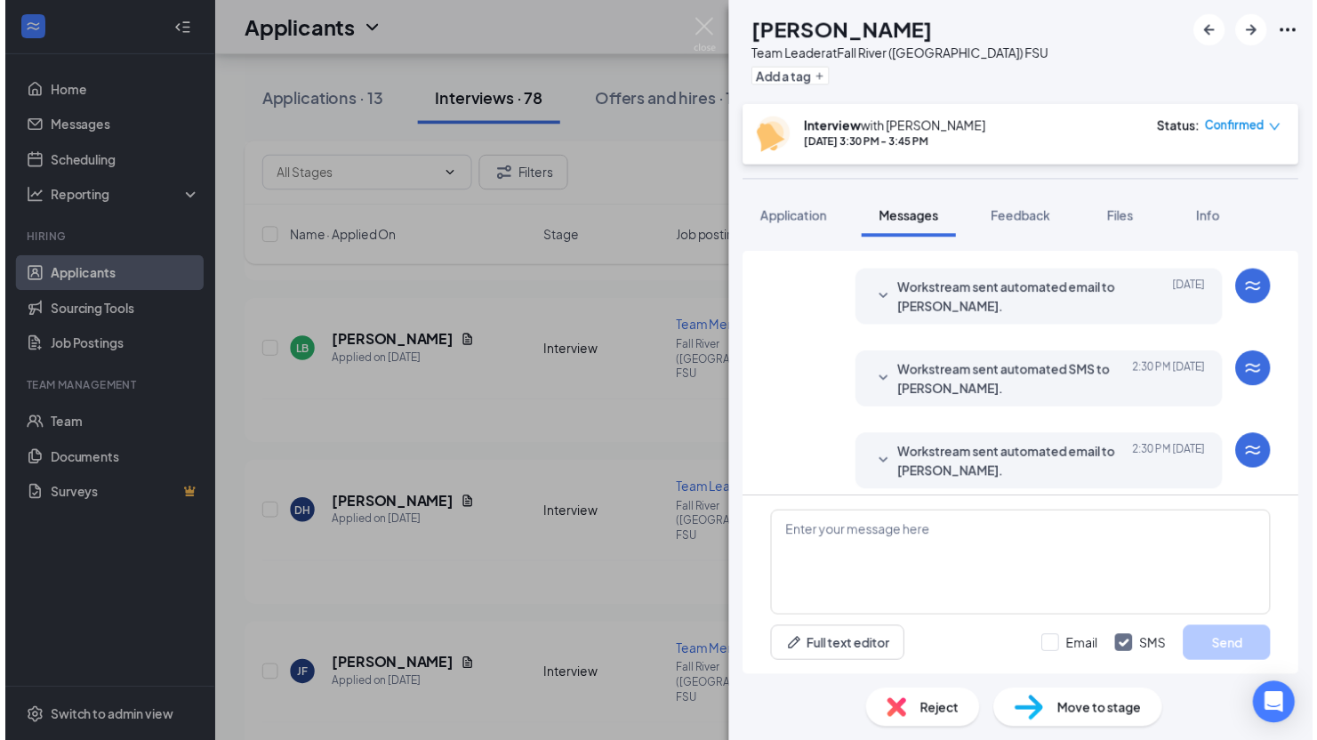
scroll to position [496, 0]
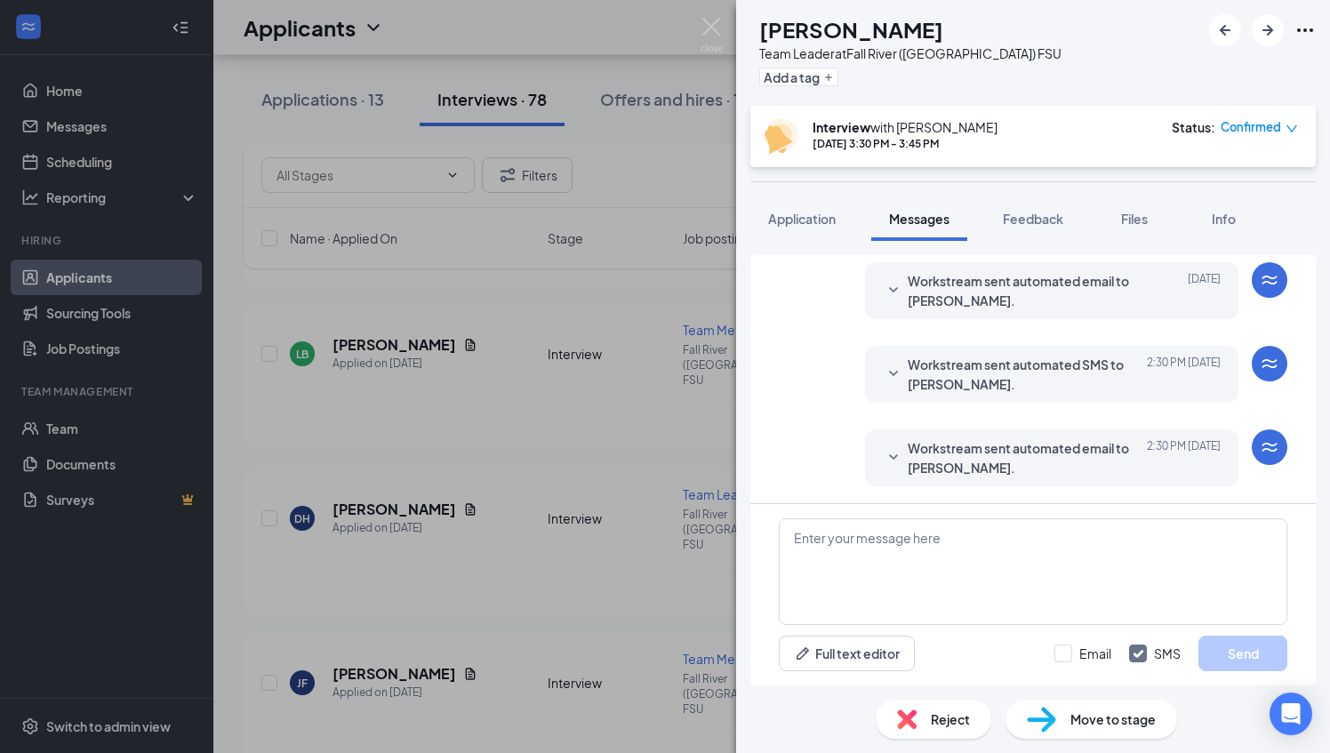
click at [912, 710] on img at bounding box center [907, 720] width 20 height 20
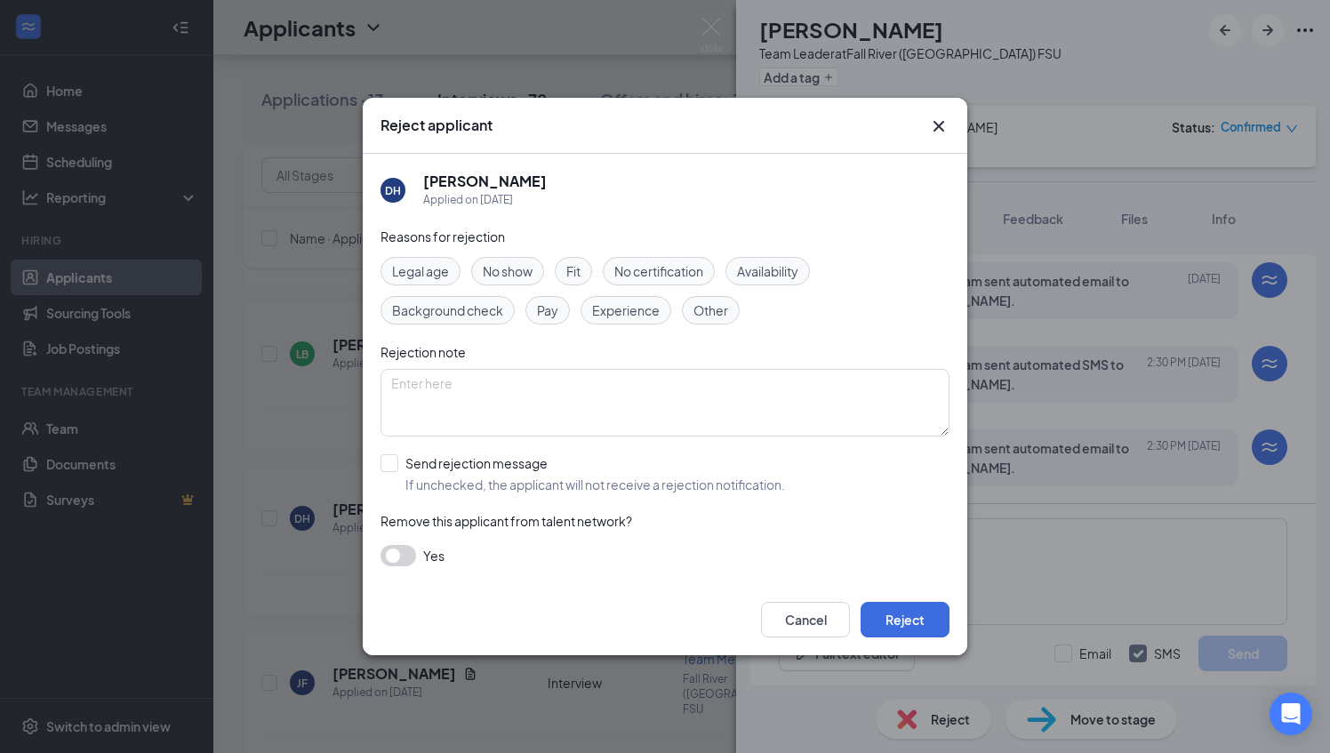
click at [504, 261] on span "No show" at bounding box center [508, 271] width 50 height 20
click at [410, 545] on div "Yes" at bounding box center [665, 555] width 569 height 21
click at [397, 504] on div "Reasons for rejection Legal age No show Fit No certification Availability Backg…" at bounding box center [665, 405] width 569 height 357
click at [389, 555] on button "button" at bounding box center [399, 555] width 36 height 21
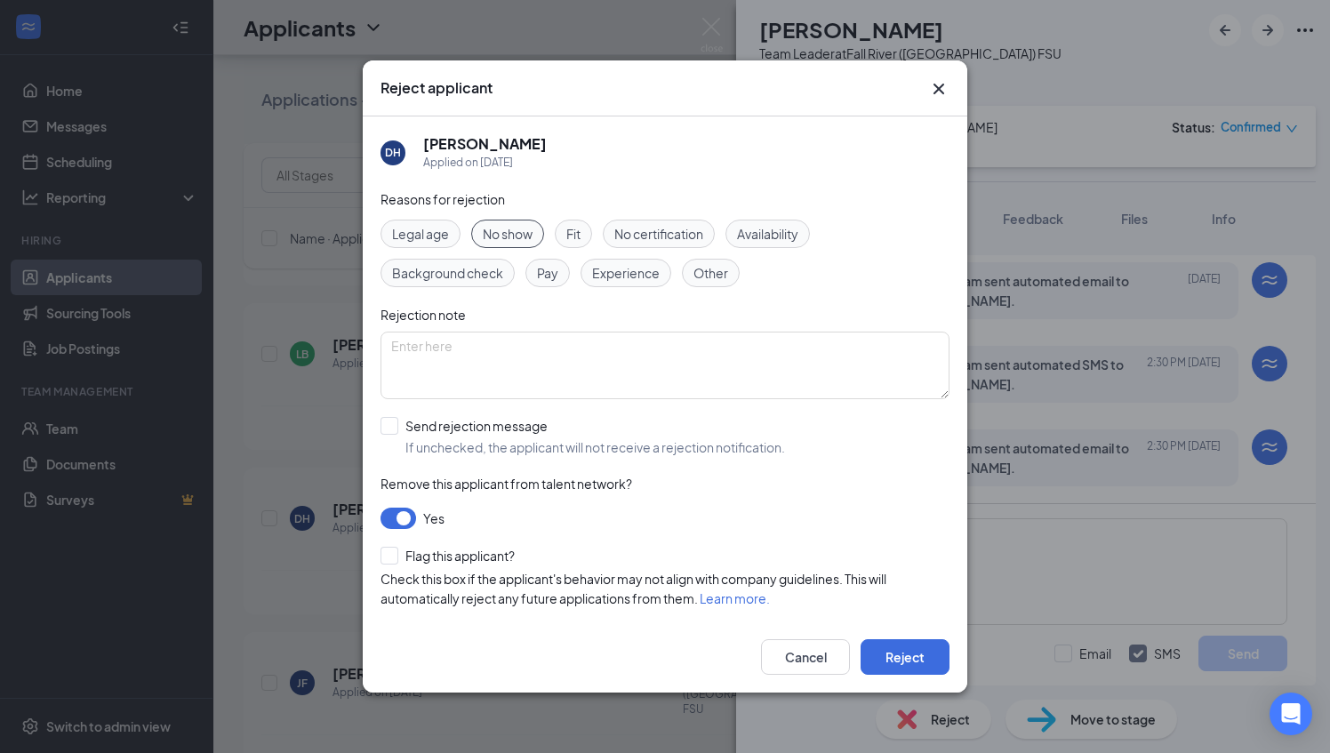
click at [464, 414] on div "Reasons for rejection Legal age No show Fit No certification Availability Backg…" at bounding box center [665, 407] width 569 height 437
click at [459, 427] on input "Send rejection message If unchecked, the applicant will not receive a rejection…" at bounding box center [583, 436] width 405 height 39
checkbox input "true"
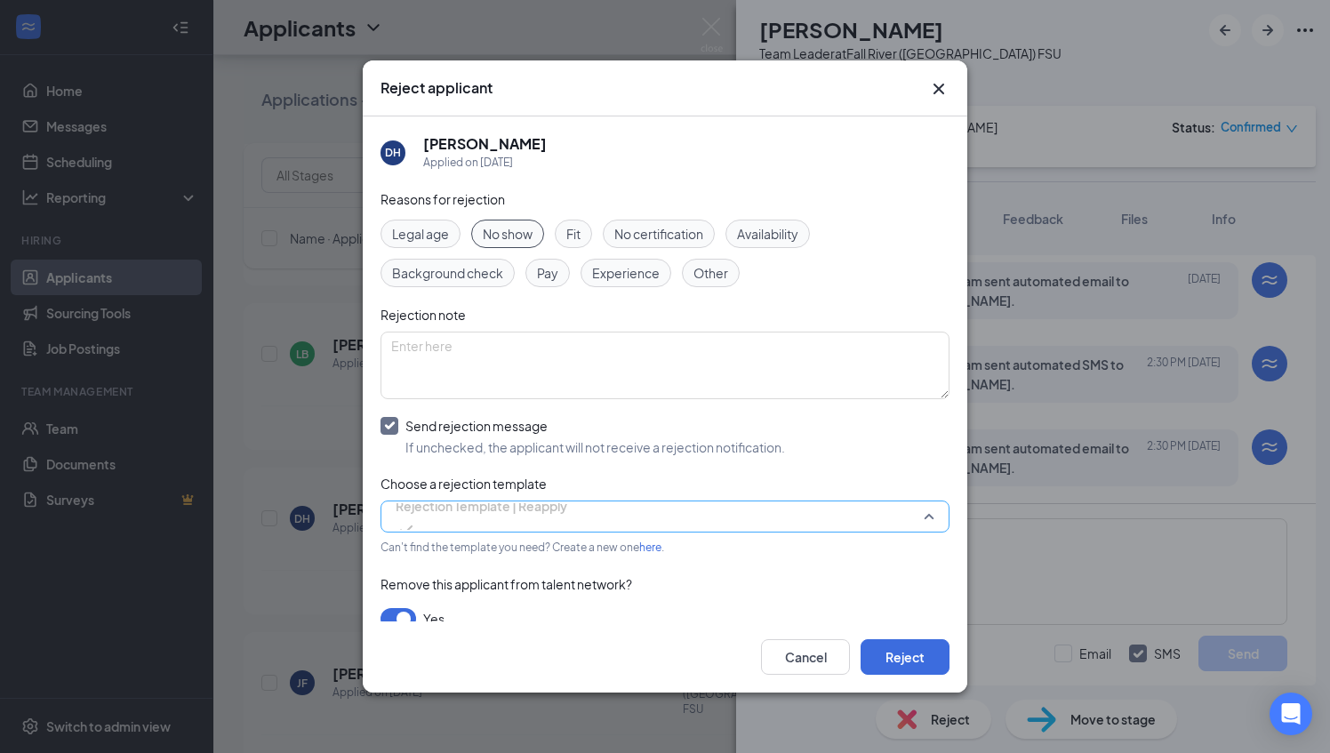
click at [453, 519] on span "Rejection Template | Reapply" at bounding box center [482, 506] width 172 height 27
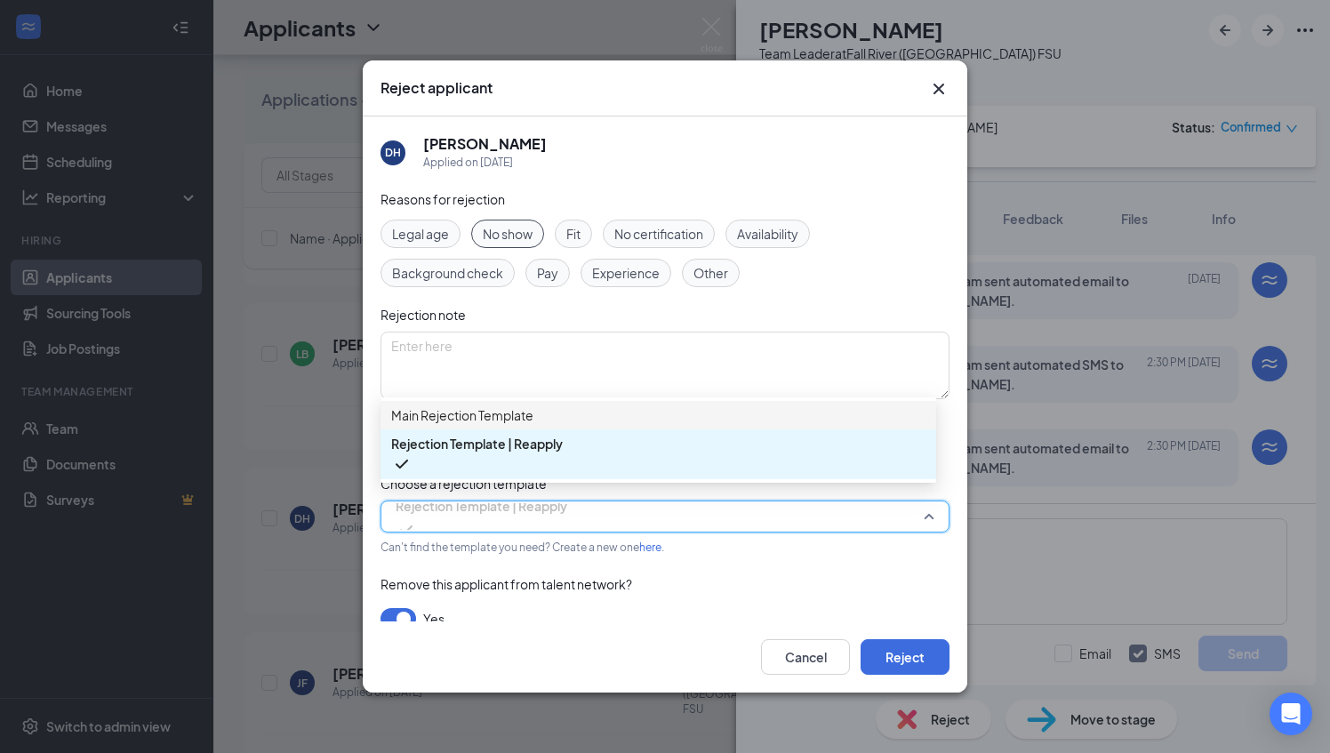
click at [474, 418] on span "Main Rejection Template" at bounding box center [462, 415] width 142 height 20
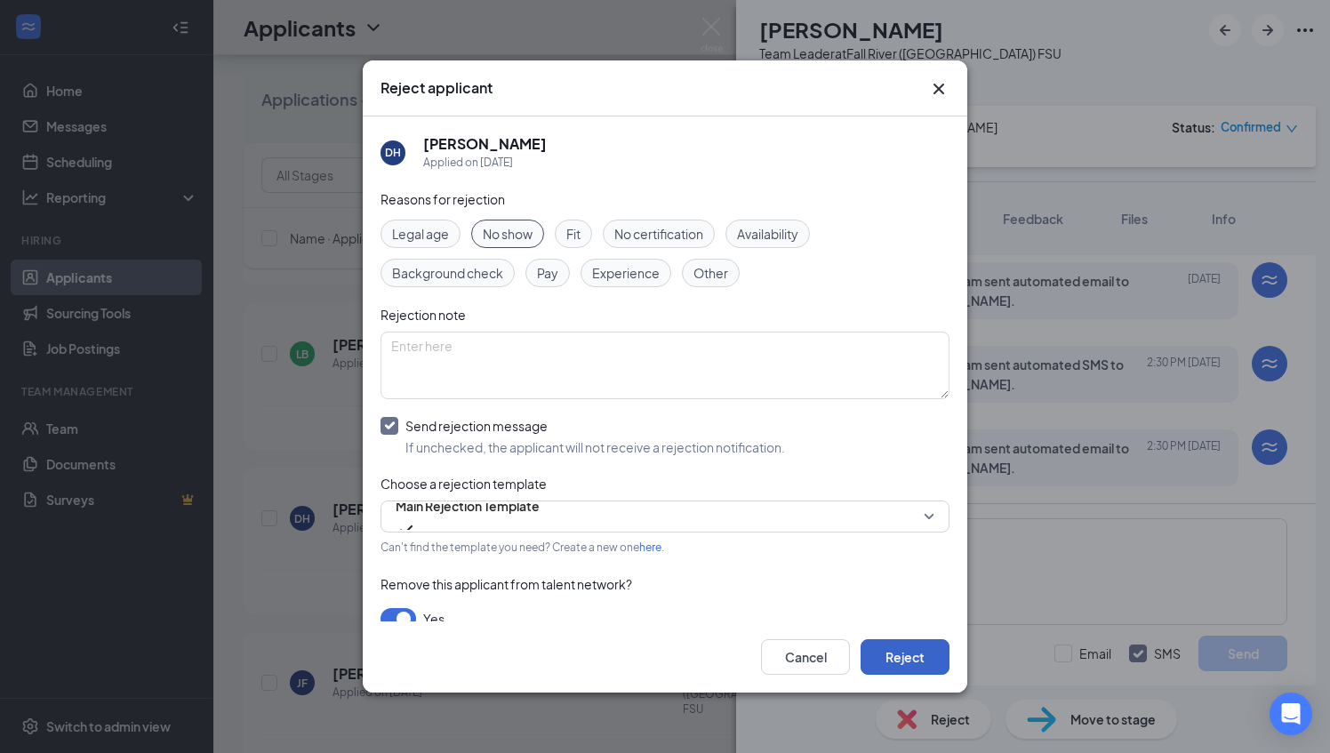
click at [892, 663] on button "Reject" at bounding box center [905, 657] width 89 height 36
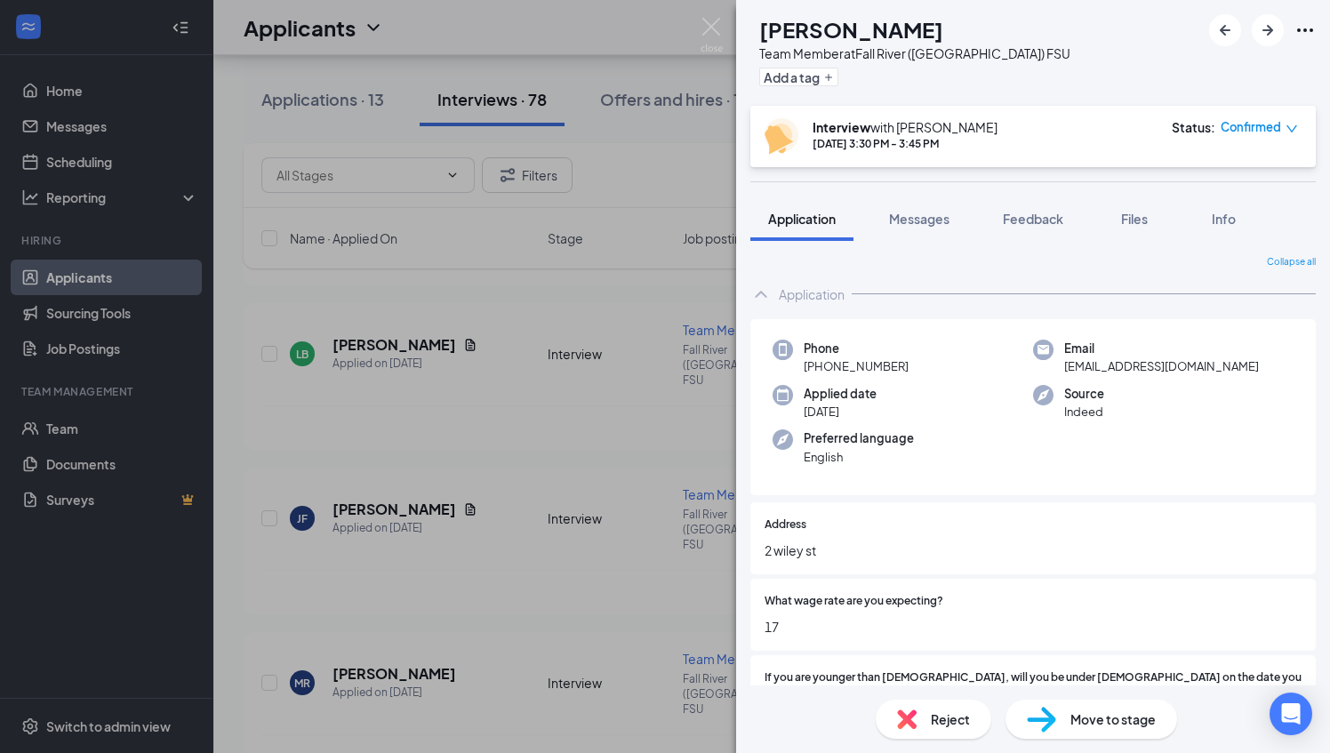
click at [923, 710] on div "Reject" at bounding box center [934, 719] width 116 height 39
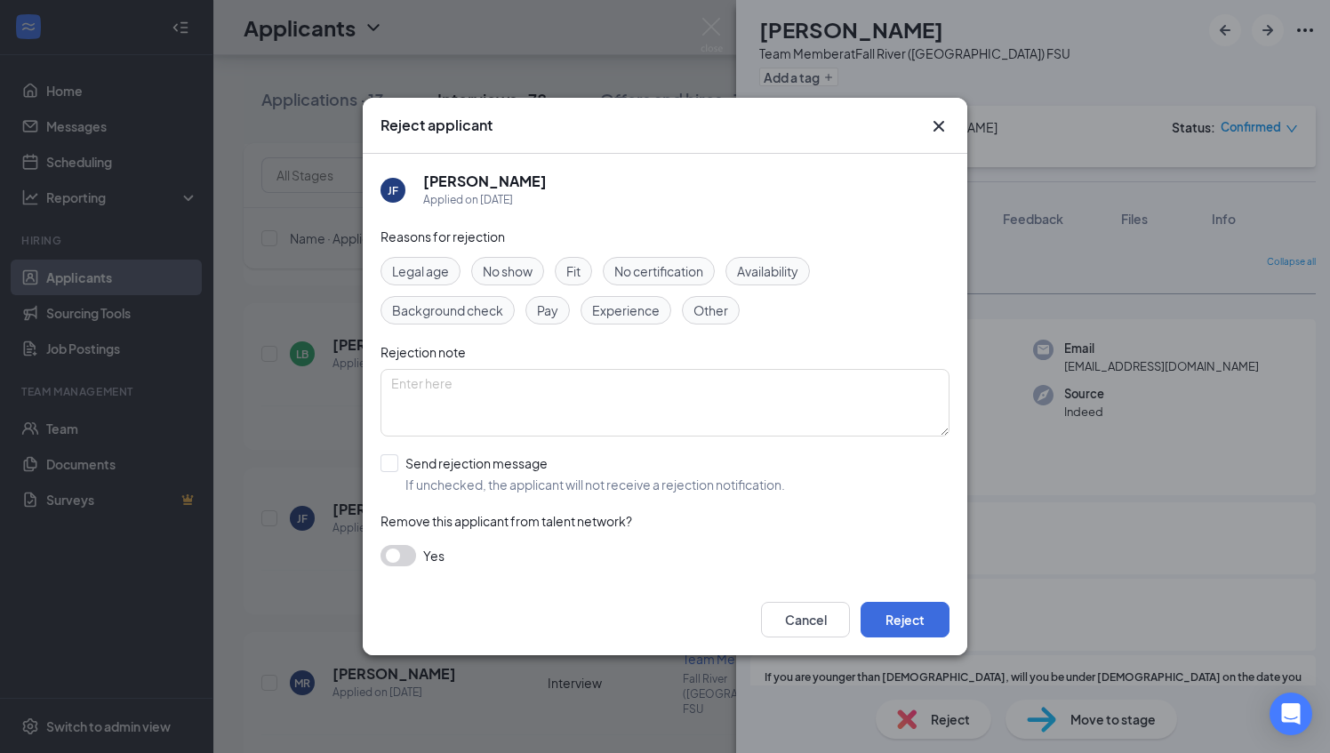
click at [578, 277] on span "Fit" at bounding box center [573, 271] width 14 height 20
click at [754, 266] on span "Availability" at bounding box center [767, 271] width 61 height 20
click at [469, 463] on input "Send rejection message If unchecked, the applicant will not receive a rejection…" at bounding box center [583, 473] width 405 height 39
checkbox input "true"
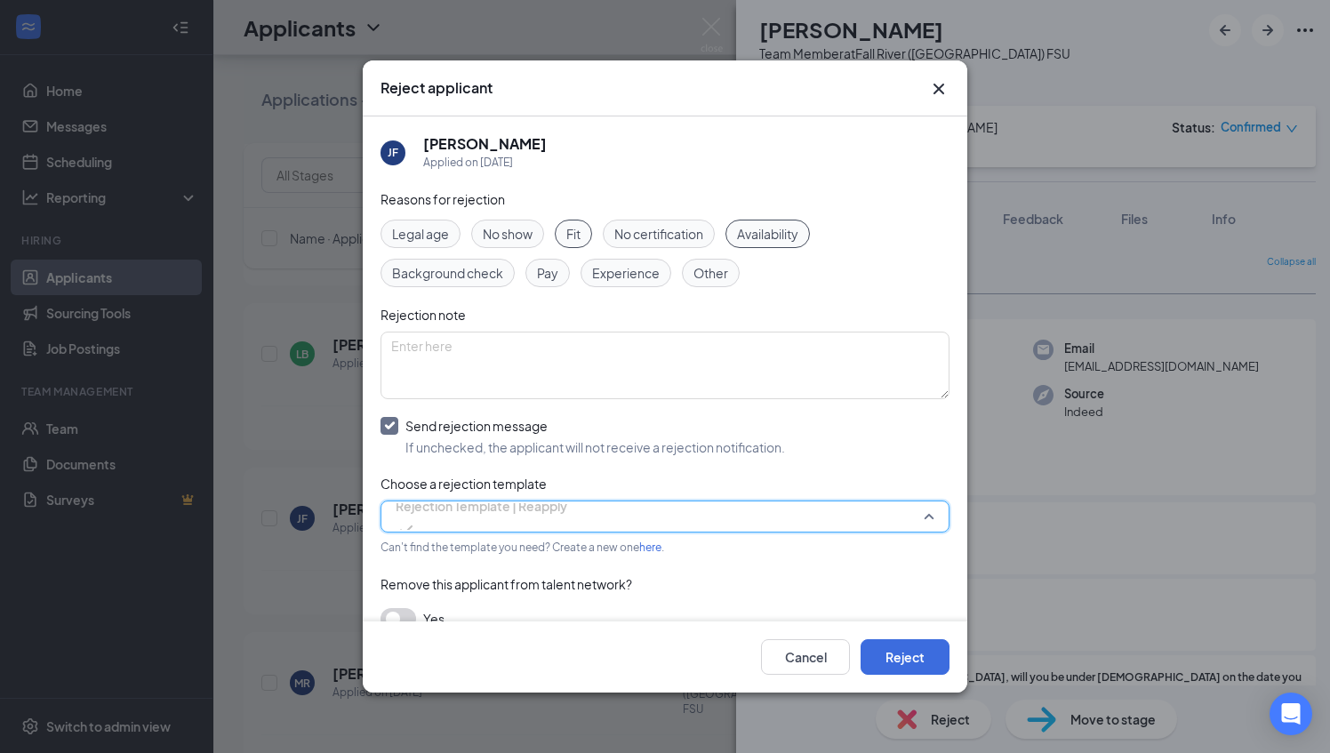
click at [435, 501] on input "search" at bounding box center [658, 516] width 535 height 30
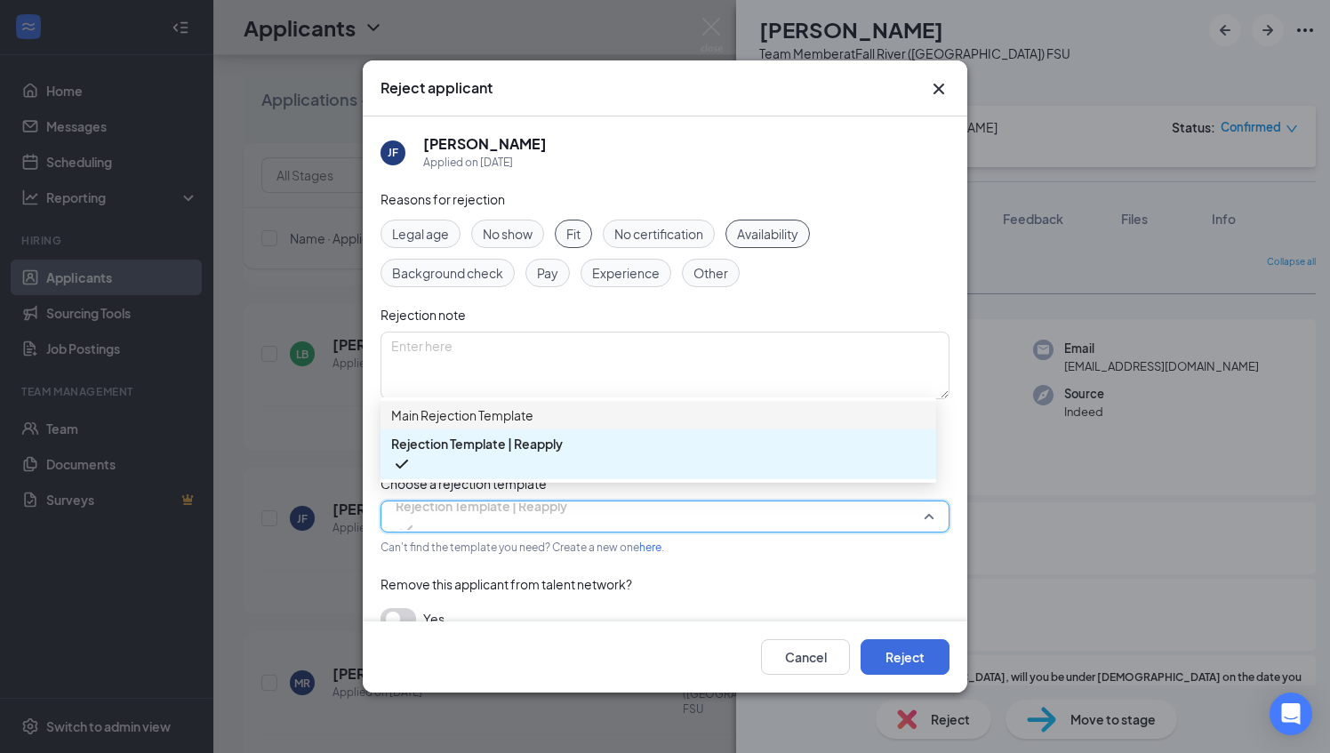
click at [455, 425] on span "Main Rejection Template" at bounding box center [462, 415] width 142 height 20
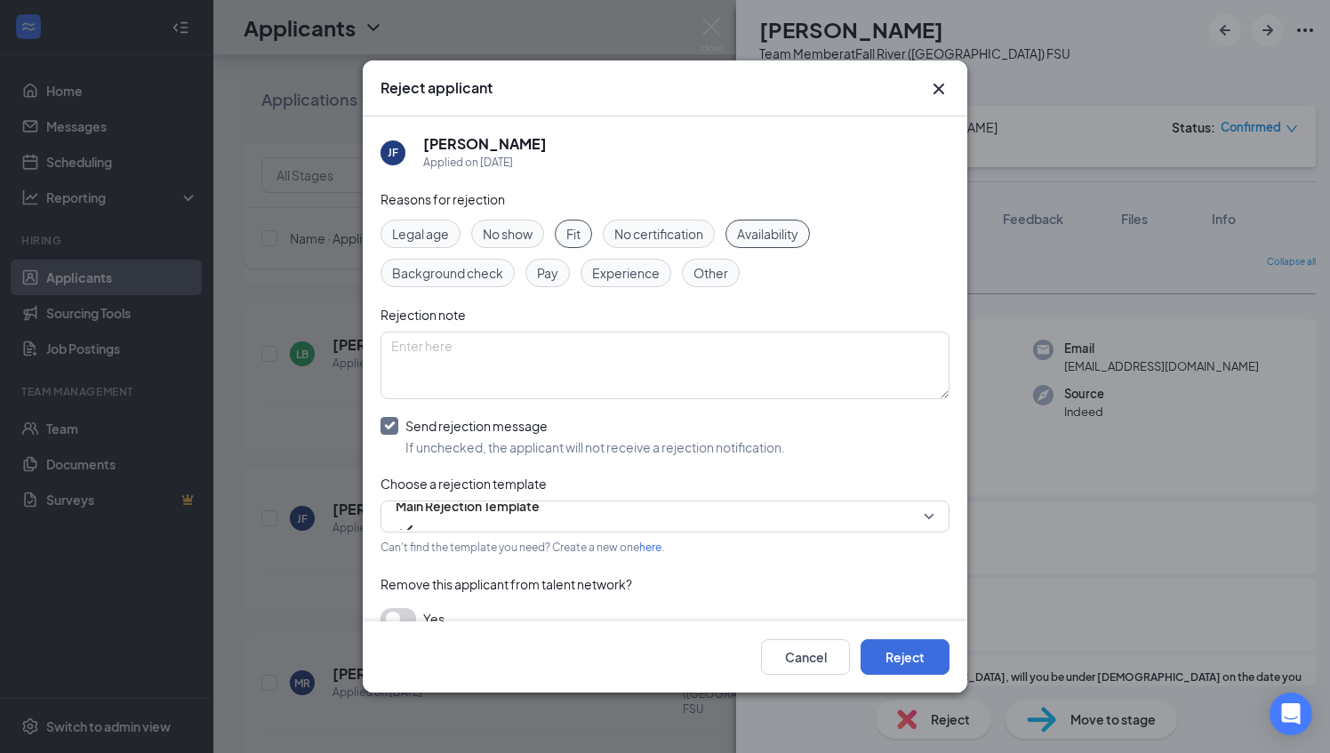
click at [397, 608] on button "button" at bounding box center [399, 618] width 36 height 21
click at [902, 656] on button "Reject" at bounding box center [905, 657] width 89 height 36
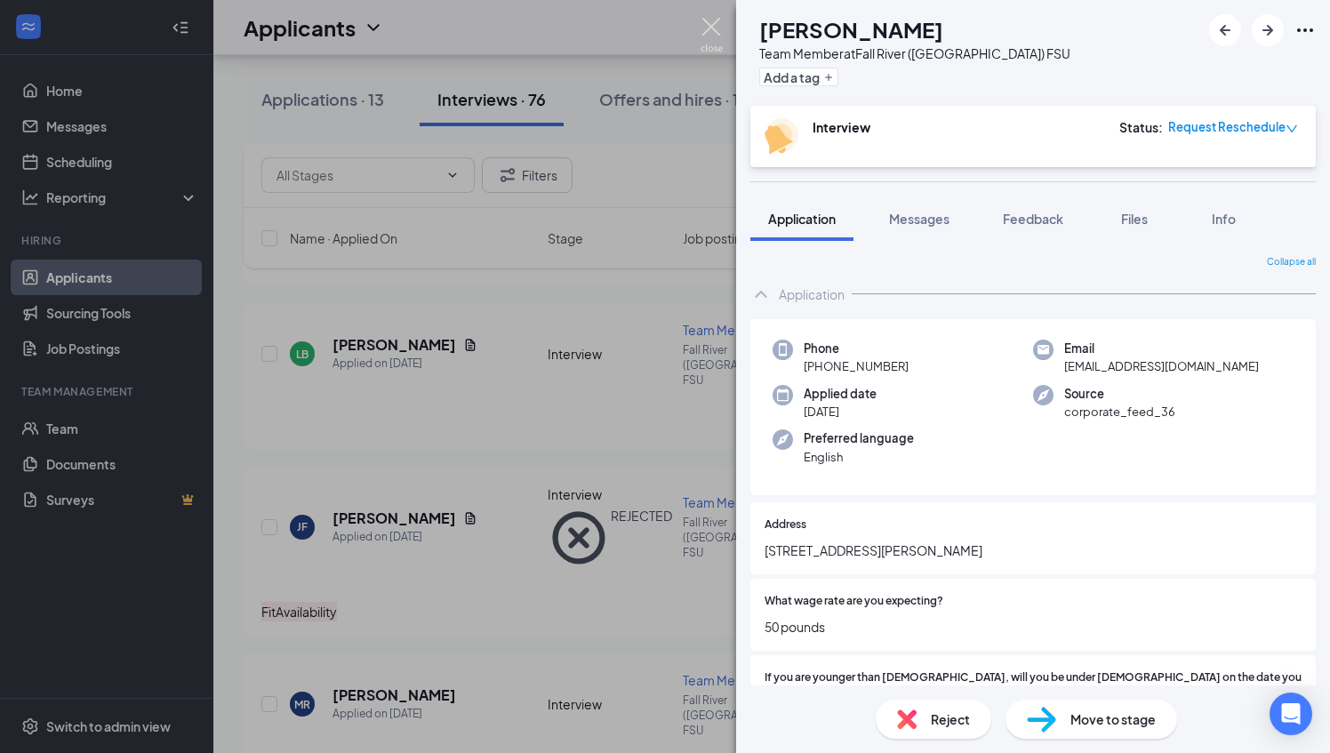
click at [707, 23] on img at bounding box center [712, 35] width 22 height 35
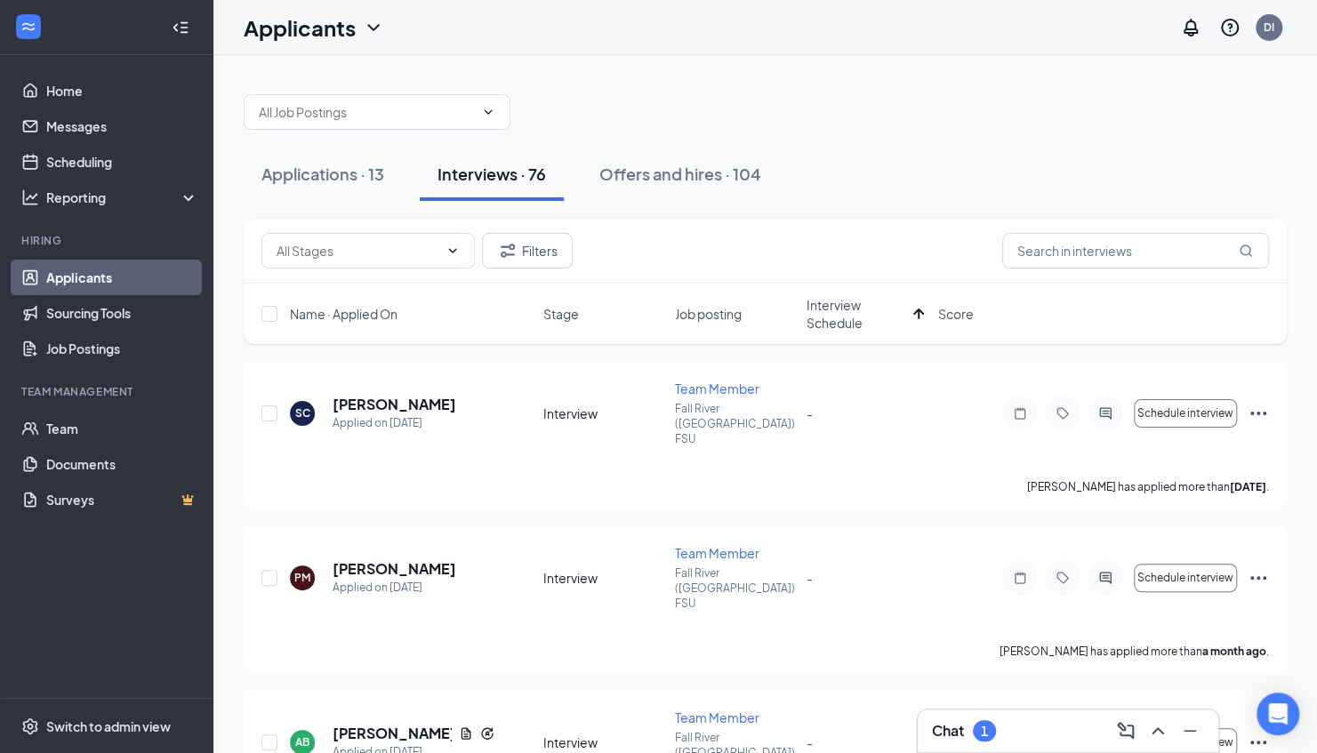
click at [846, 306] on span "Interview Schedule" at bounding box center [856, 314] width 100 height 36
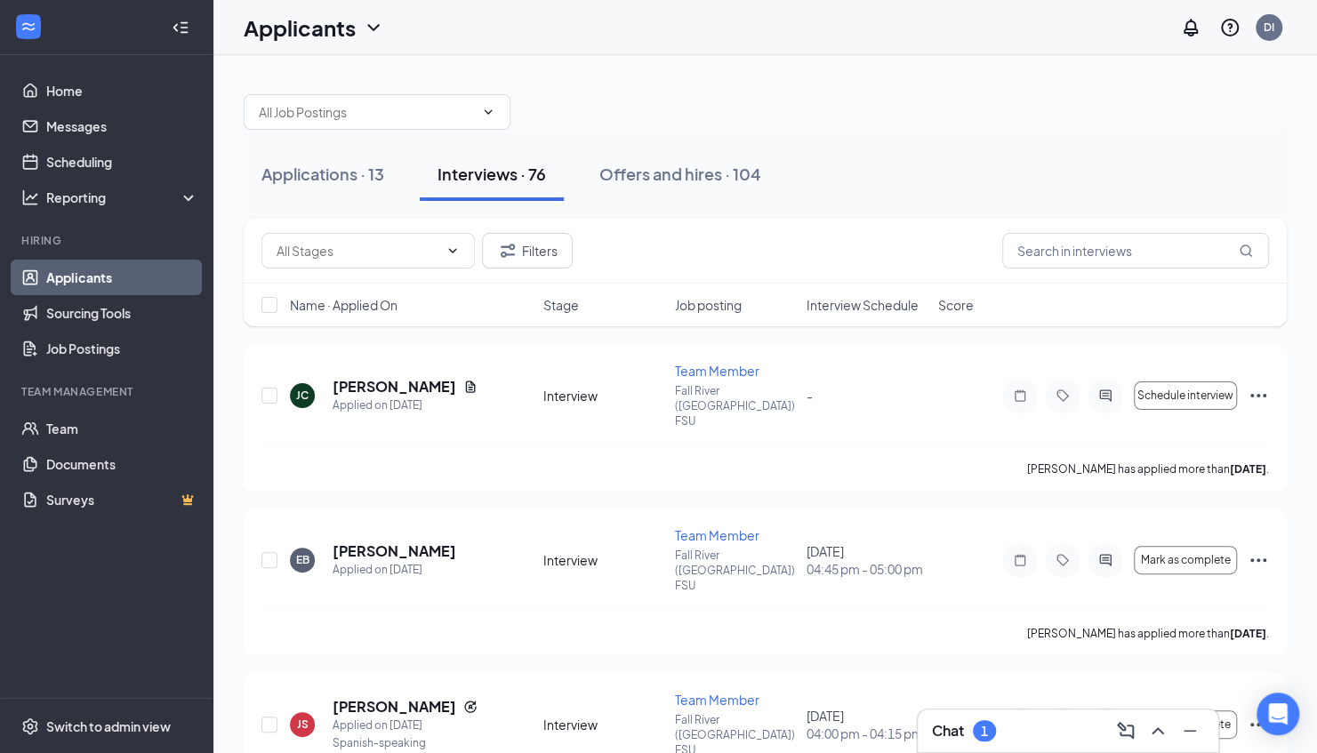
click at [846, 306] on span "Interview Schedule" at bounding box center [862, 305] width 112 height 18
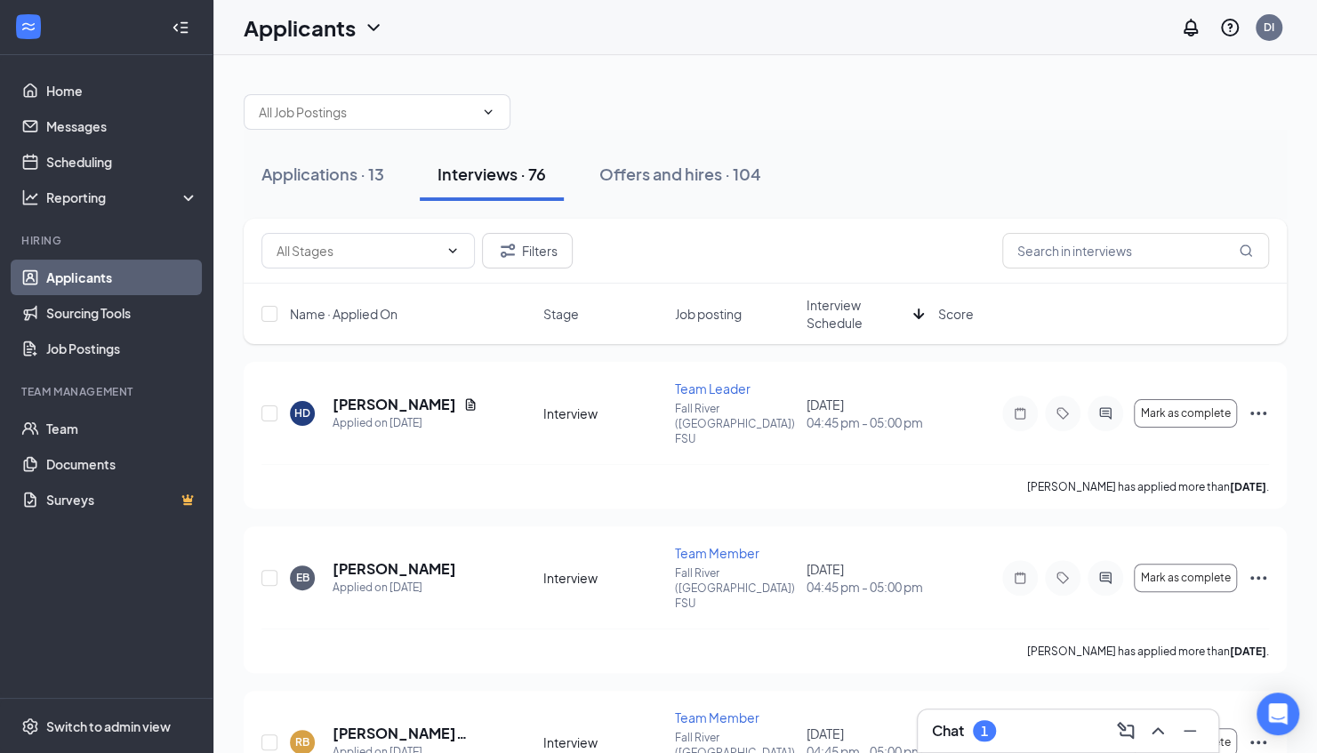
click at [815, 309] on span "Interview Schedule" at bounding box center [856, 314] width 100 height 36
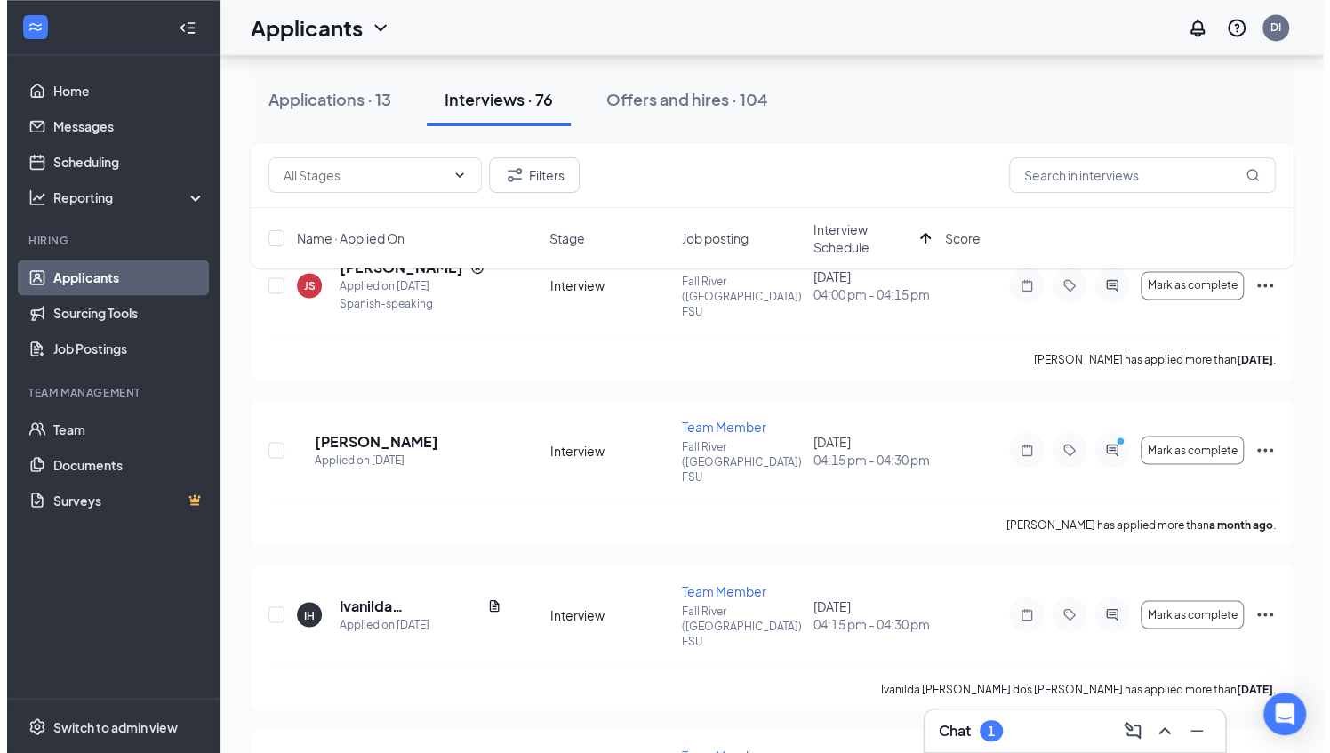
scroll to position [1589, 0]
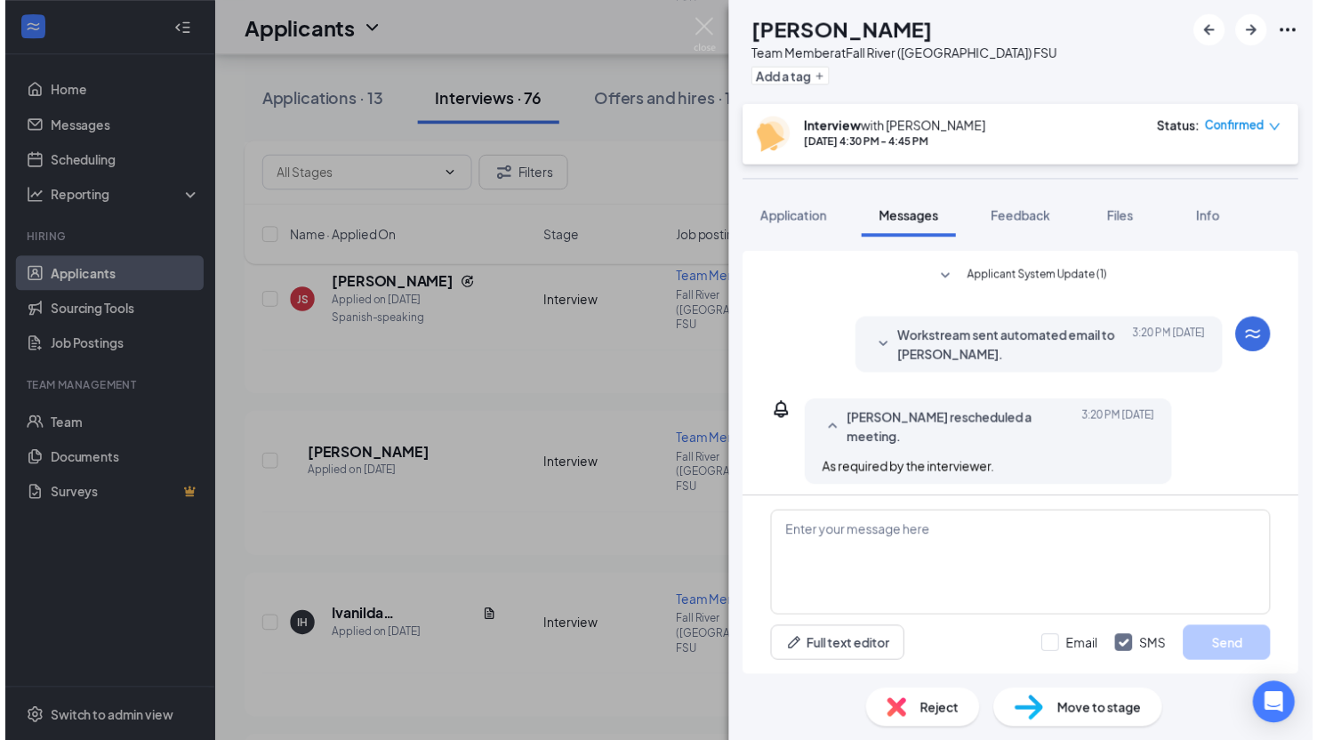
scroll to position [578, 0]
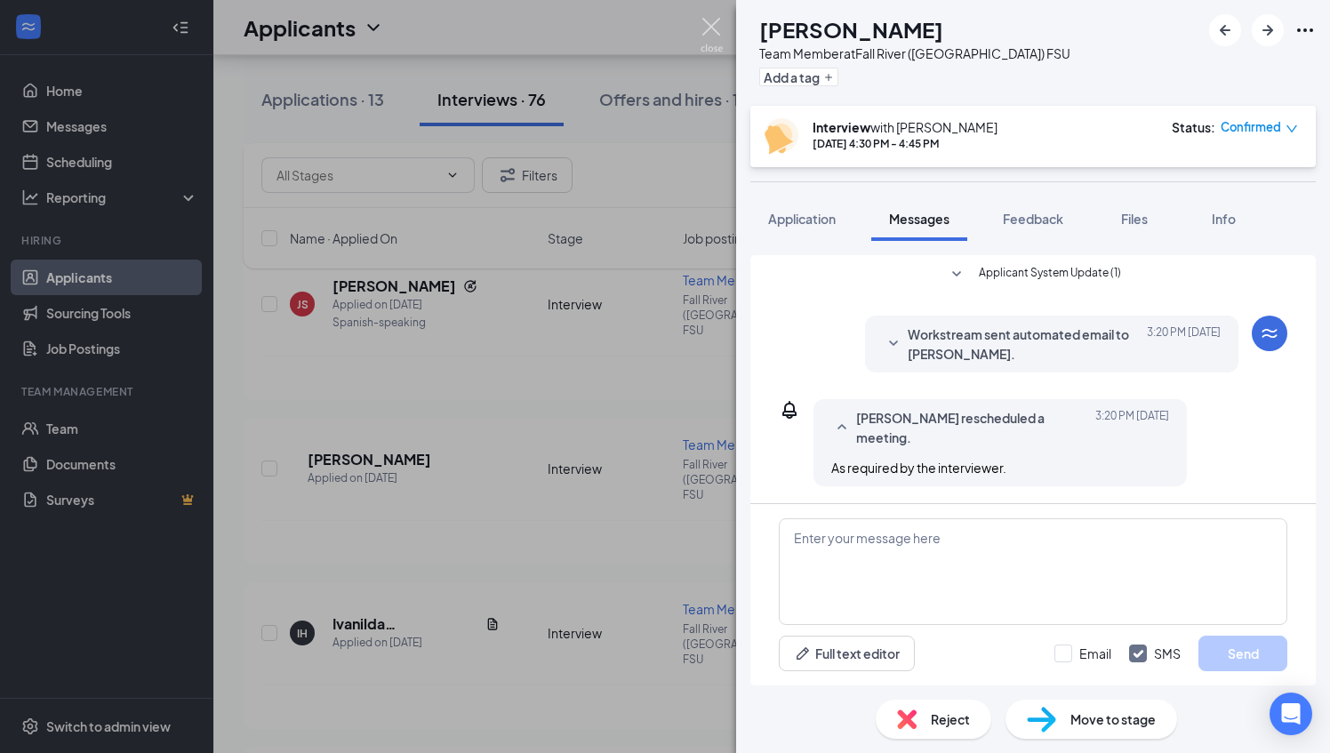
click at [702, 23] on img at bounding box center [712, 35] width 22 height 35
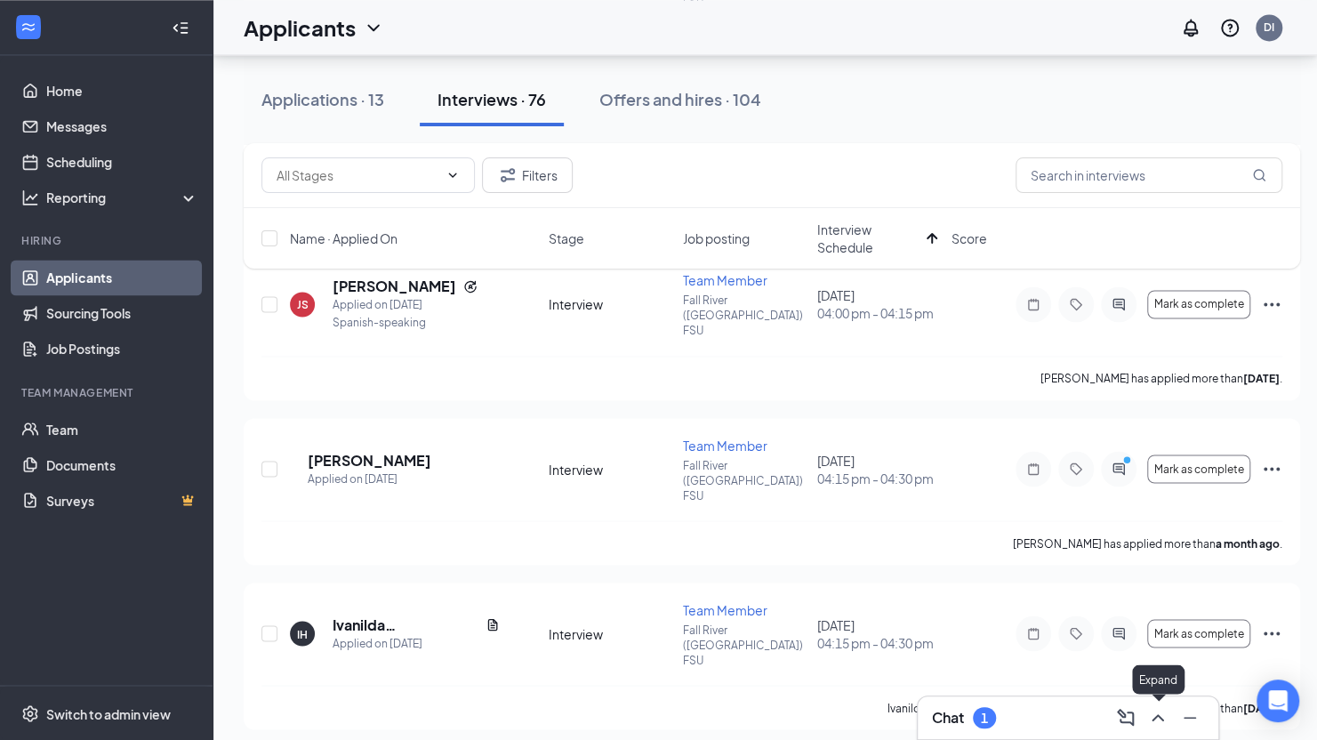
click at [1161, 713] on icon "ChevronUp" at bounding box center [1157, 717] width 21 height 21
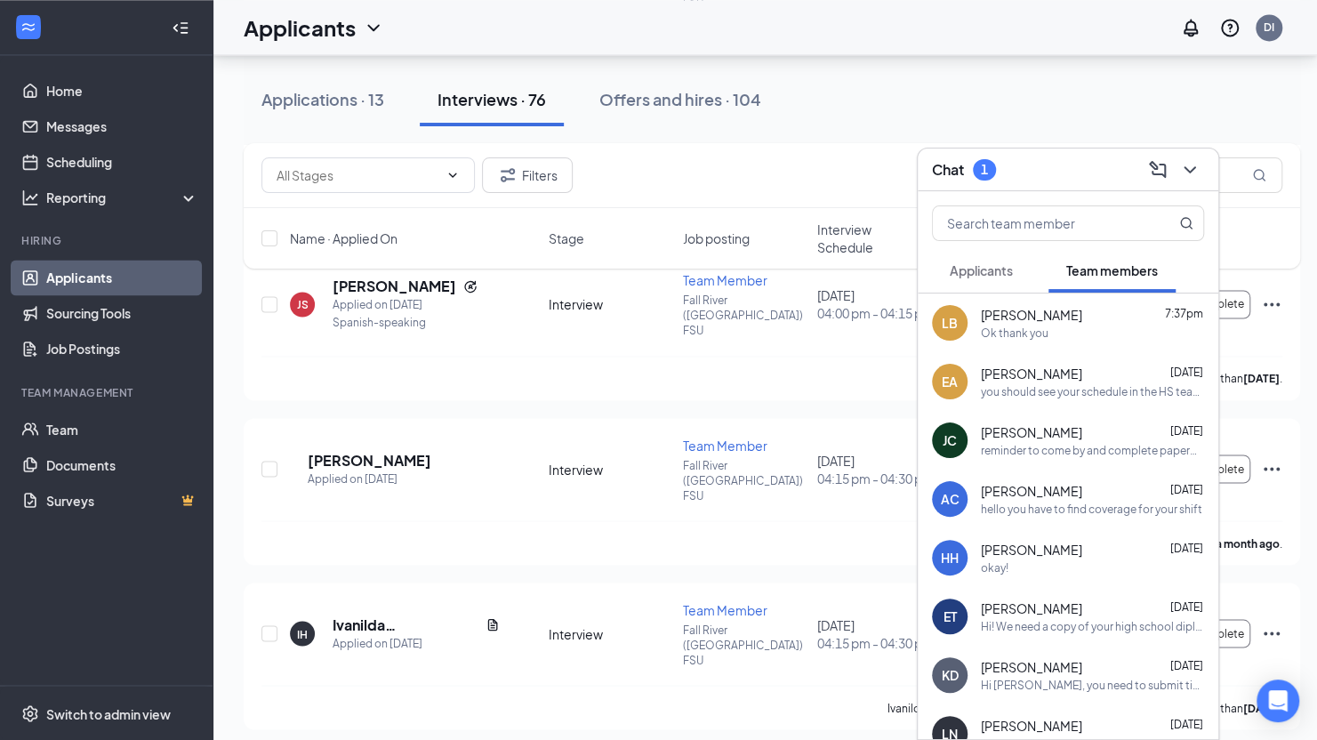
click at [994, 263] on span "Applicants" at bounding box center [981, 270] width 63 height 16
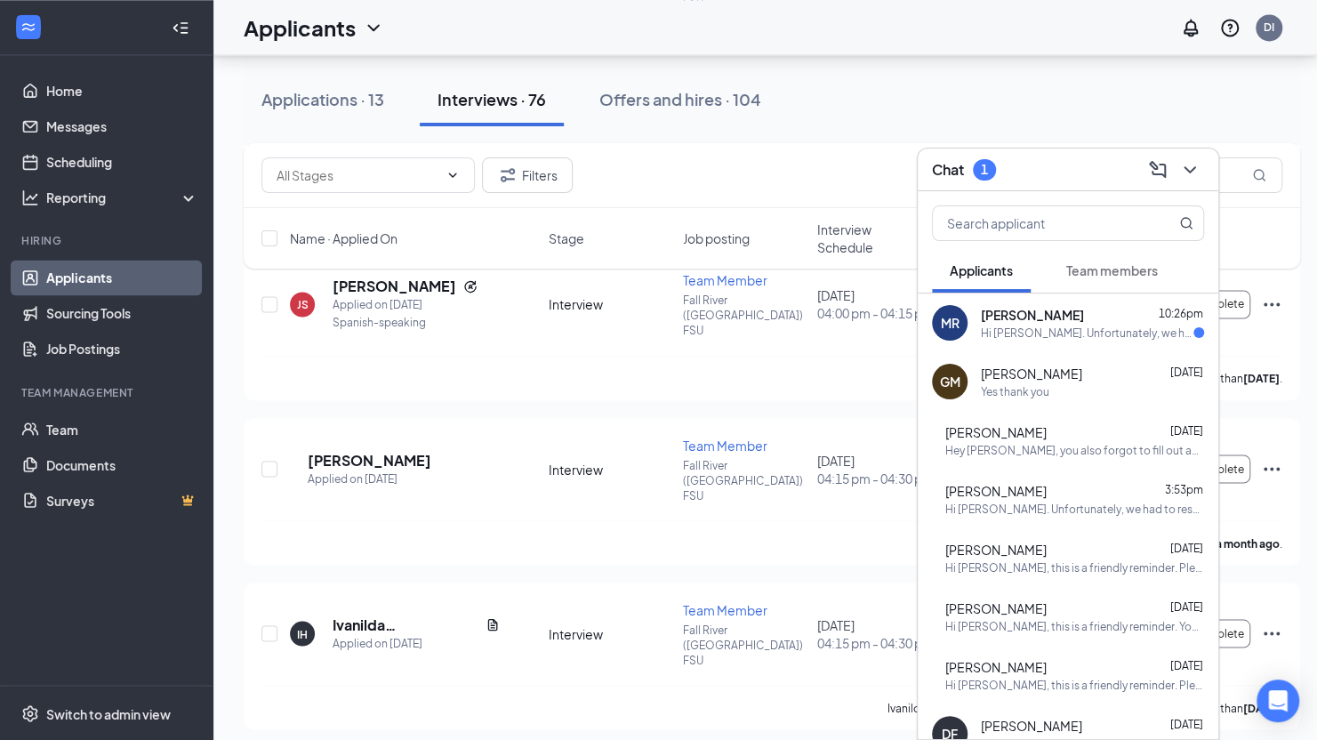
click at [1025, 336] on div "Hi [PERSON_NAME]. Unfortunately, we had to reschedule your interview with [DEMO…" at bounding box center [1087, 332] width 213 height 15
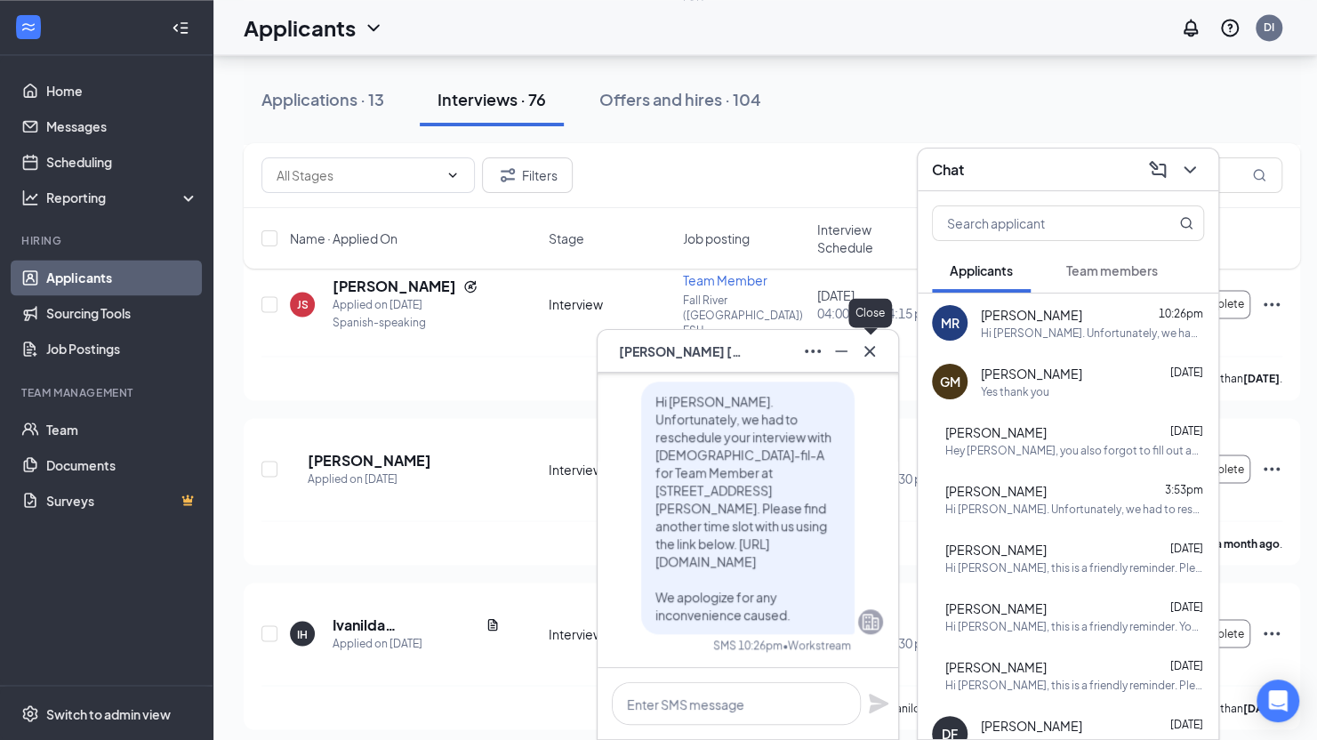
click at [866, 346] on icon "Cross" at bounding box center [869, 351] width 21 height 21
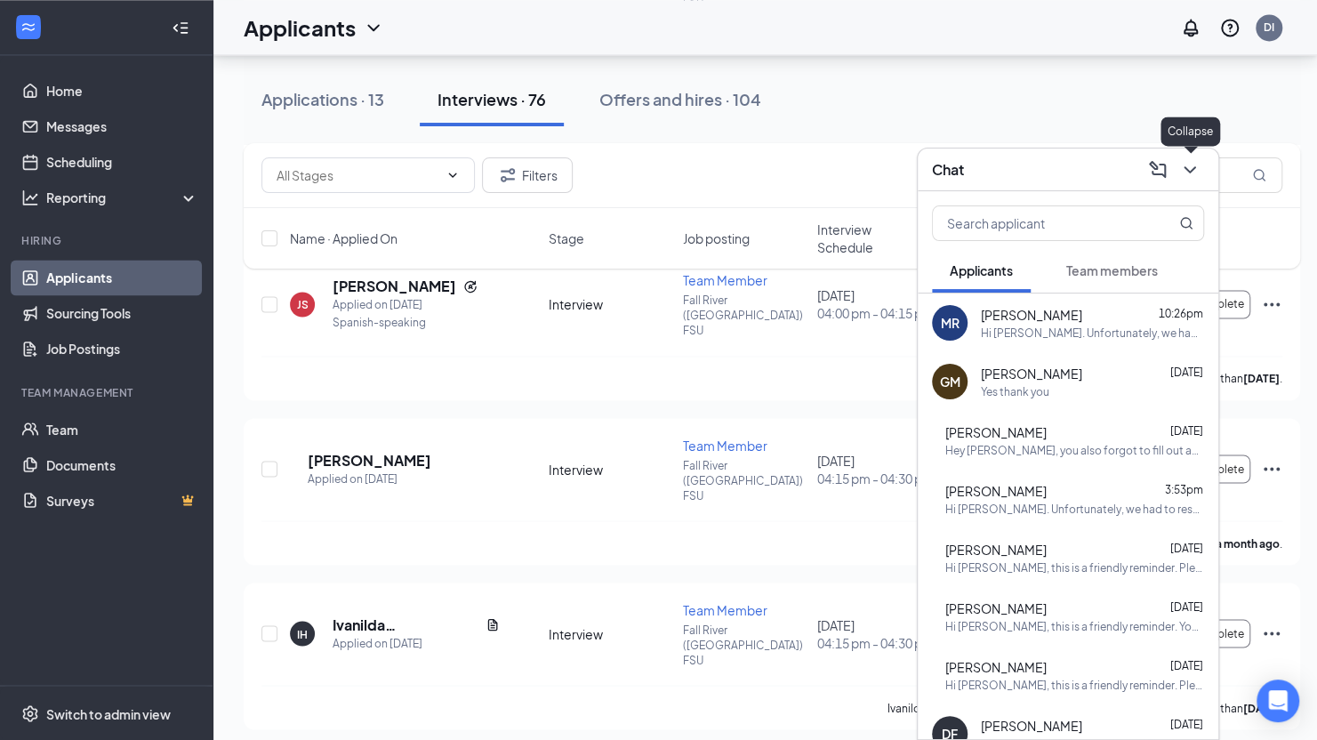
click at [1194, 167] on icon "ChevronDown" at bounding box center [1189, 169] width 12 height 7
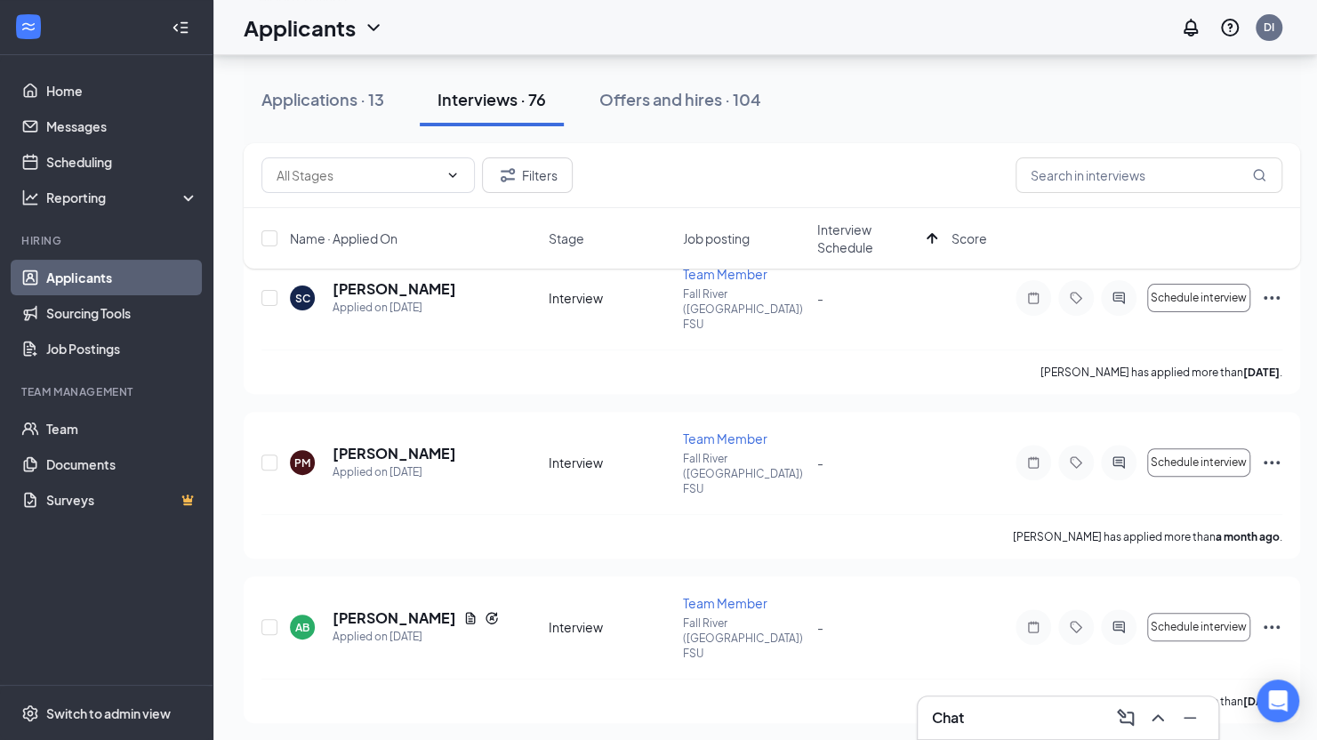
scroll to position [75, 0]
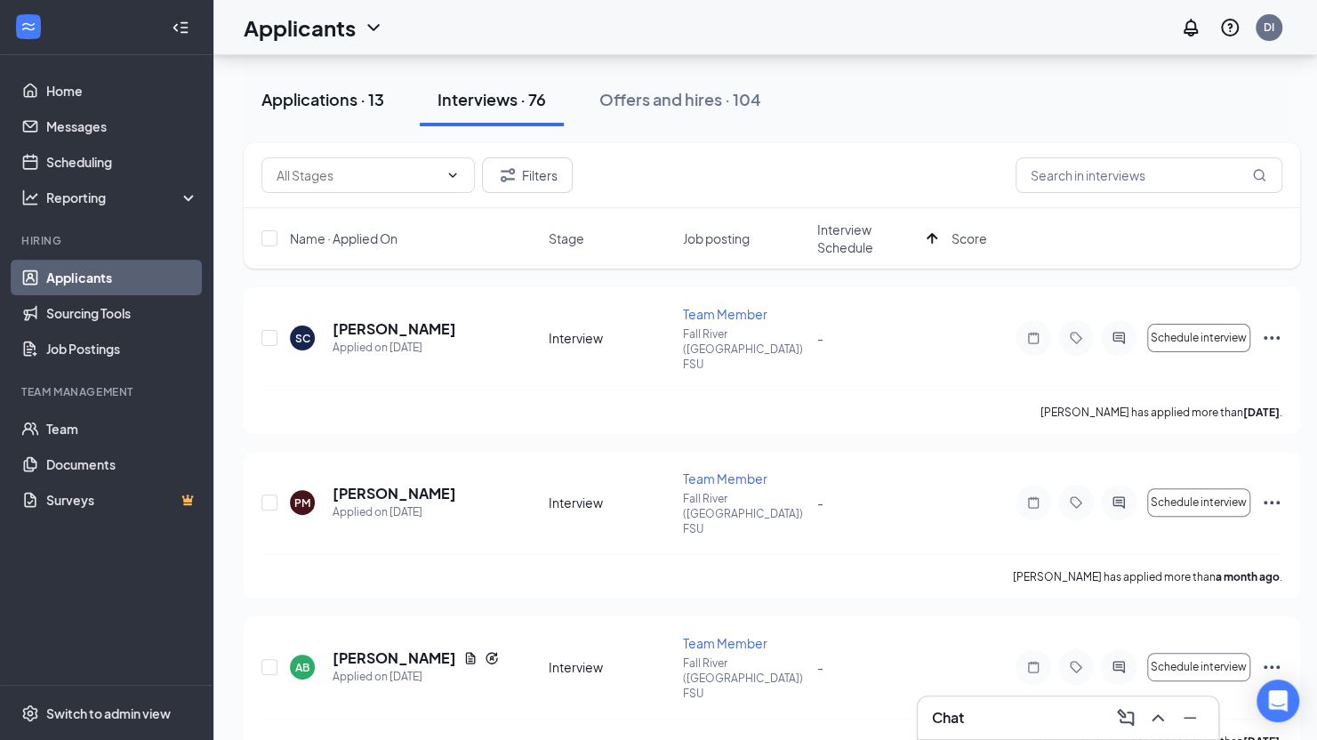
click at [320, 89] on div "Applications · 13" at bounding box center [322, 99] width 123 height 22
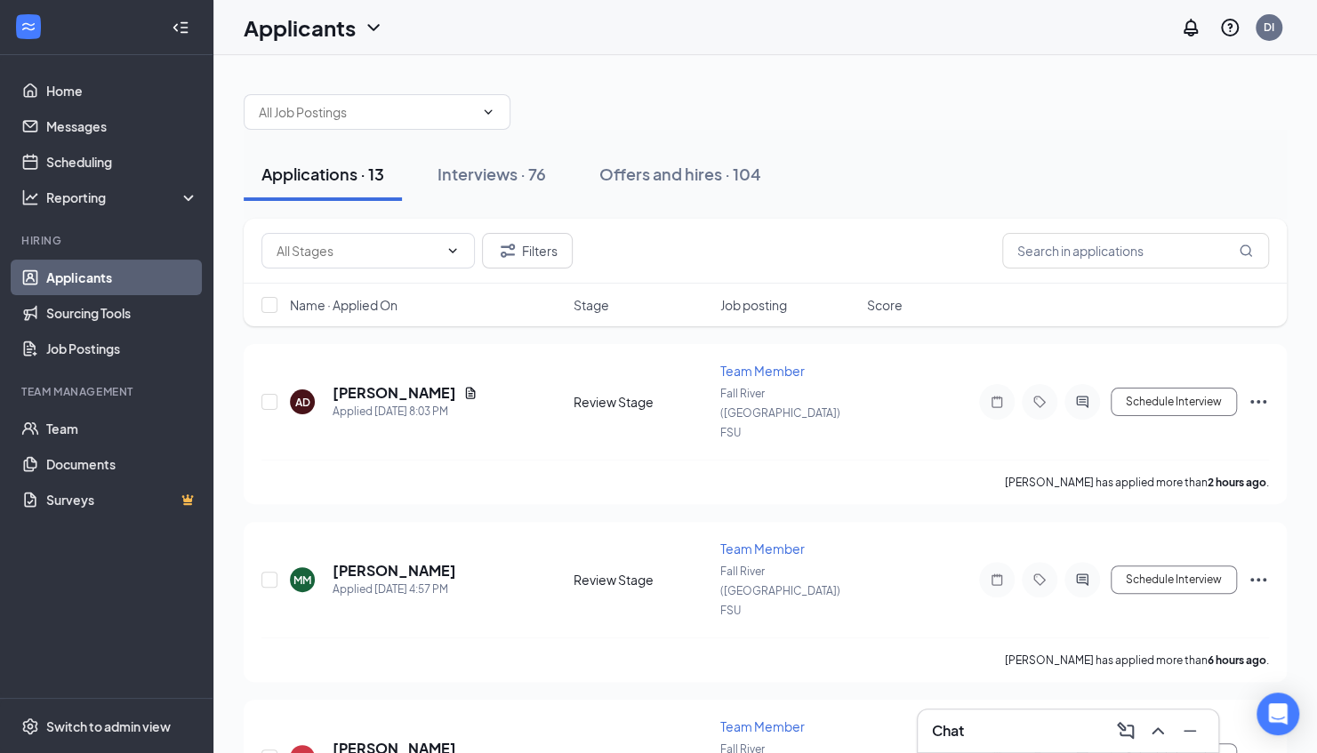
click at [1115, 148] on div "Applications · 13 Interviews · 76 Offers and hires · 104" at bounding box center [765, 174] width 1043 height 53
